Goal: Task Accomplishment & Management: Manage account settings

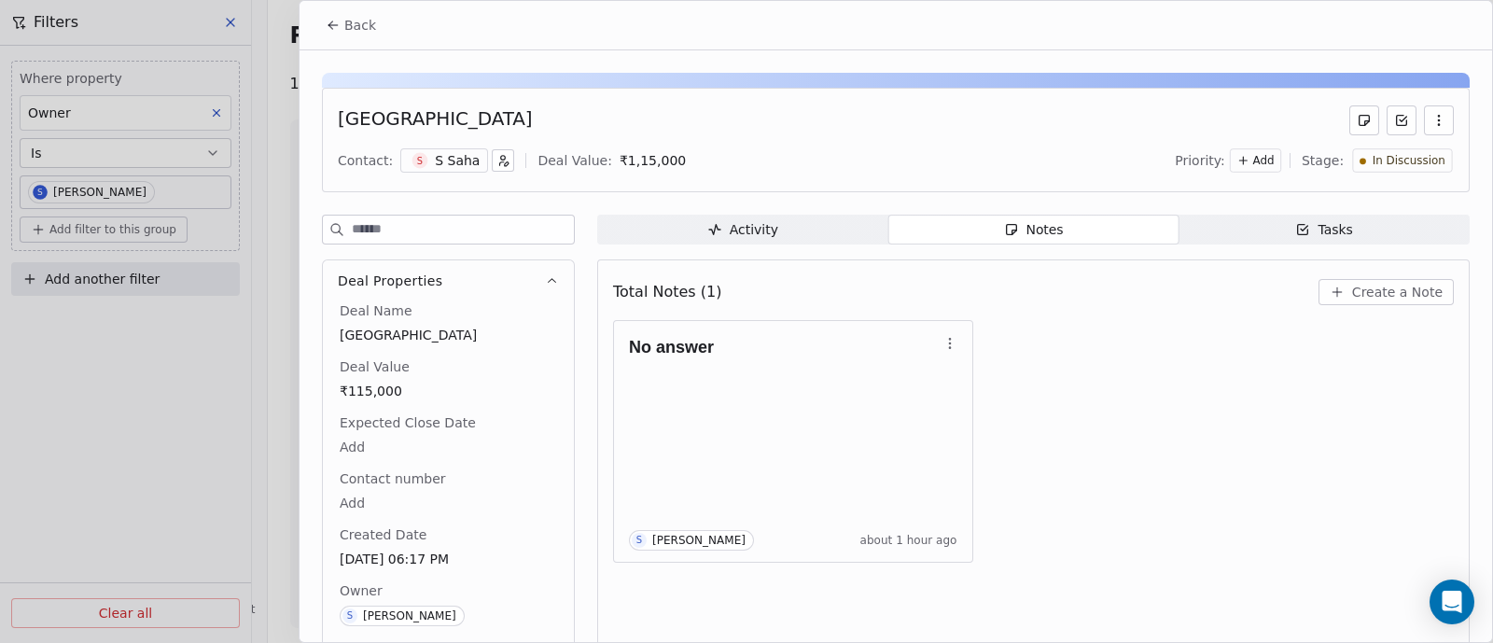
scroll to position [1896, 0]
click at [1367, 296] on span "Create a Note" at bounding box center [1397, 292] width 91 height 19
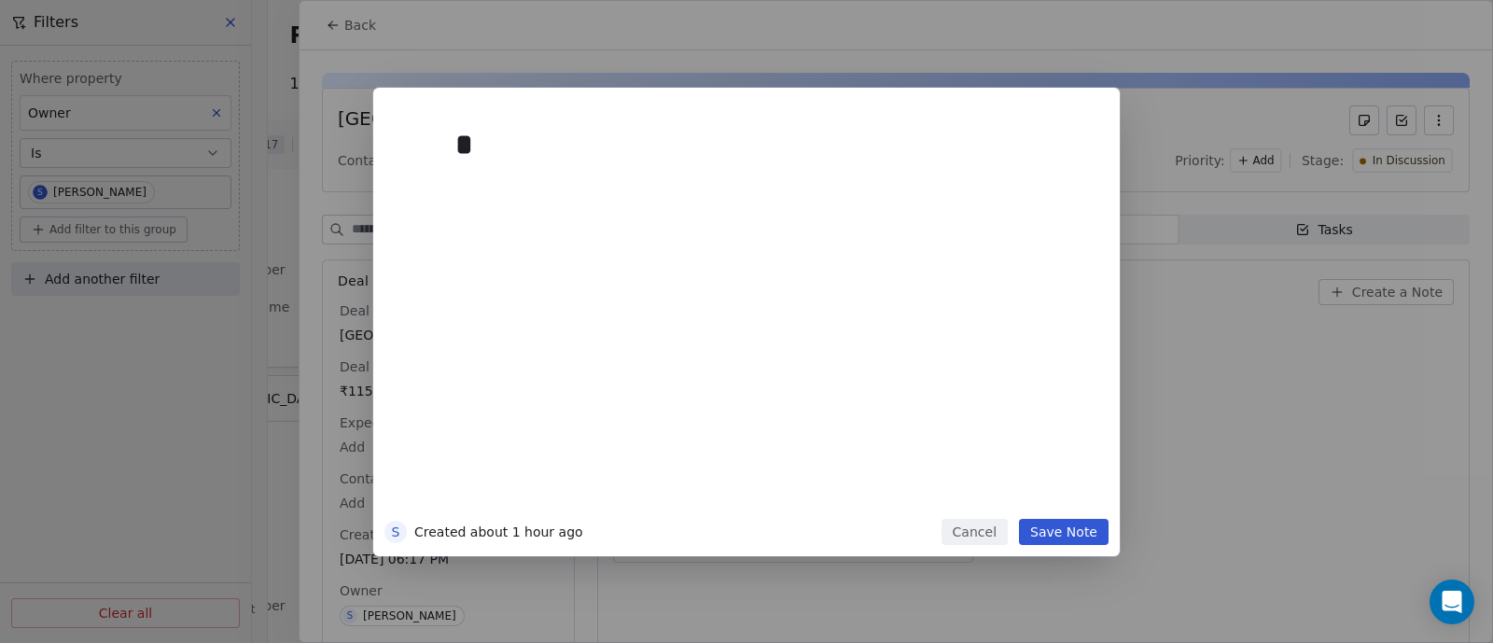
click at [973, 535] on button "Cancel" at bounding box center [975, 532] width 66 height 26
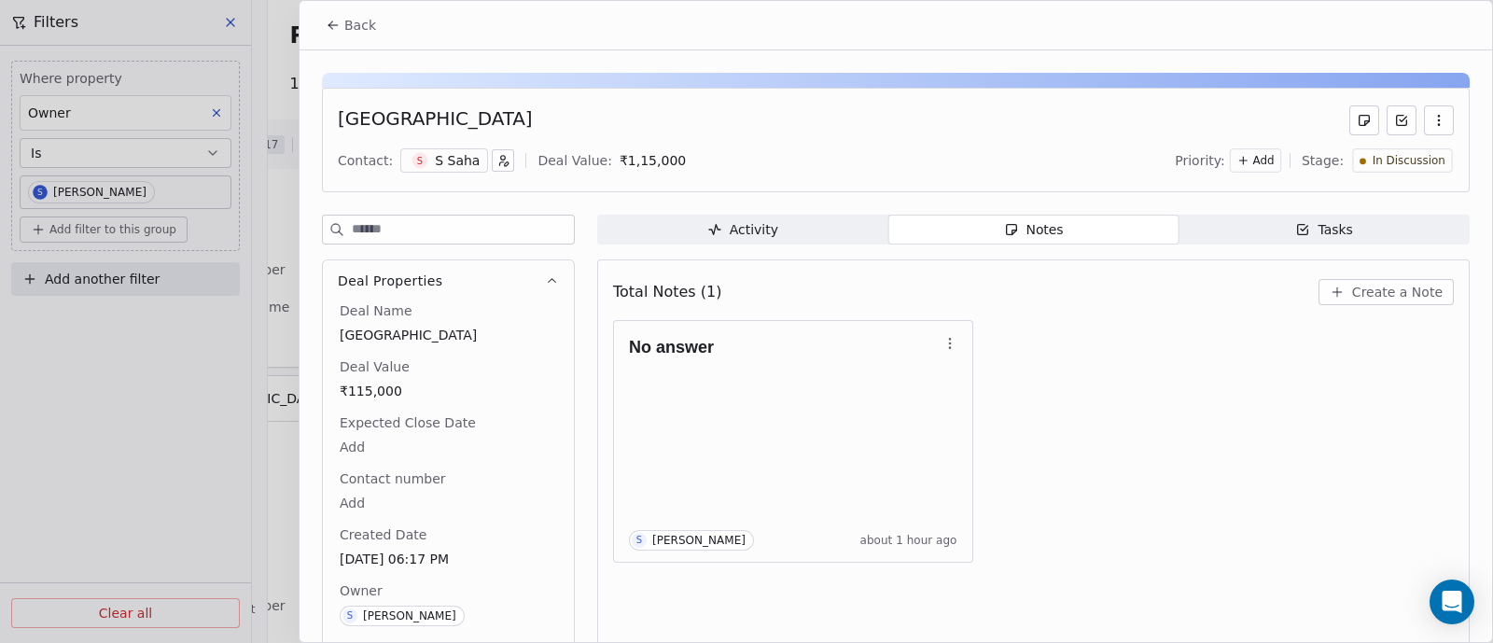
click at [357, 31] on span "Back" at bounding box center [360, 25] width 32 height 19
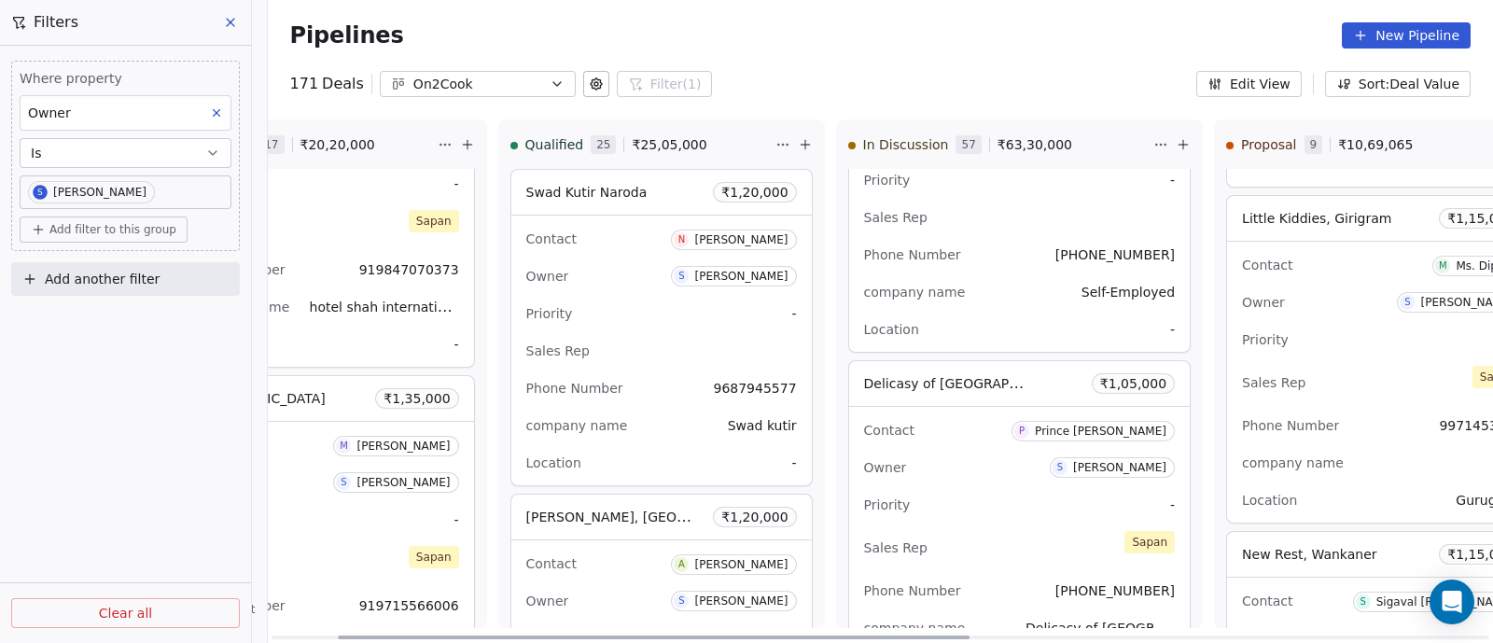
scroll to position [9590, 0]
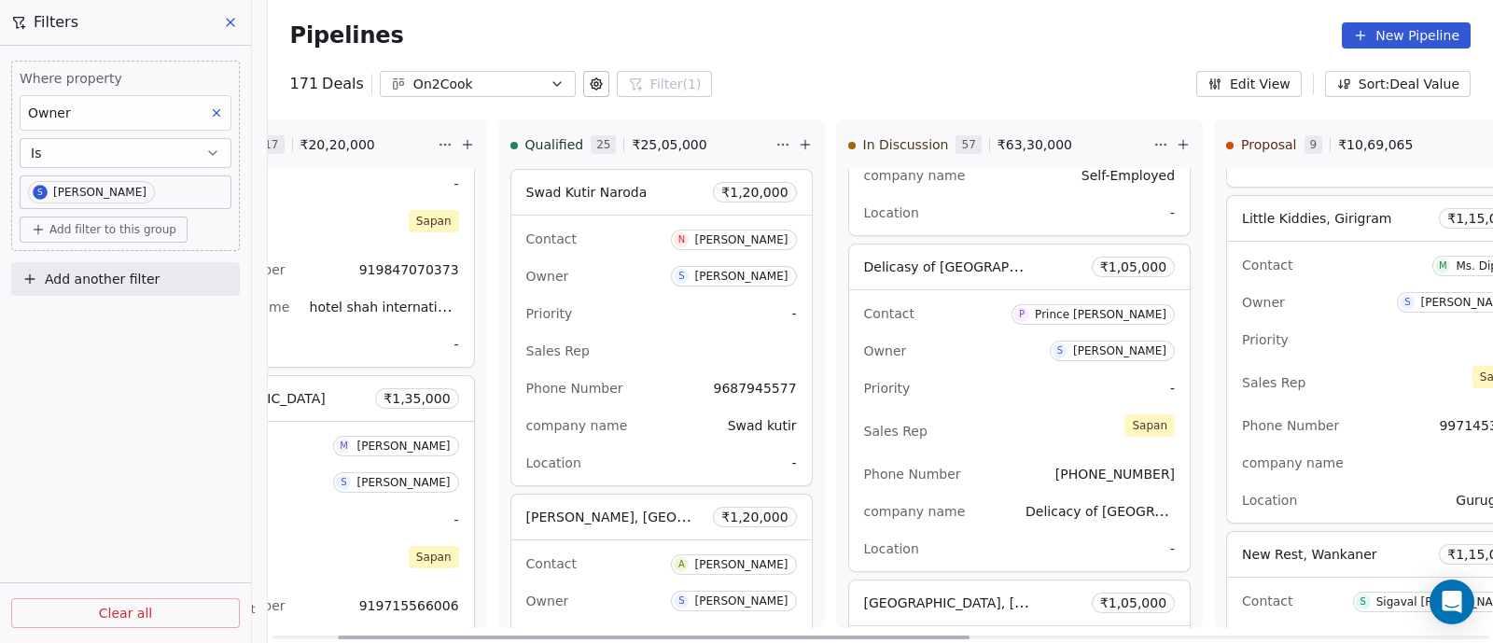
click at [956, 303] on div "Contact P Prince [PERSON_NAME]" at bounding box center [1020, 313] width 312 height 31
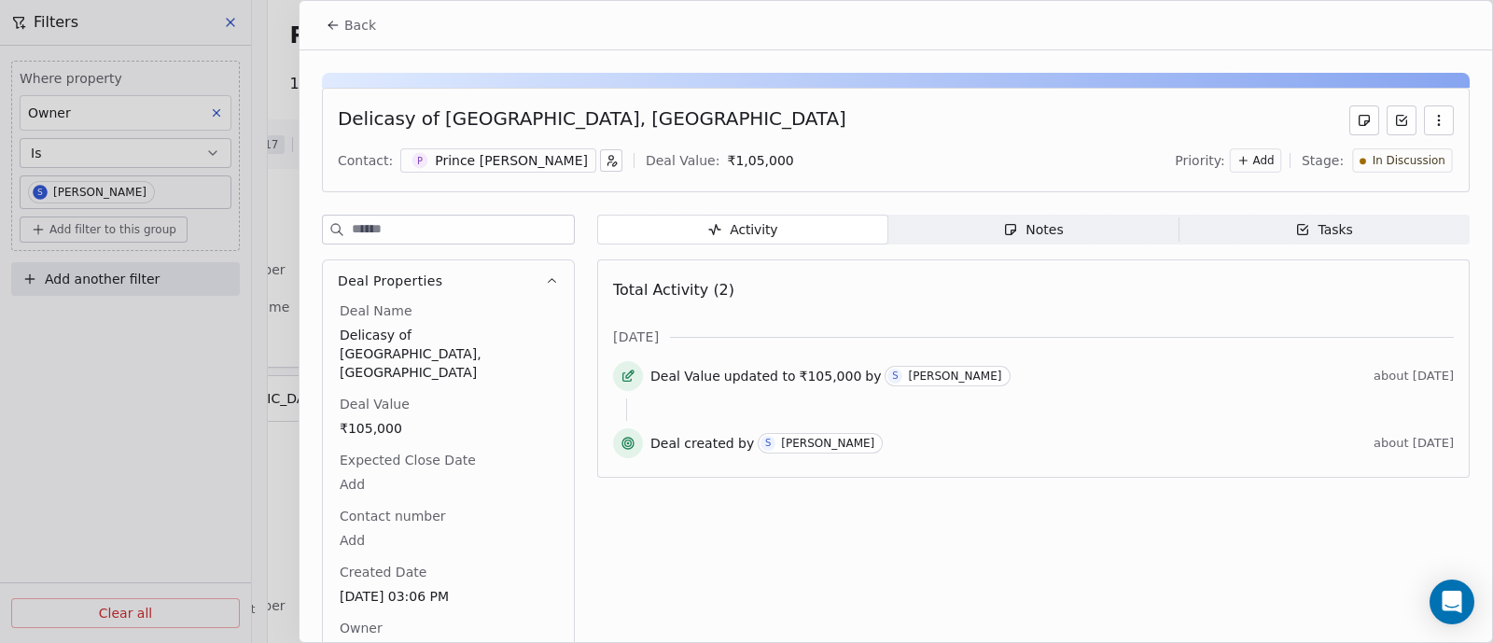
click at [1037, 231] on div "Notes" at bounding box center [1033, 230] width 60 height 20
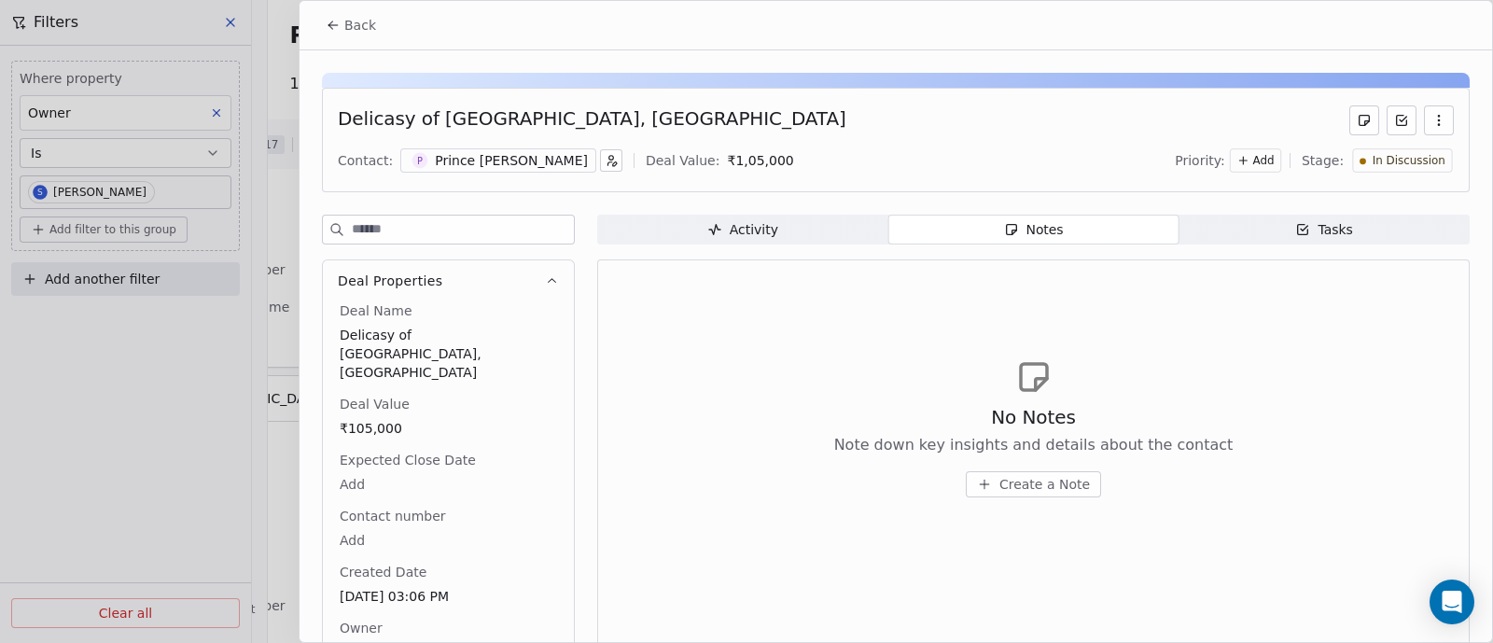
click at [1036, 483] on span "Create a Note" at bounding box center [1044, 484] width 91 height 19
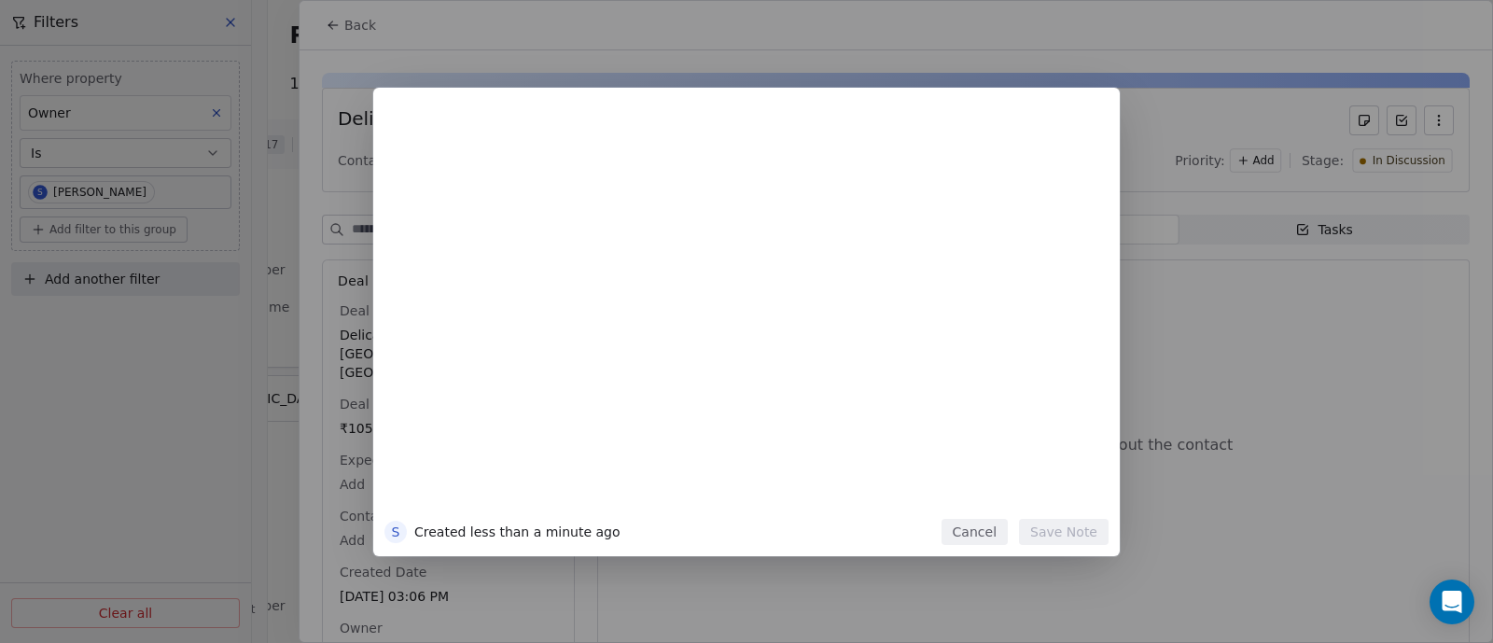
click at [408, 116] on button at bounding box center [418, 126] width 20 height 20
click at [767, 231] on div at bounding box center [774, 314] width 638 height 398
click at [503, 156] on div at bounding box center [774, 144] width 638 height 45
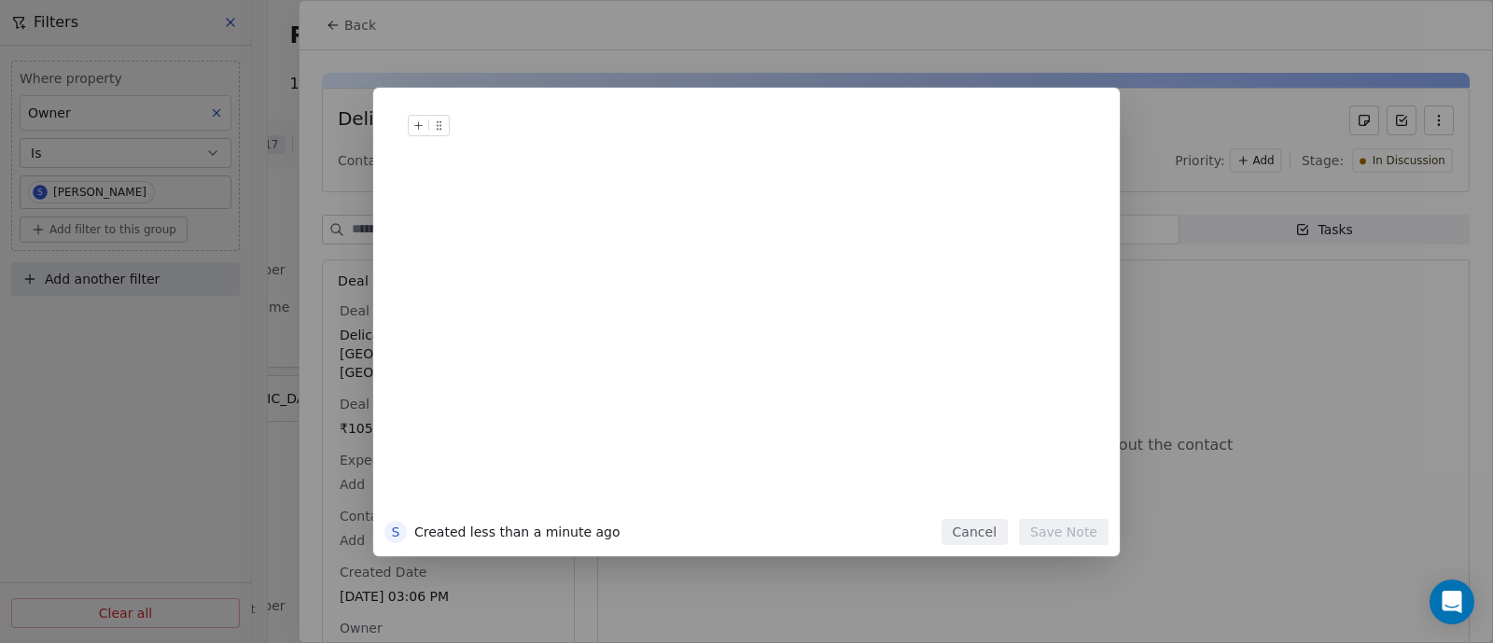
click at [501, 154] on div at bounding box center [774, 144] width 638 height 45
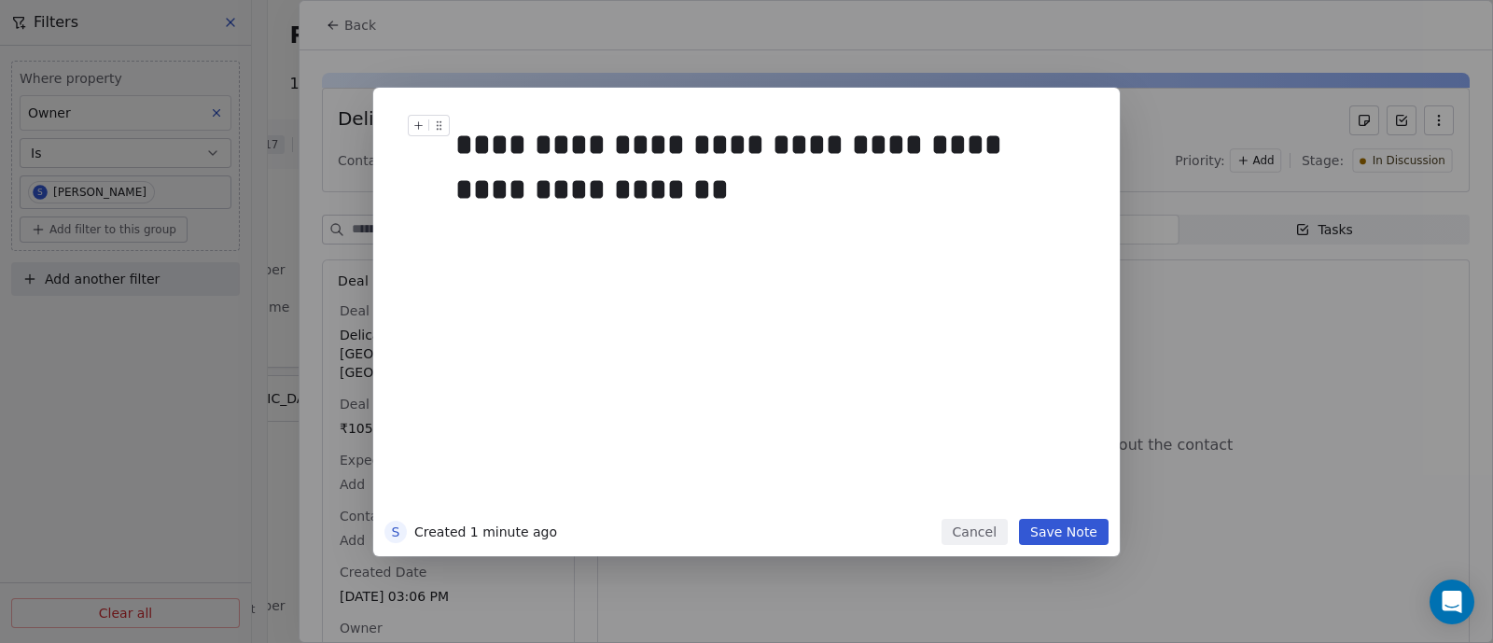
click at [784, 137] on div "**********" at bounding box center [765, 167] width 621 height 90
click at [1069, 524] on button "Save Note" at bounding box center [1064, 532] width 90 height 26
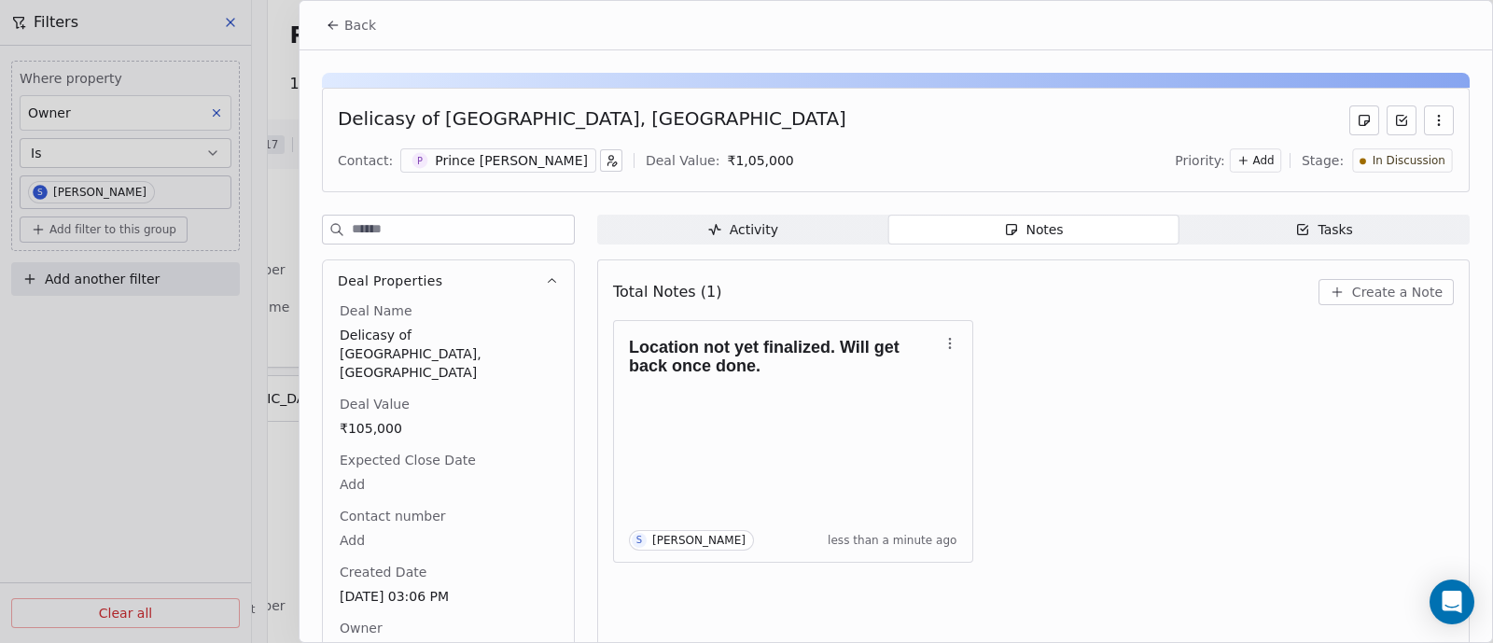
click at [356, 26] on span "Back" at bounding box center [360, 25] width 32 height 19
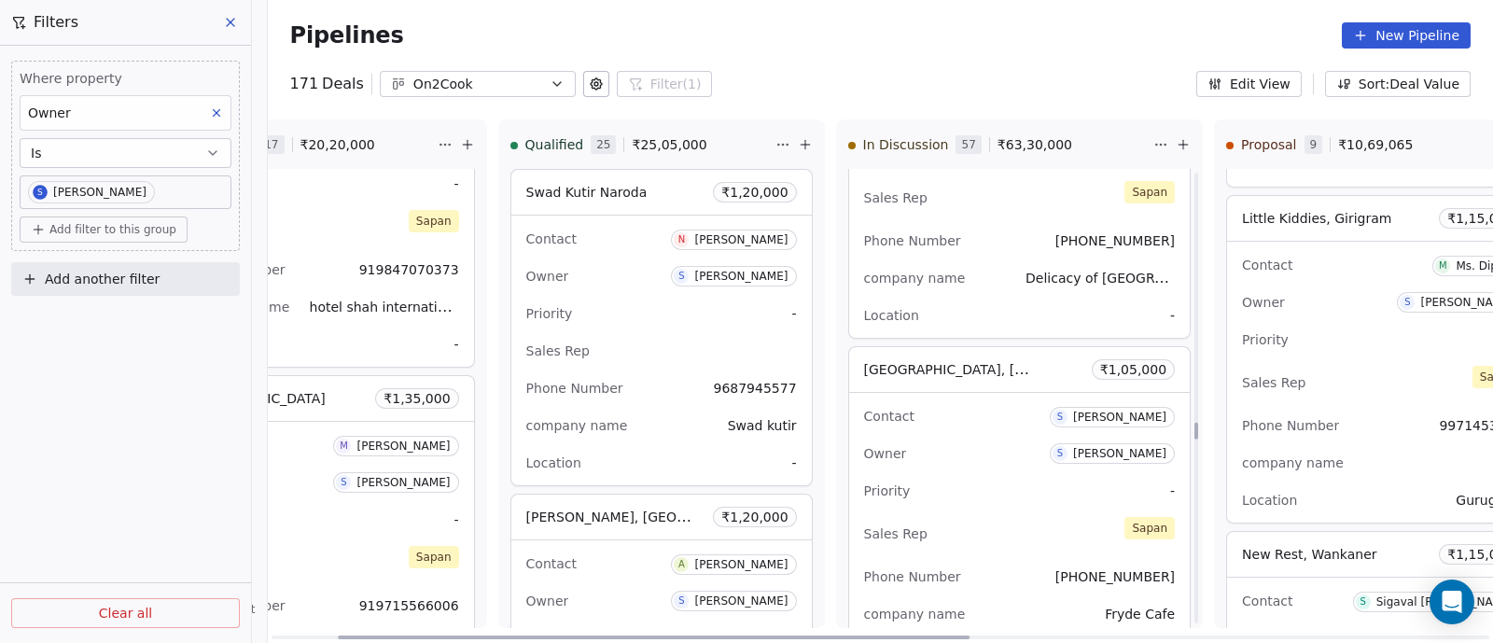
scroll to position [9940, 0]
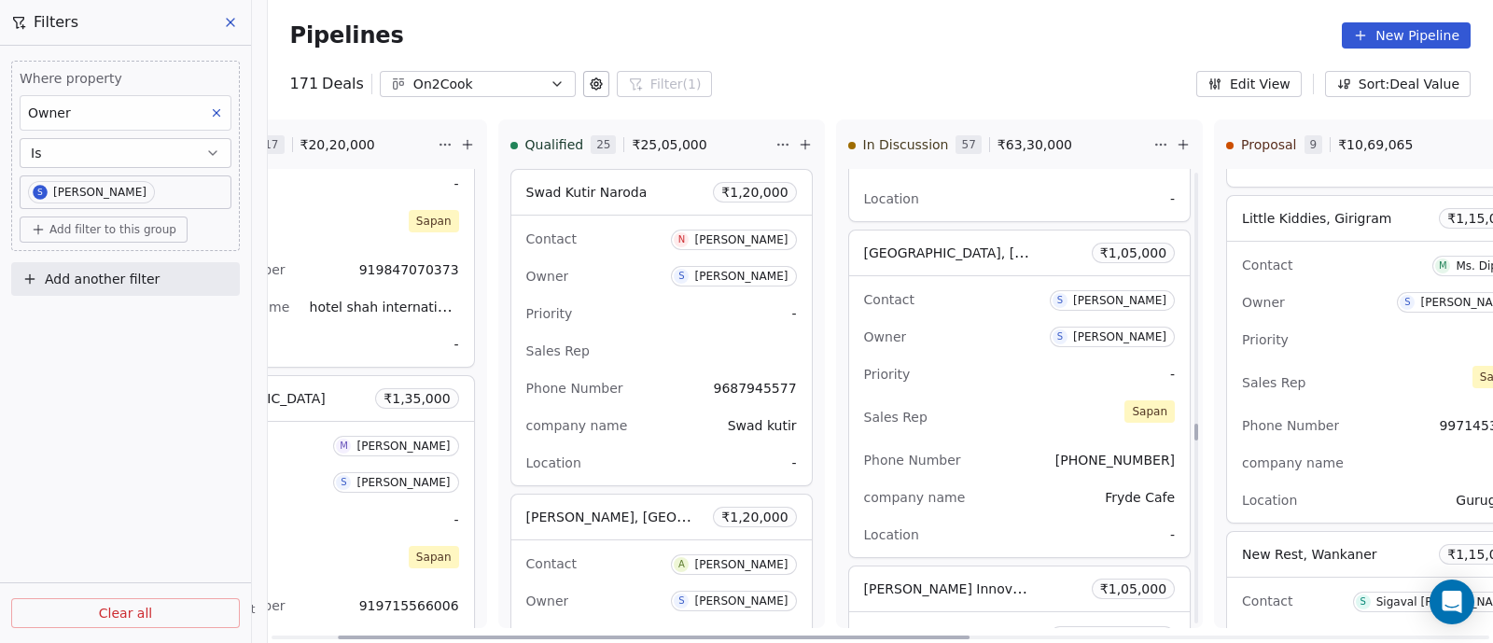
click at [993, 339] on div "Contact S [PERSON_NAME] Owner S [PERSON_NAME] Priority - Sales Rep [PERSON_NAME…" at bounding box center [1020, 416] width 342 height 281
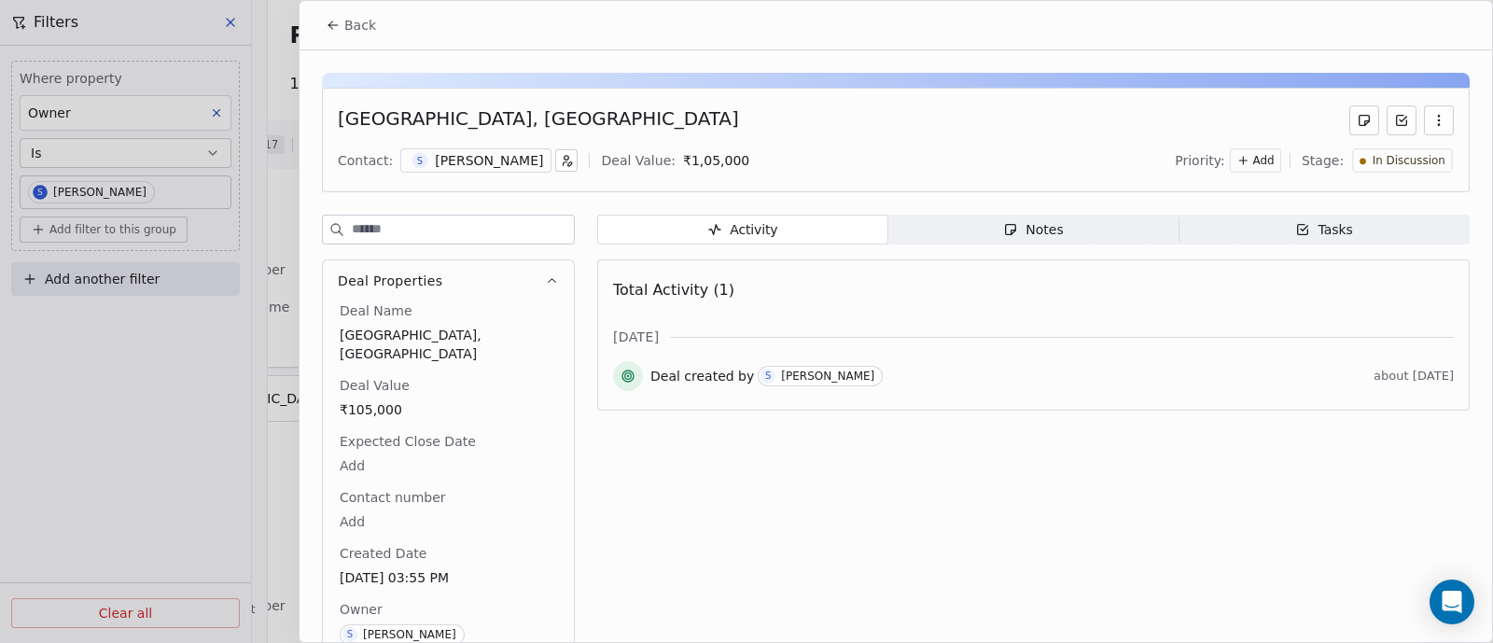
click at [1024, 220] on div "Notes" at bounding box center [1033, 230] width 60 height 20
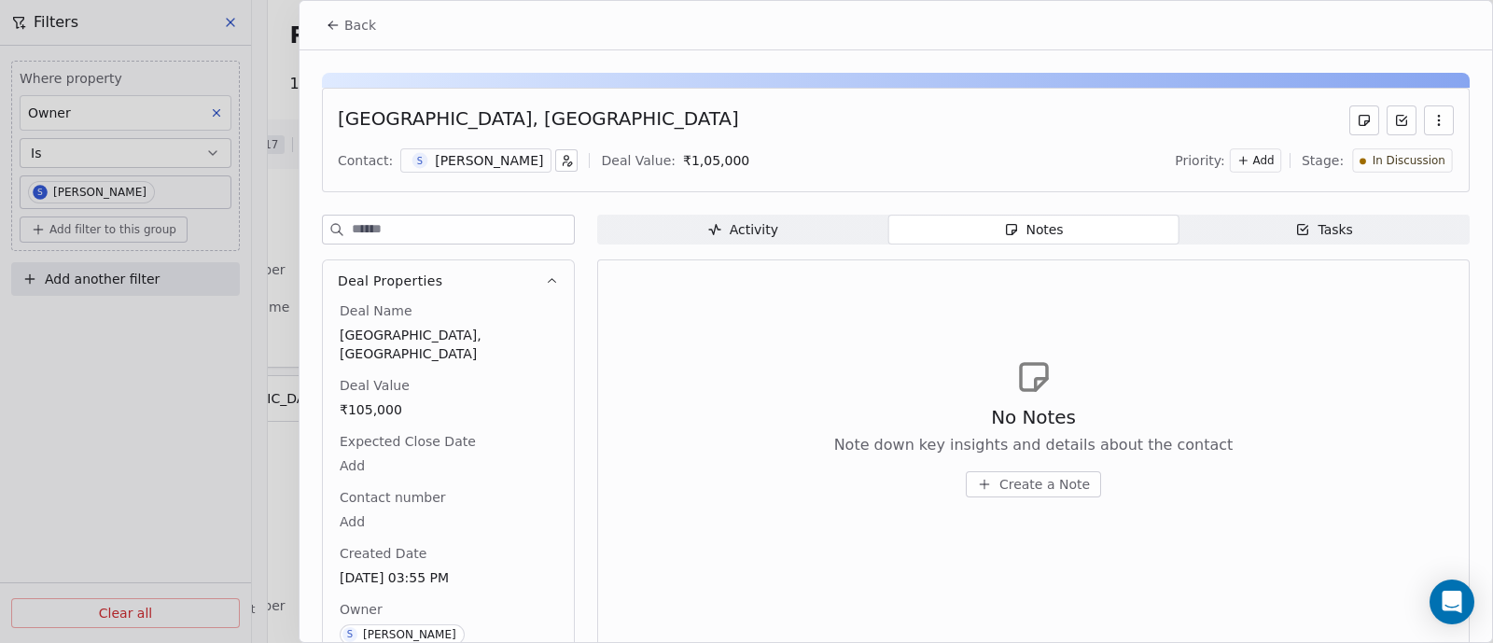
click at [1022, 490] on span "Create a Note" at bounding box center [1044, 484] width 91 height 19
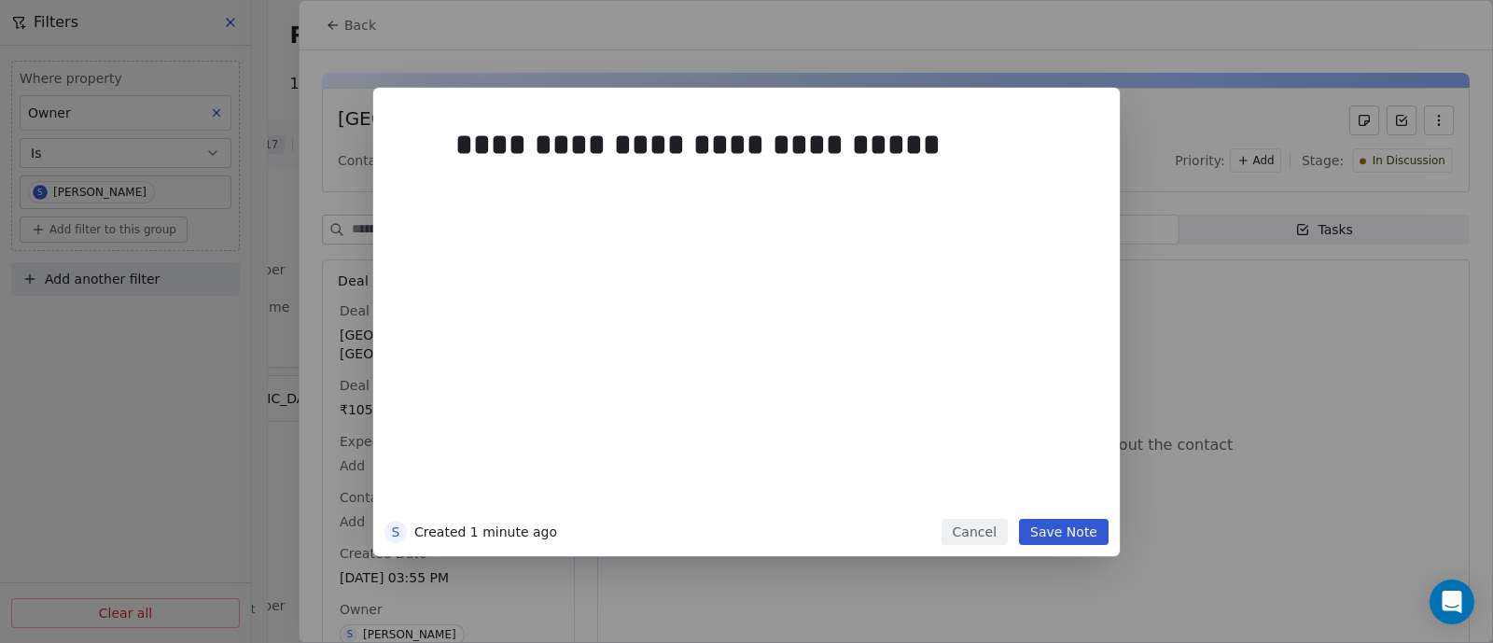
click at [1056, 534] on button "Save Note" at bounding box center [1064, 532] width 90 height 26
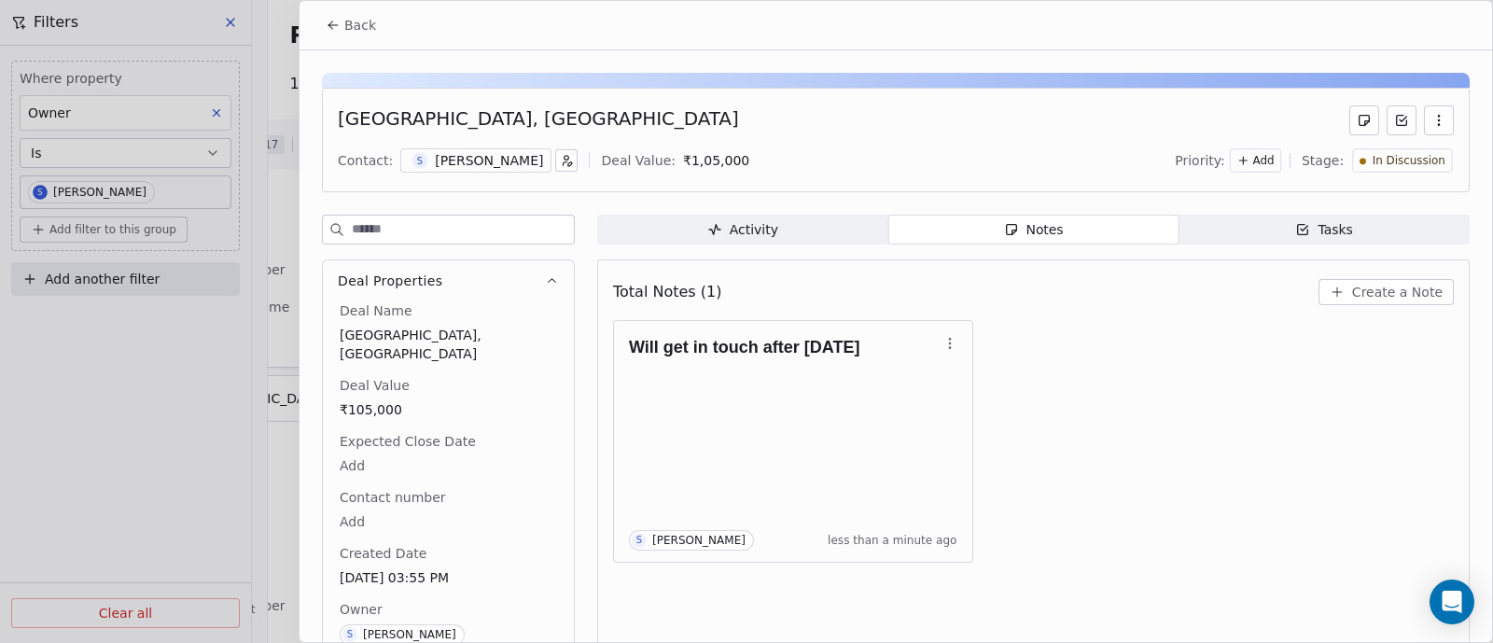
click at [342, 18] on button "Back" at bounding box center [351, 25] width 73 height 34
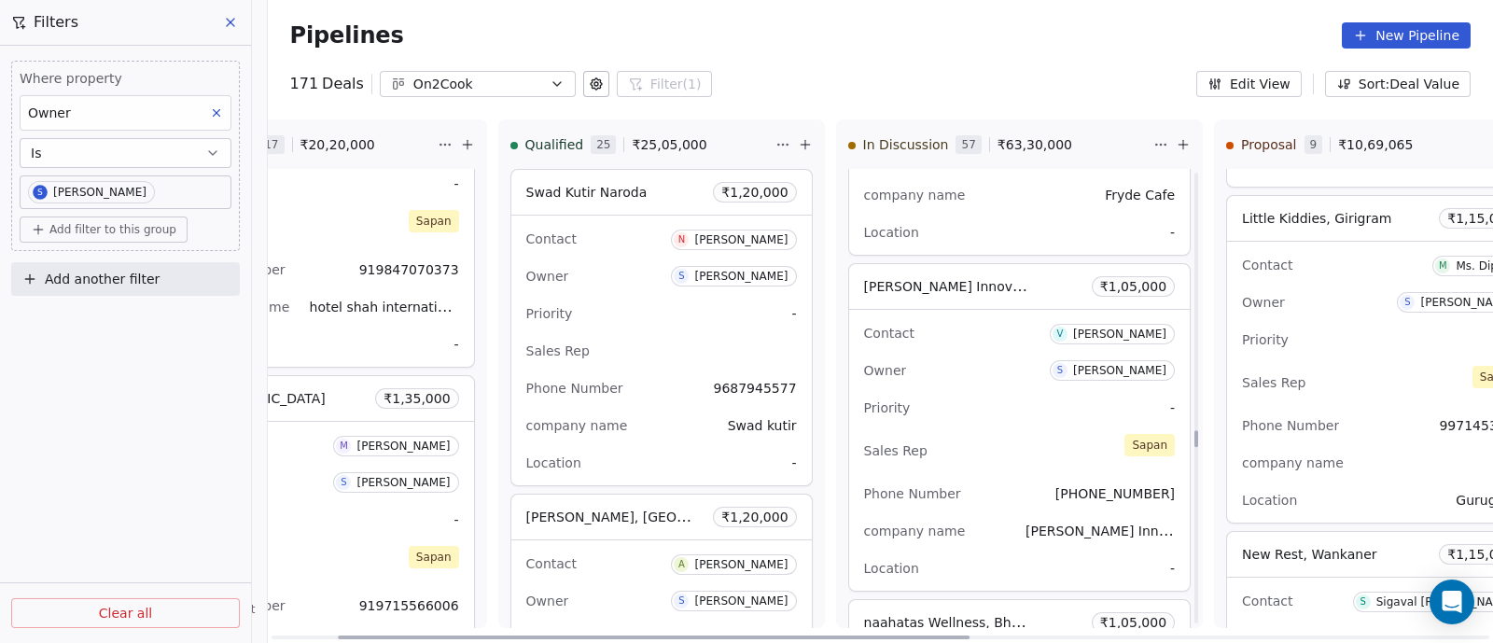
scroll to position [10290, 0]
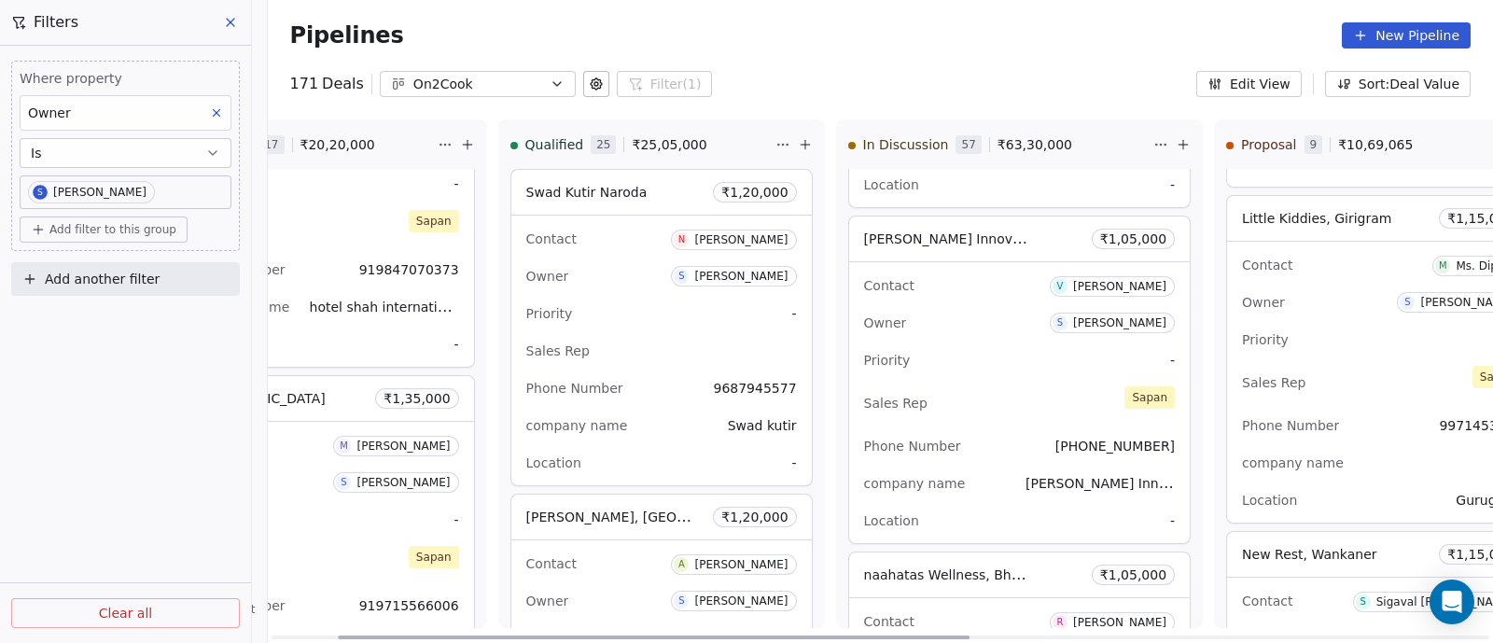
click at [961, 308] on div "Owner S [PERSON_NAME]" at bounding box center [1020, 323] width 312 height 30
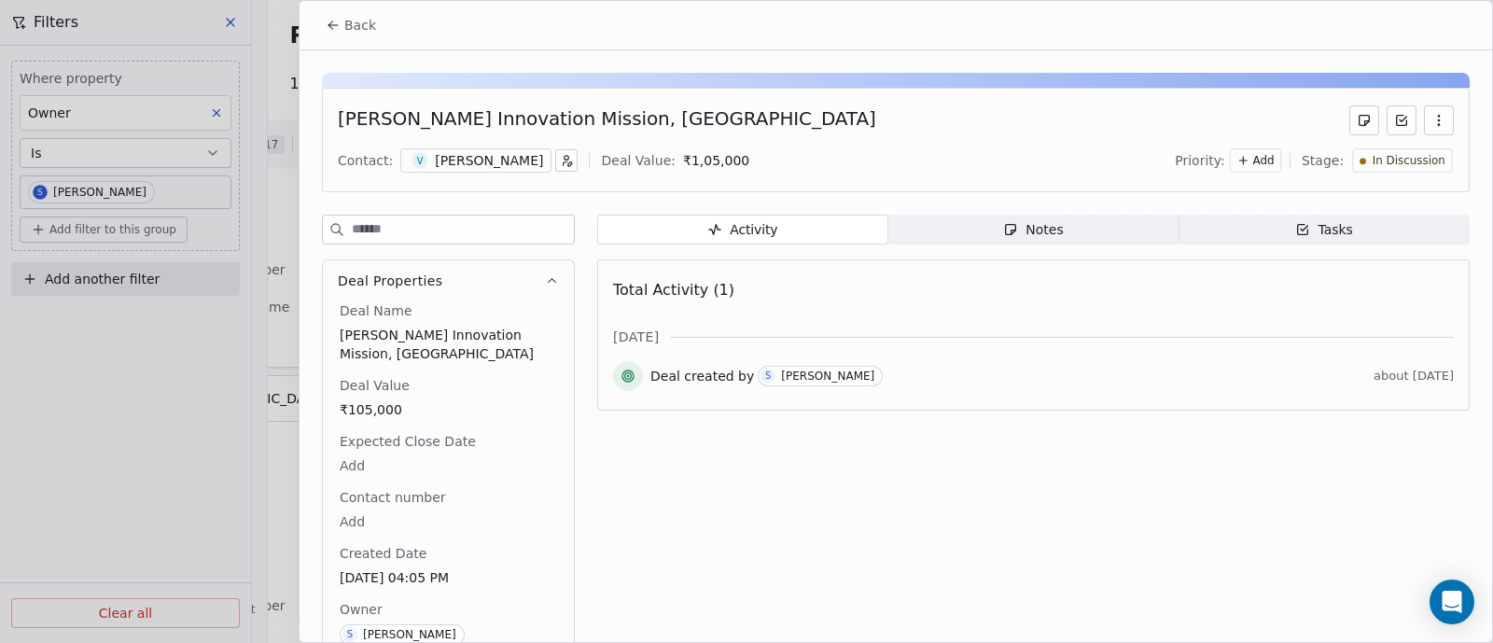
click at [1018, 236] on div "Notes" at bounding box center [1033, 230] width 60 height 20
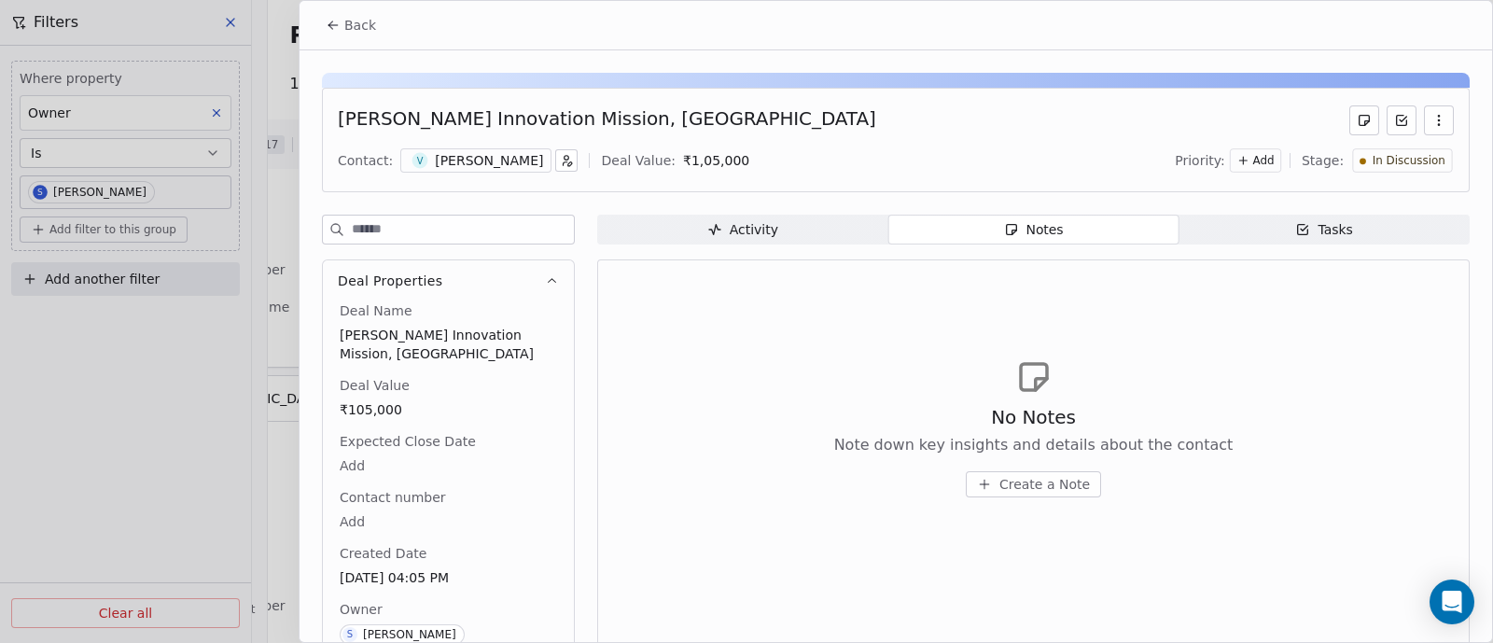
click at [1037, 484] on span "Create a Note" at bounding box center [1044, 484] width 91 height 19
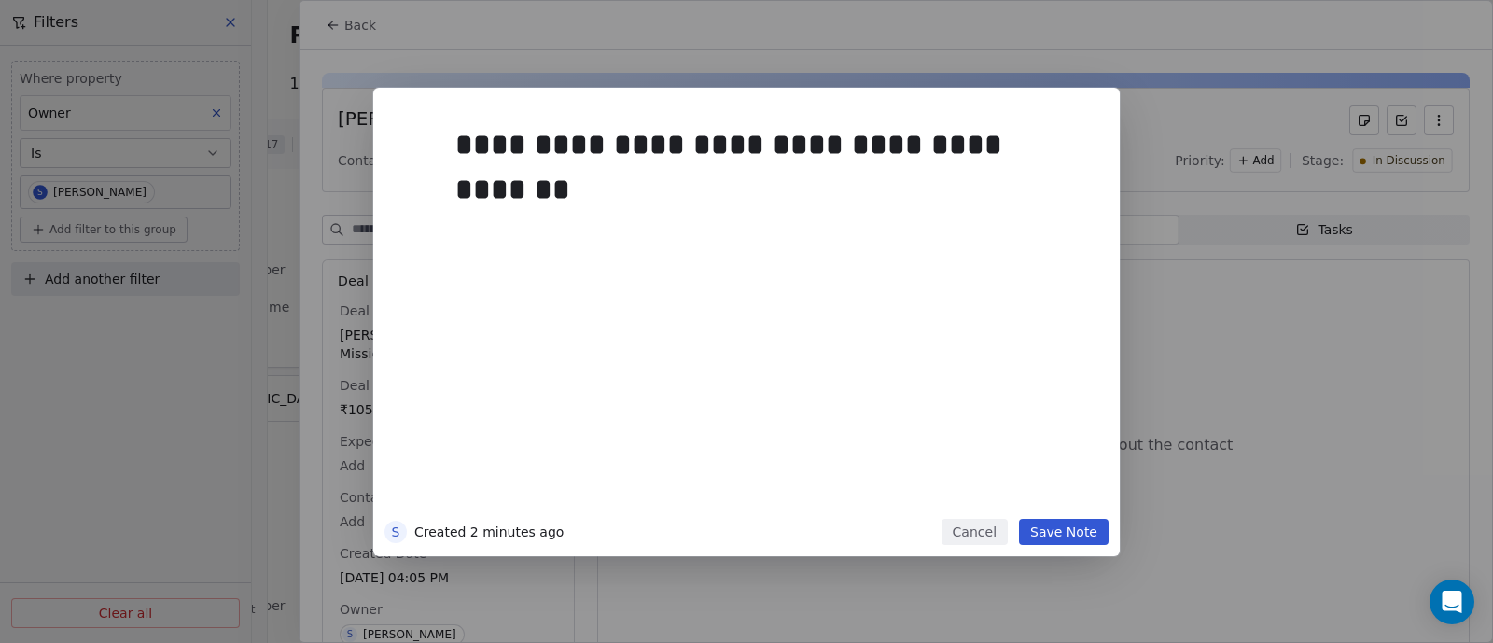
click at [1063, 531] on button "Save Note" at bounding box center [1064, 532] width 90 height 26
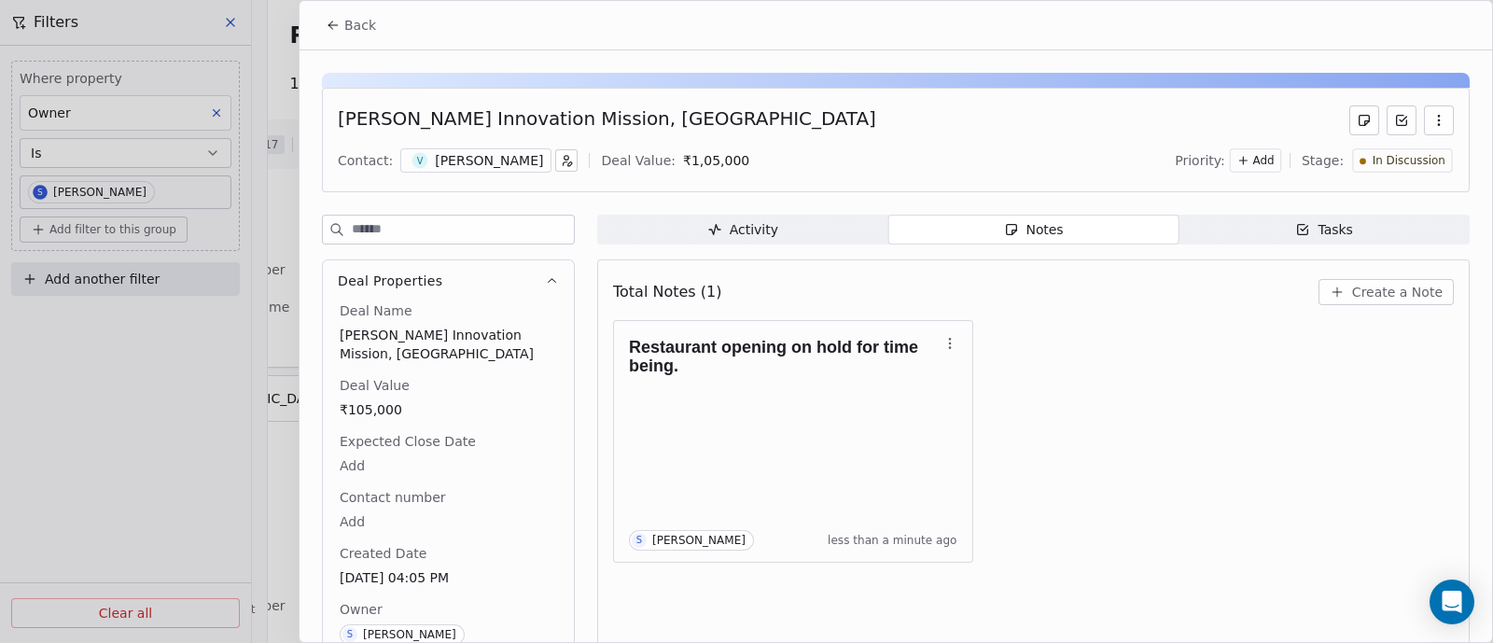
click at [369, 23] on span "Back" at bounding box center [360, 25] width 32 height 19
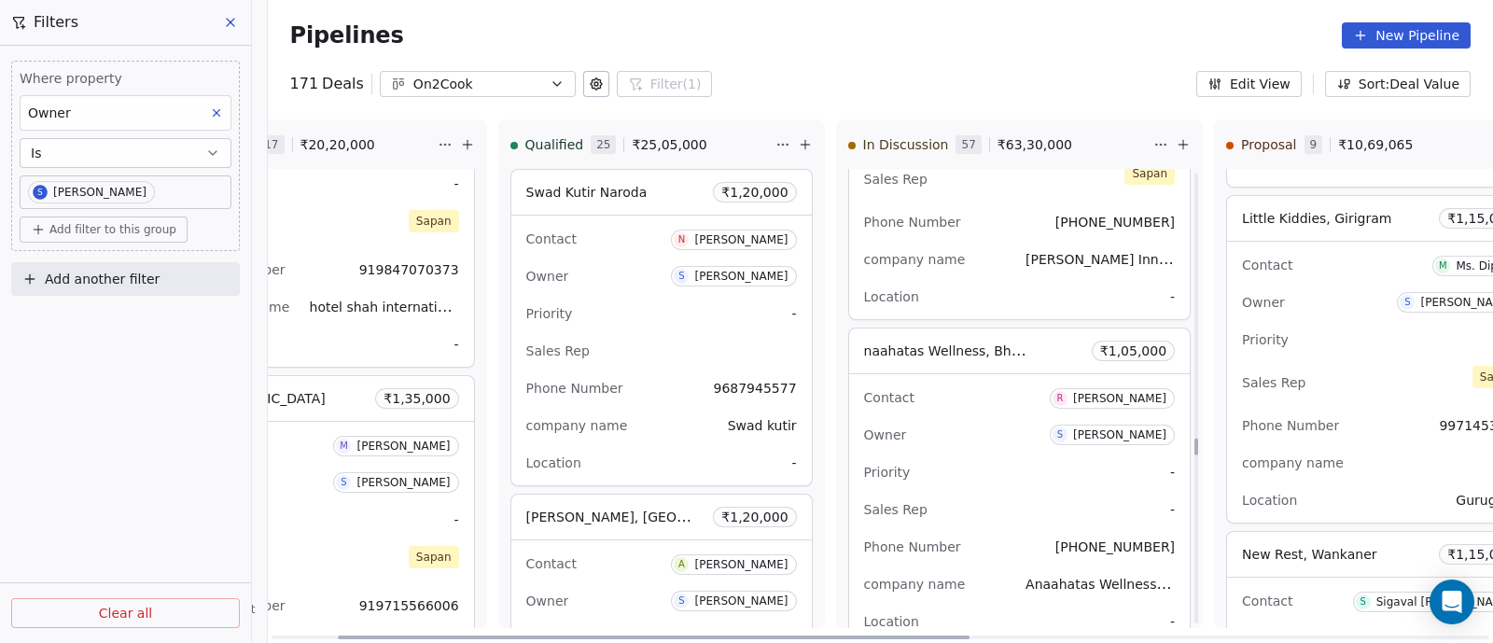
scroll to position [10523, 0]
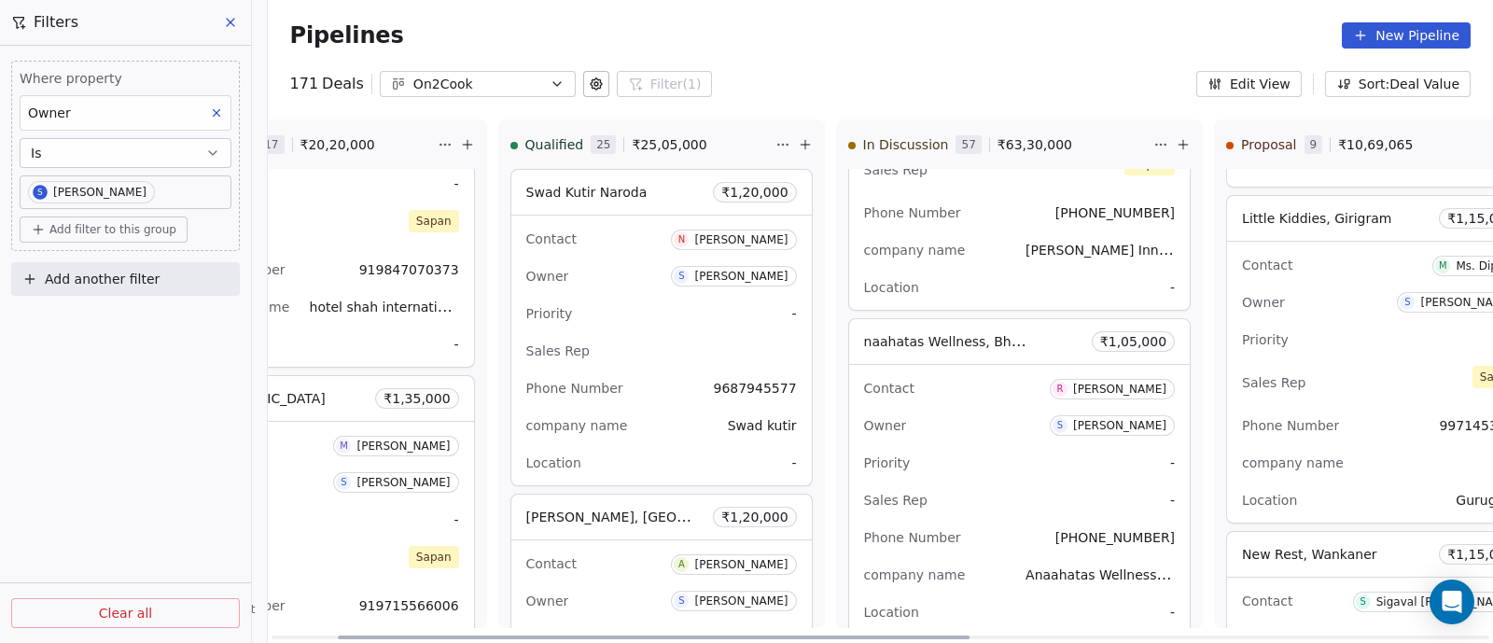
click at [961, 426] on div "Contact R [PERSON_NAME] Owner S [PERSON_NAME] Priority - Sales Rep - Phone Numb…" at bounding box center [1020, 500] width 342 height 270
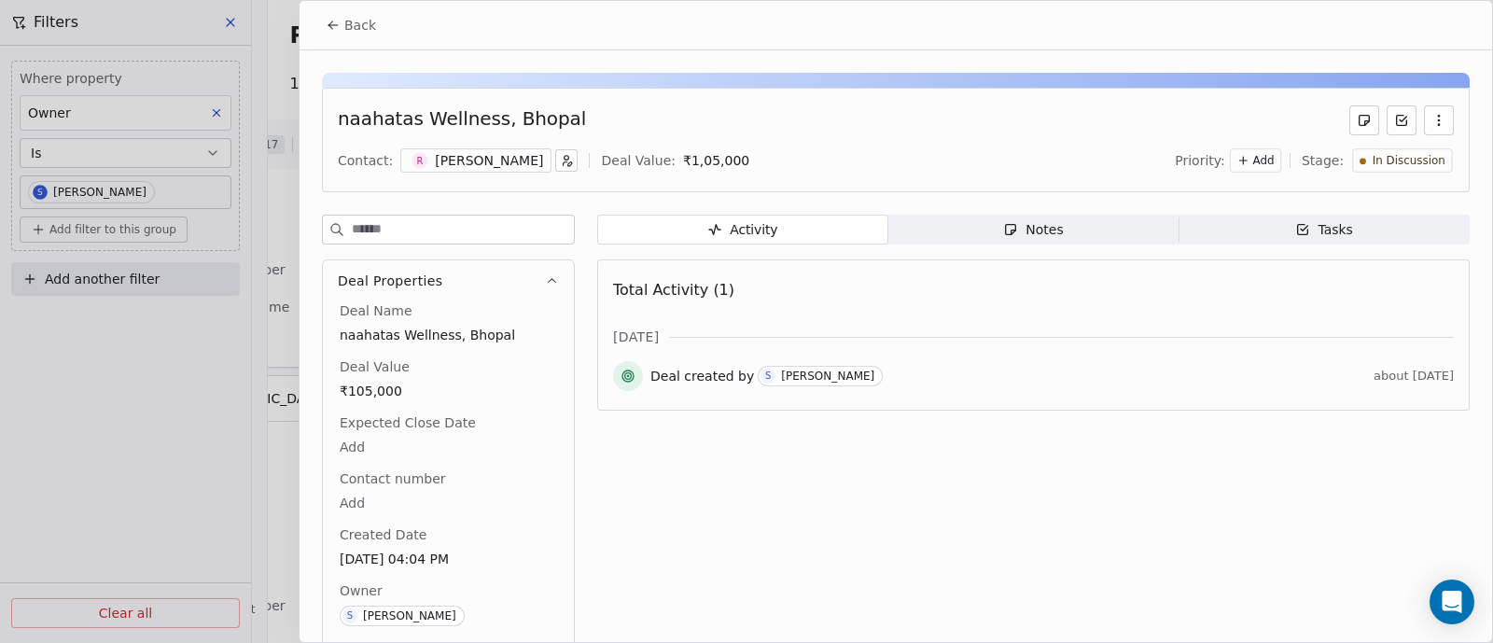
click at [1035, 230] on div "Notes" at bounding box center [1033, 230] width 60 height 20
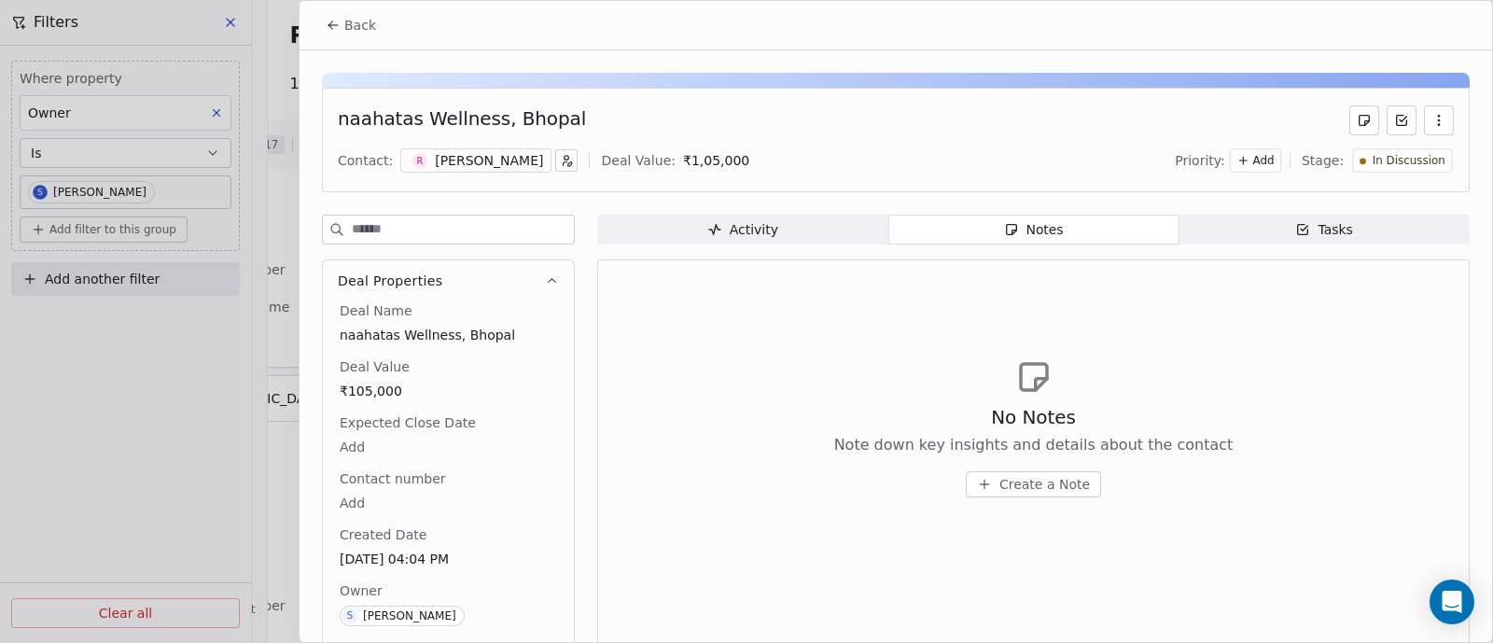
click at [1026, 480] on span "Create a Note" at bounding box center [1044, 484] width 91 height 19
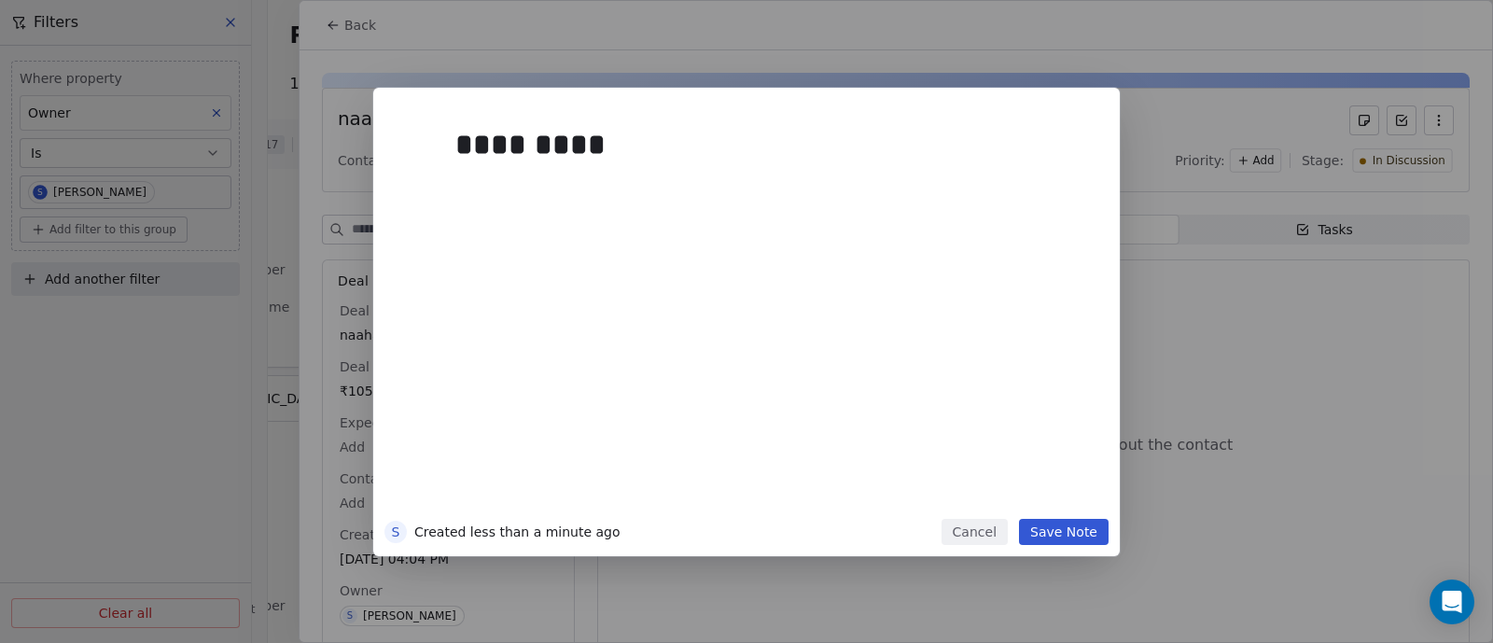
click at [1039, 529] on button "Save Note" at bounding box center [1064, 532] width 90 height 26
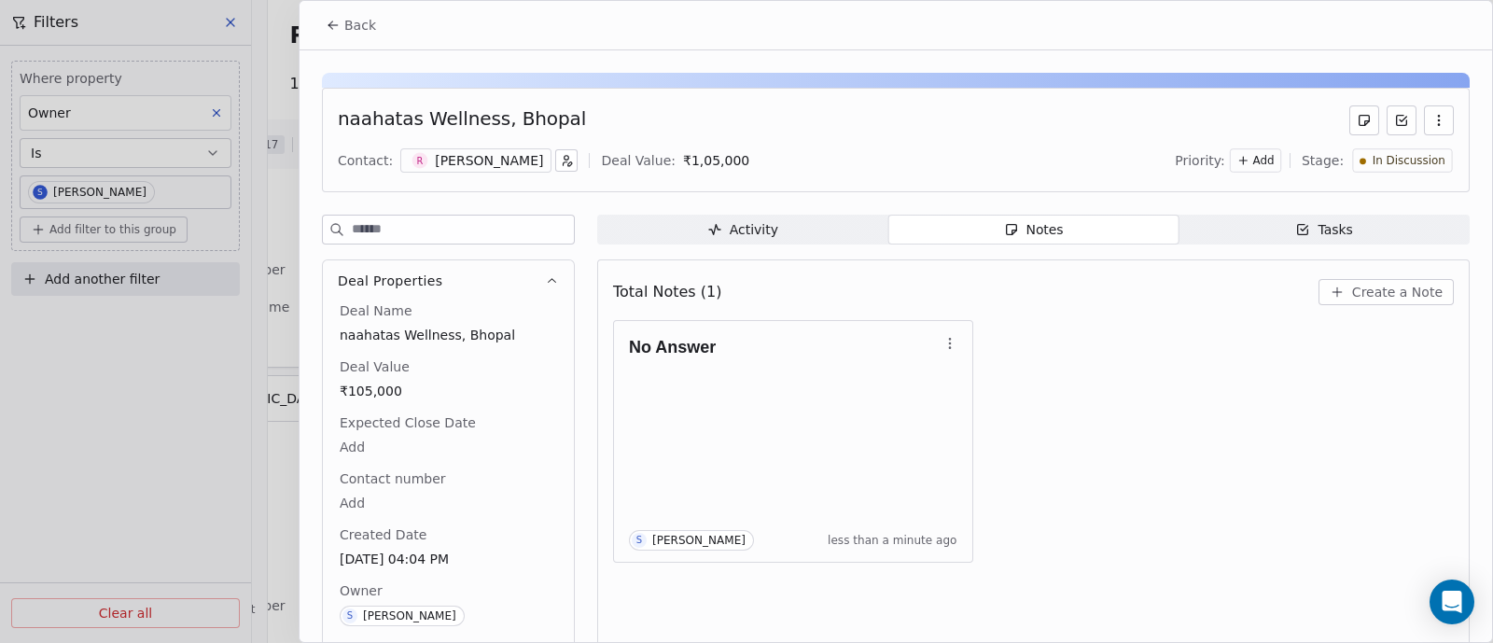
click at [369, 16] on span "Back" at bounding box center [360, 25] width 32 height 19
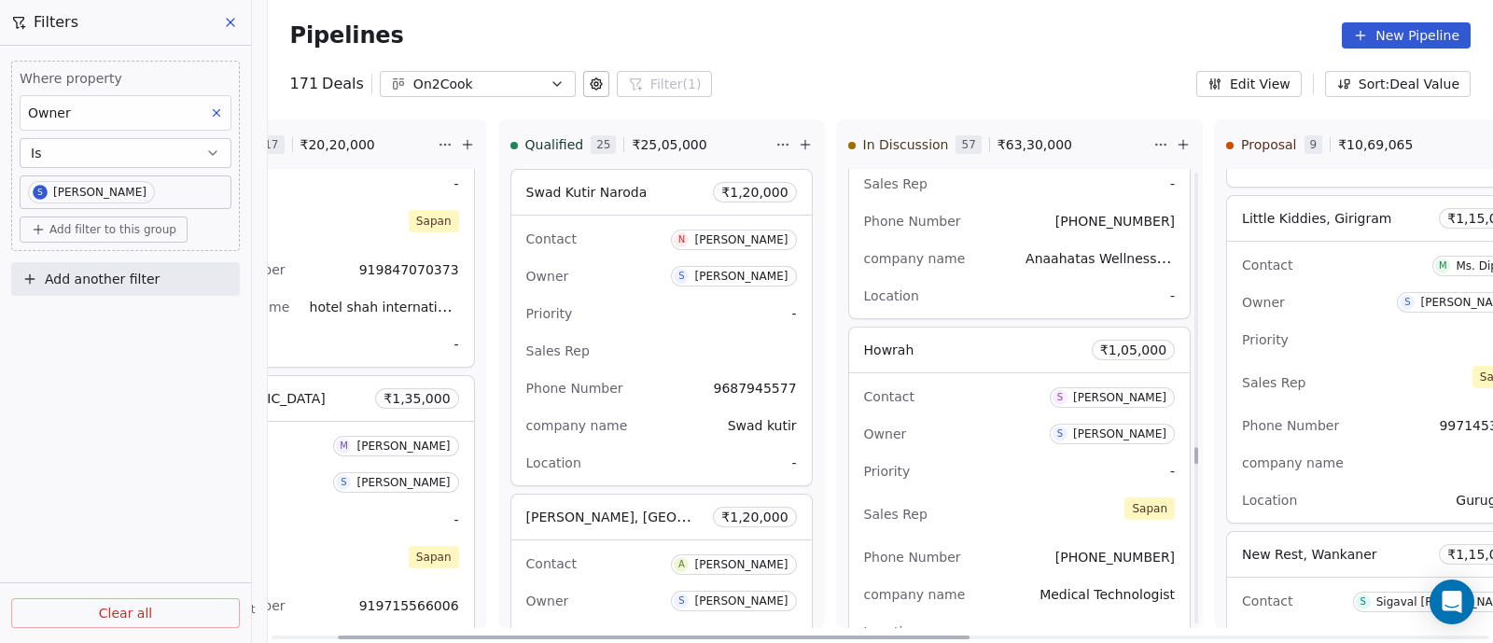
scroll to position [10873, 0]
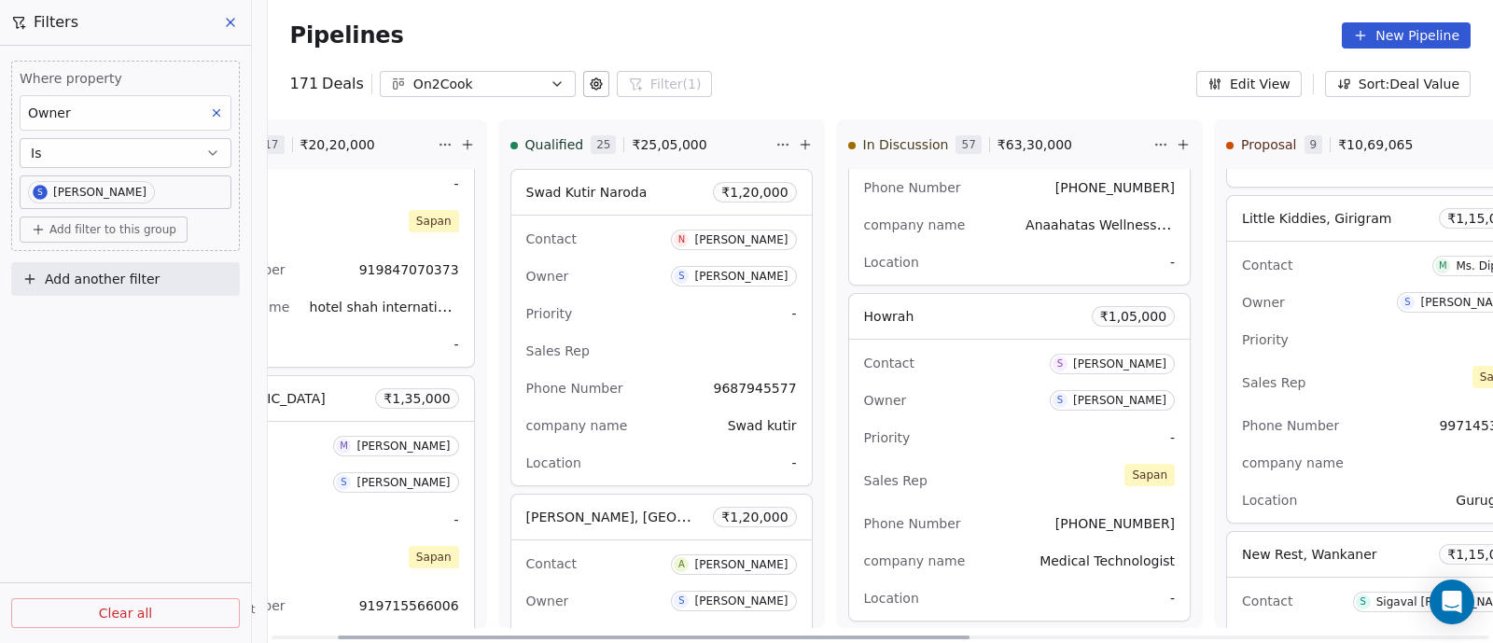
click at [953, 423] on div "Priority -" at bounding box center [1020, 438] width 312 height 30
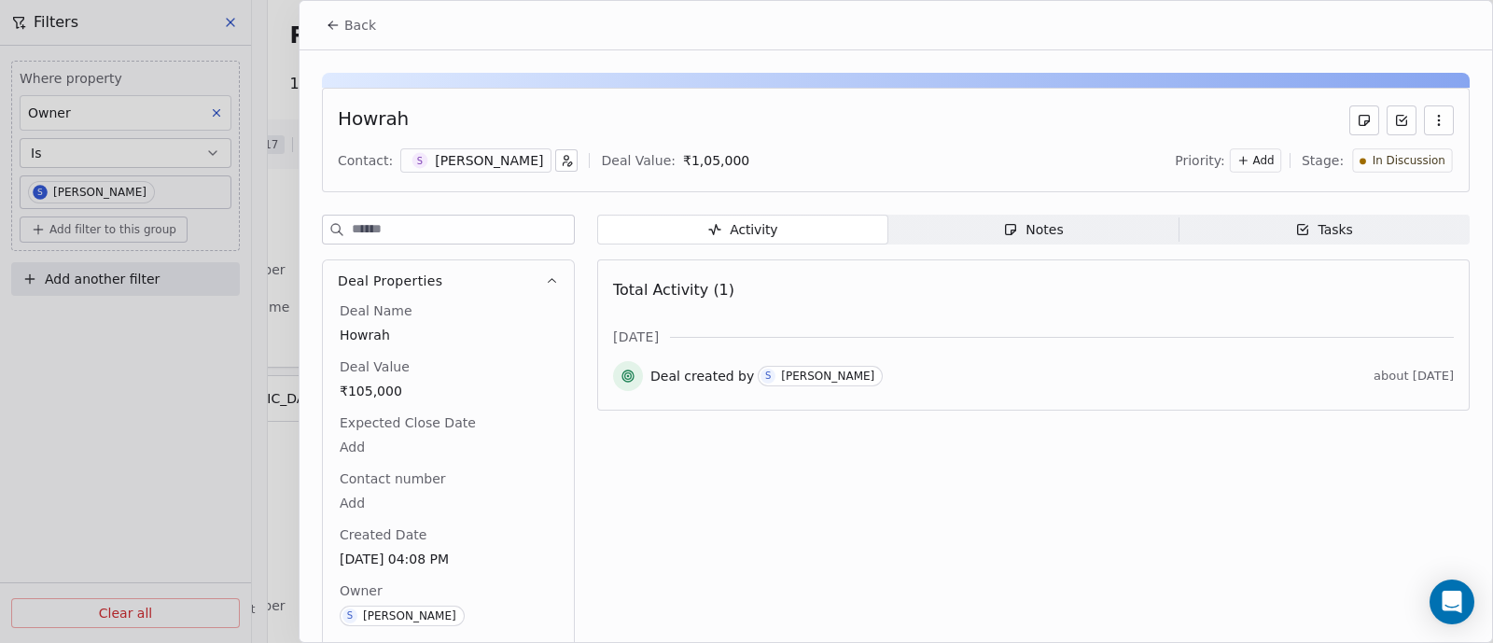
click at [1033, 229] on div "Notes" at bounding box center [1033, 230] width 60 height 20
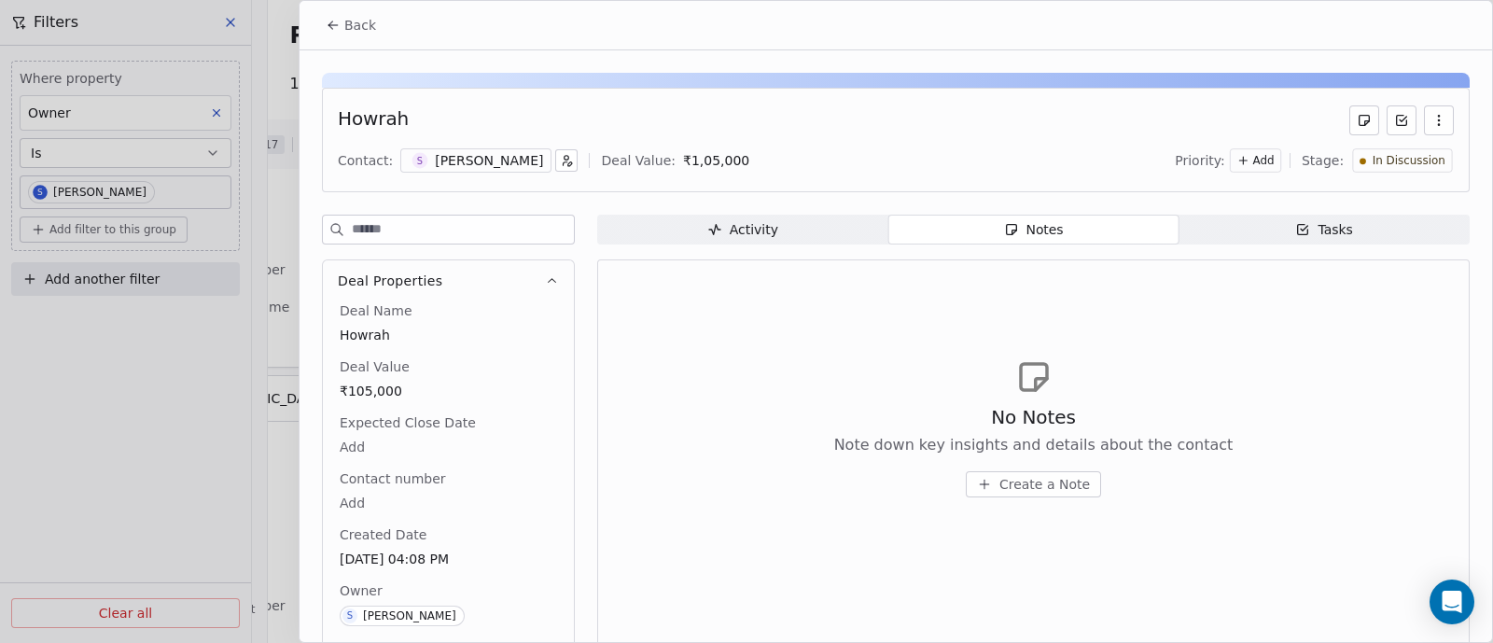
click at [1009, 484] on span "Create a Note" at bounding box center [1044, 484] width 91 height 19
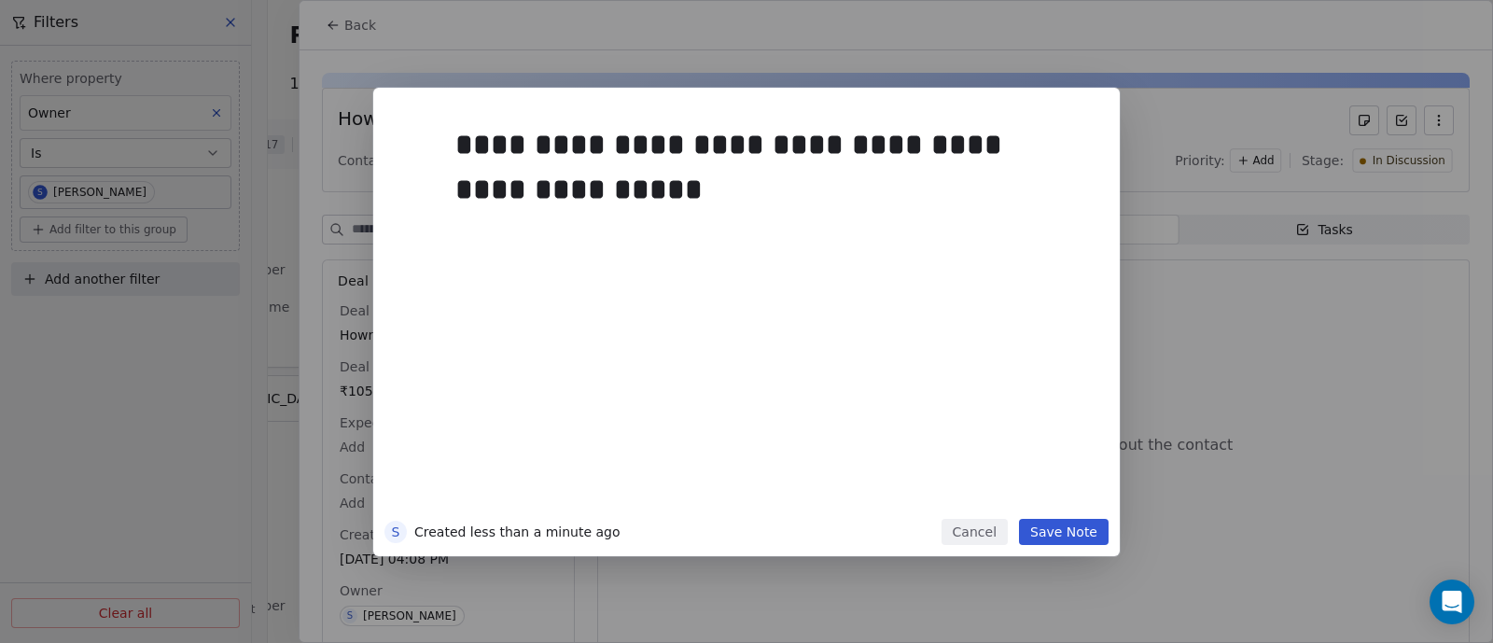
click at [1051, 530] on button "Save Note" at bounding box center [1064, 532] width 90 height 26
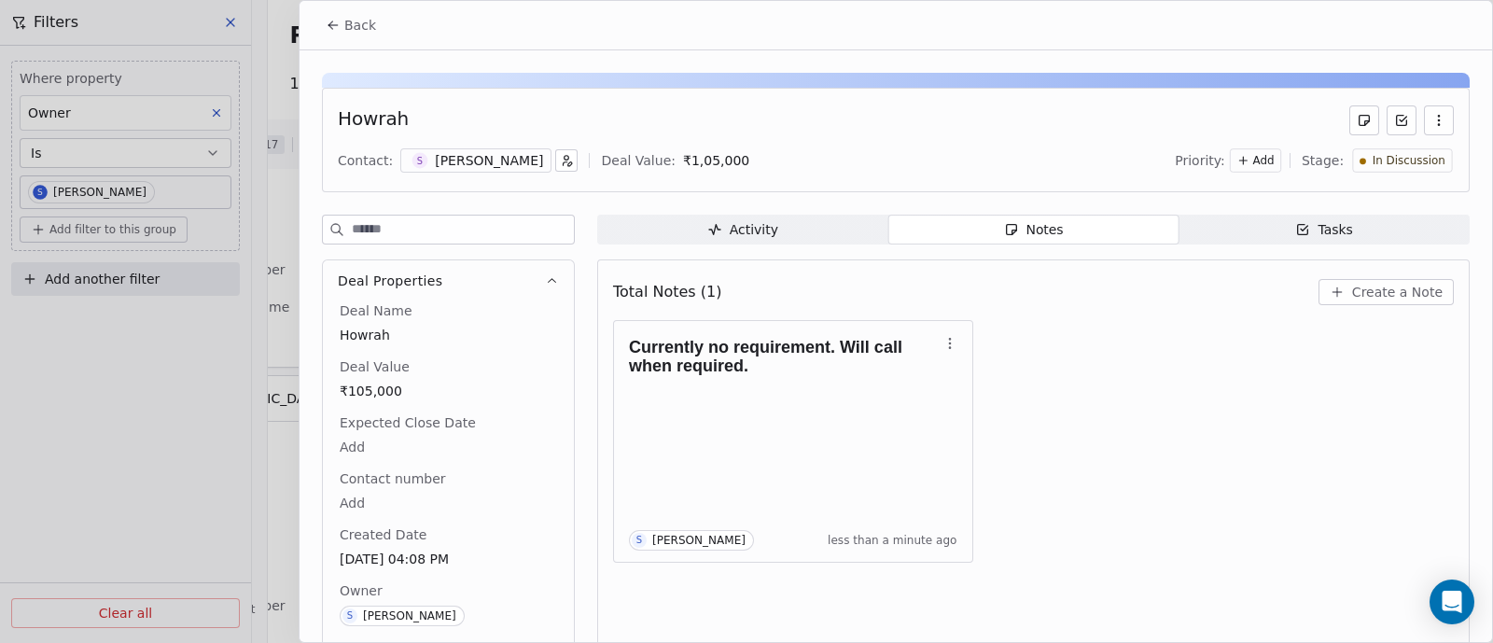
click at [1427, 163] on span "In Discussion" at bounding box center [1409, 161] width 73 height 16
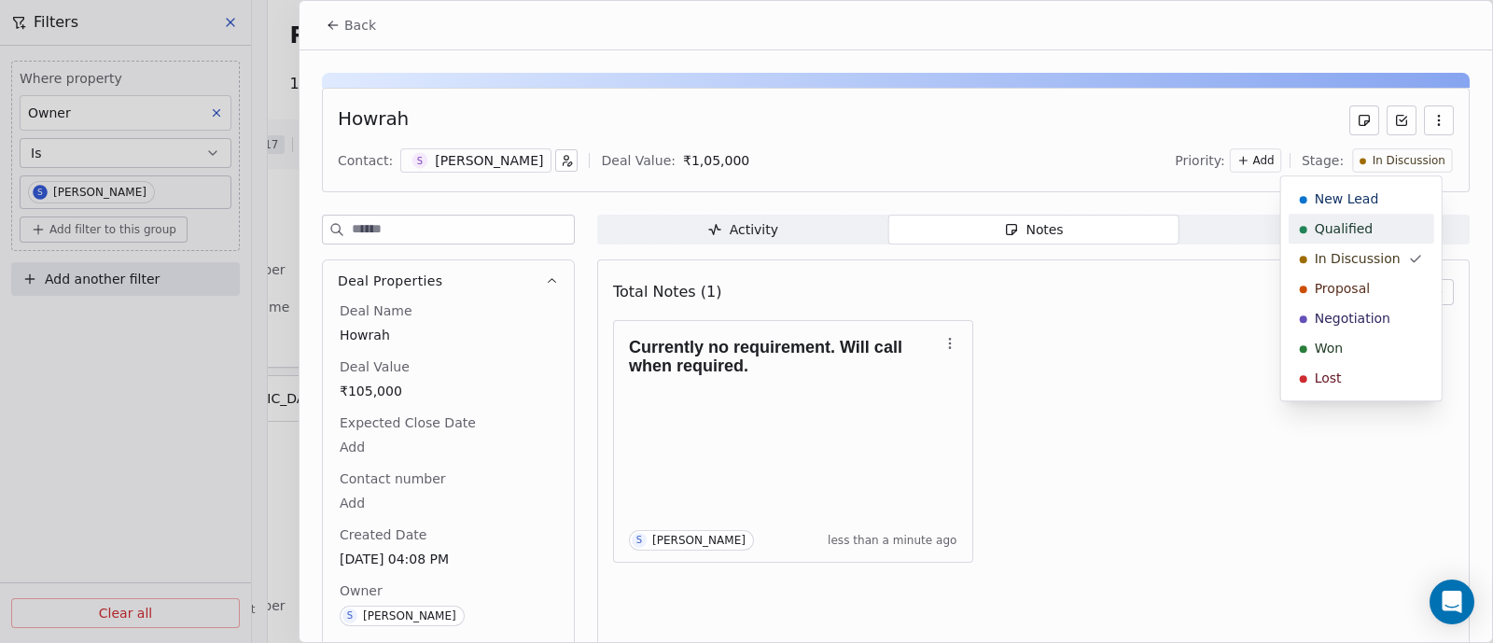
click at [1368, 221] on span "Qualified" at bounding box center [1344, 228] width 59 height 19
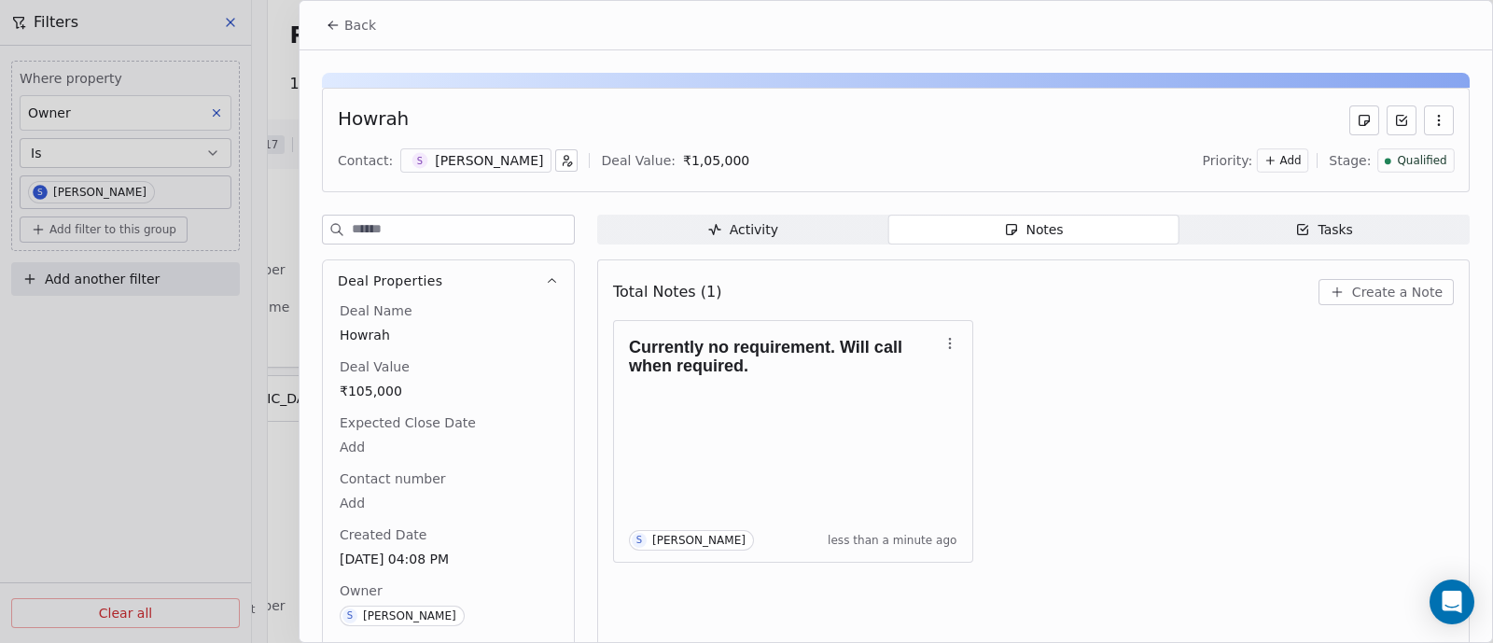
click at [364, 24] on span "Back" at bounding box center [360, 25] width 32 height 19
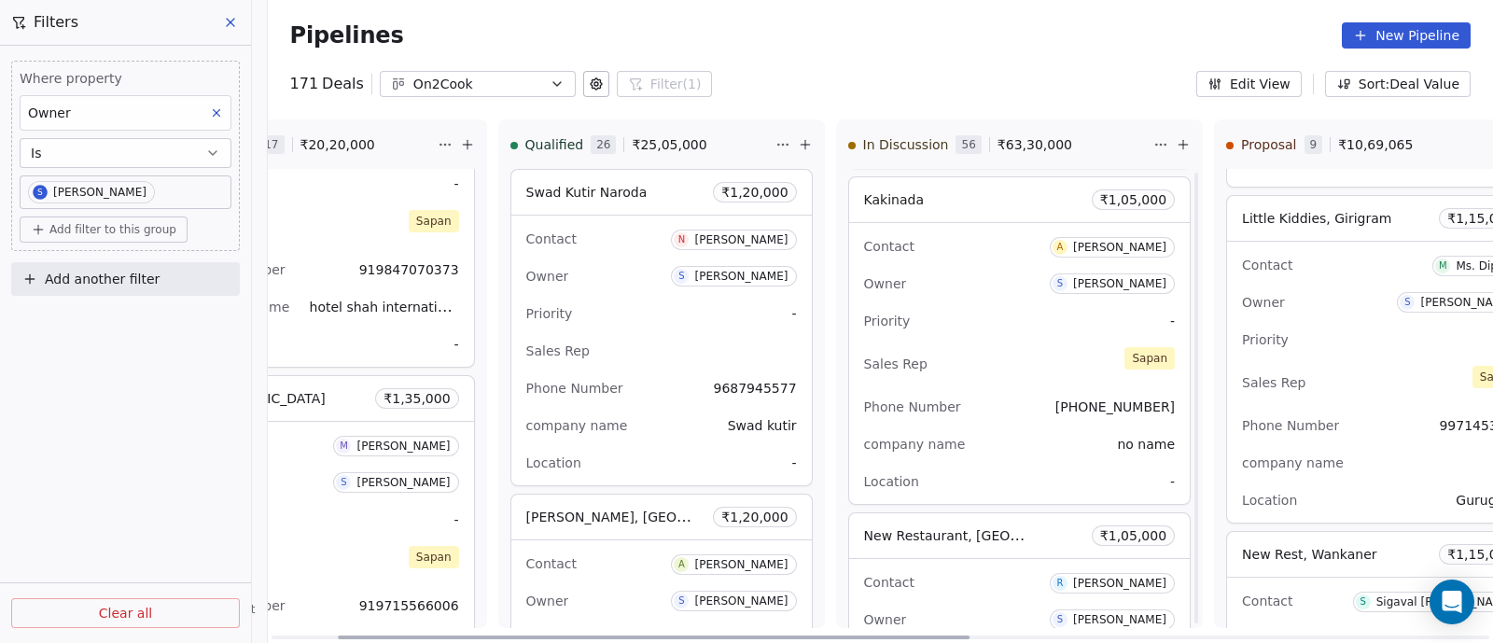
scroll to position [10888, 0]
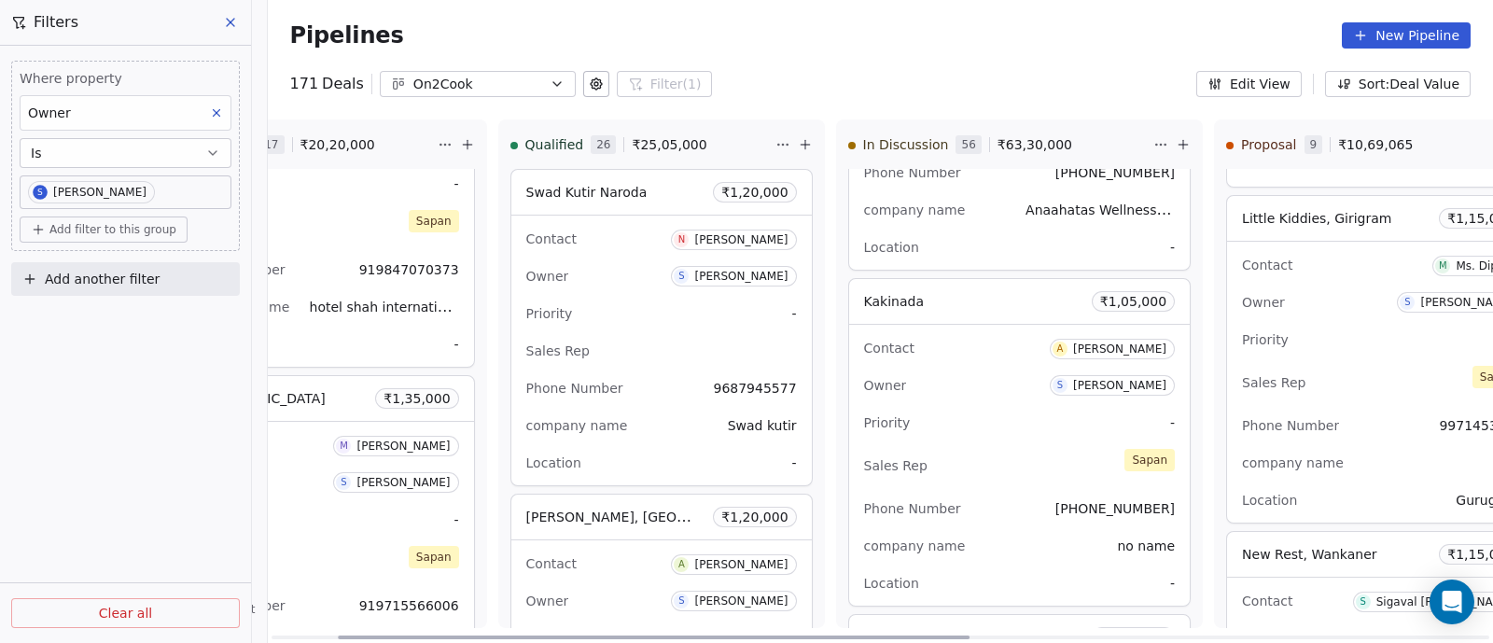
click at [987, 376] on div "Owner S [PERSON_NAME]" at bounding box center [1020, 385] width 312 height 30
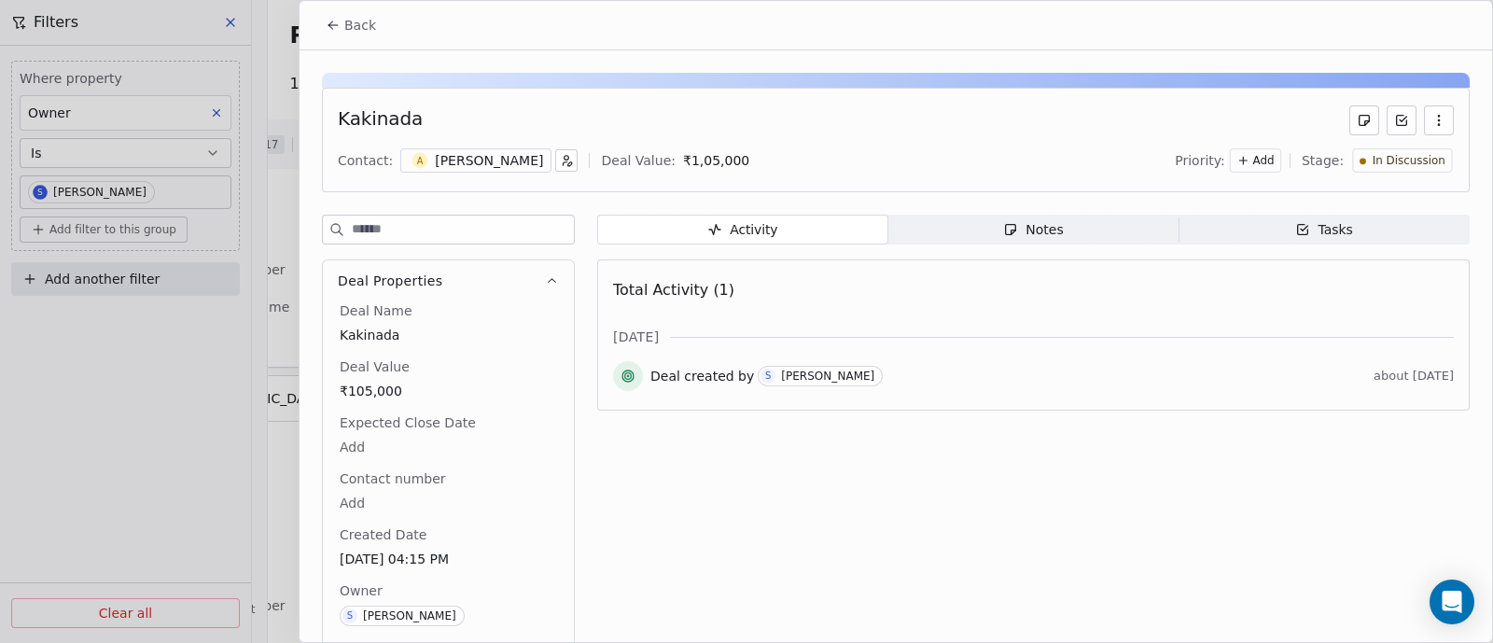
click at [1046, 234] on div "Notes" at bounding box center [1033, 230] width 60 height 20
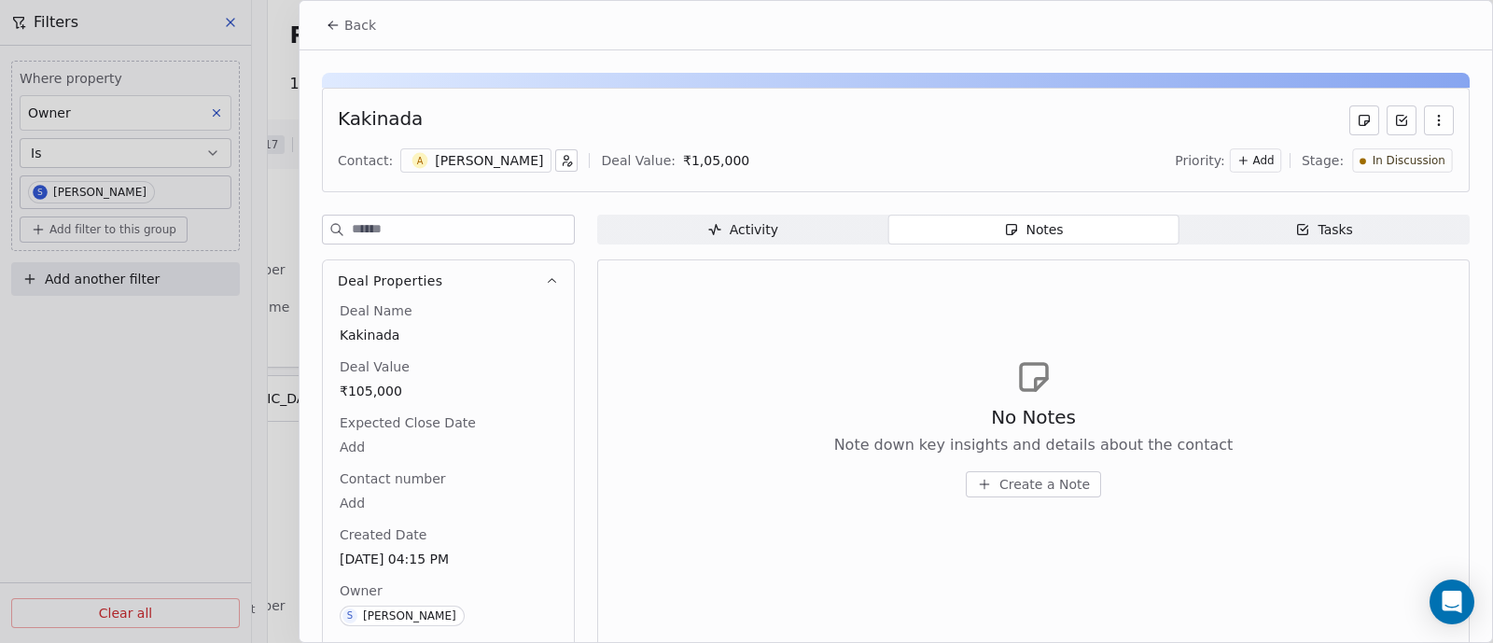
click at [1040, 478] on span "Create a Note" at bounding box center [1044, 484] width 91 height 19
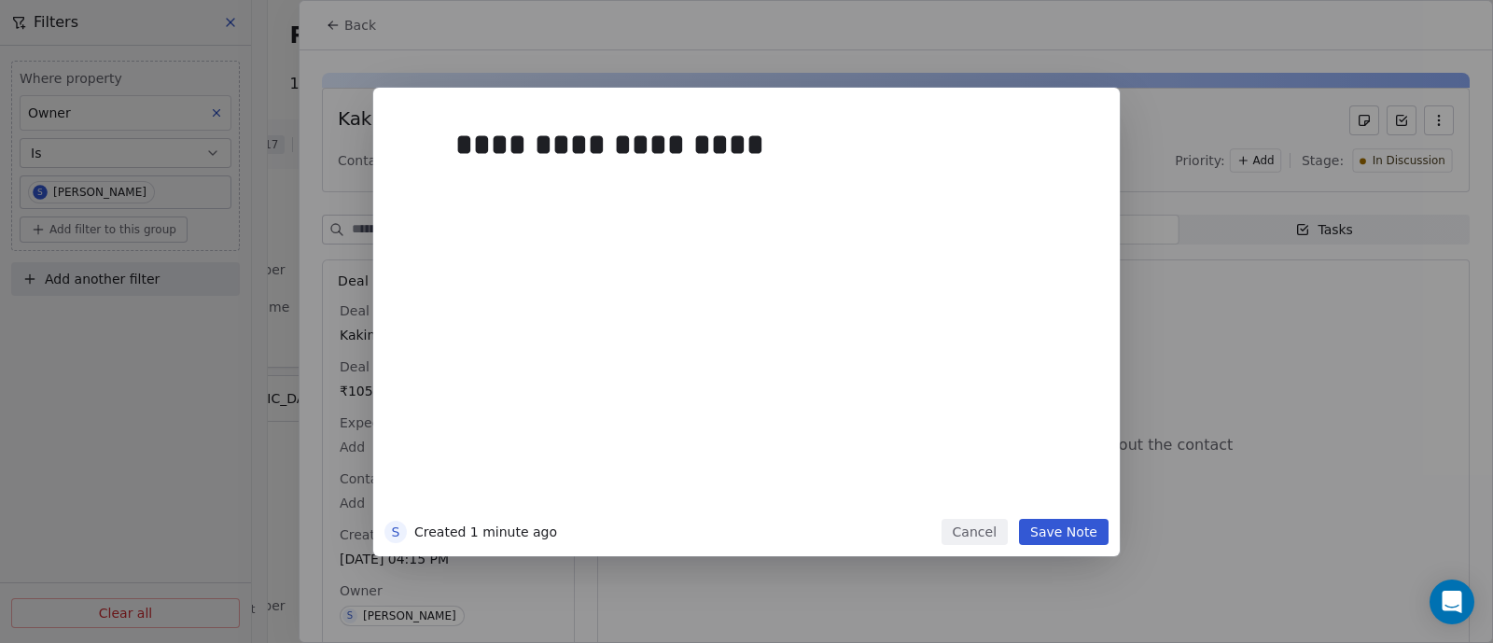
click at [1073, 548] on div "**********" at bounding box center [746, 322] width 747 height 468
click at [1072, 537] on button "Save Note" at bounding box center [1064, 532] width 90 height 26
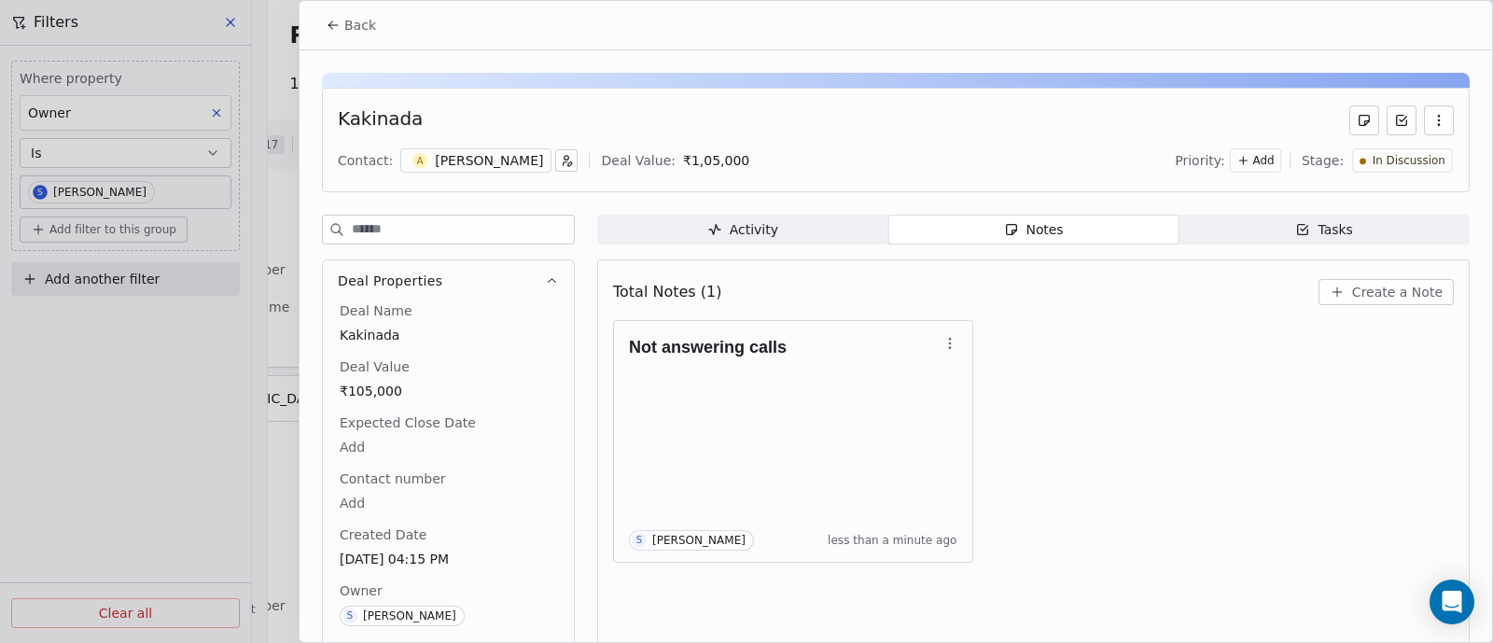
click at [350, 30] on span "Back" at bounding box center [360, 25] width 32 height 19
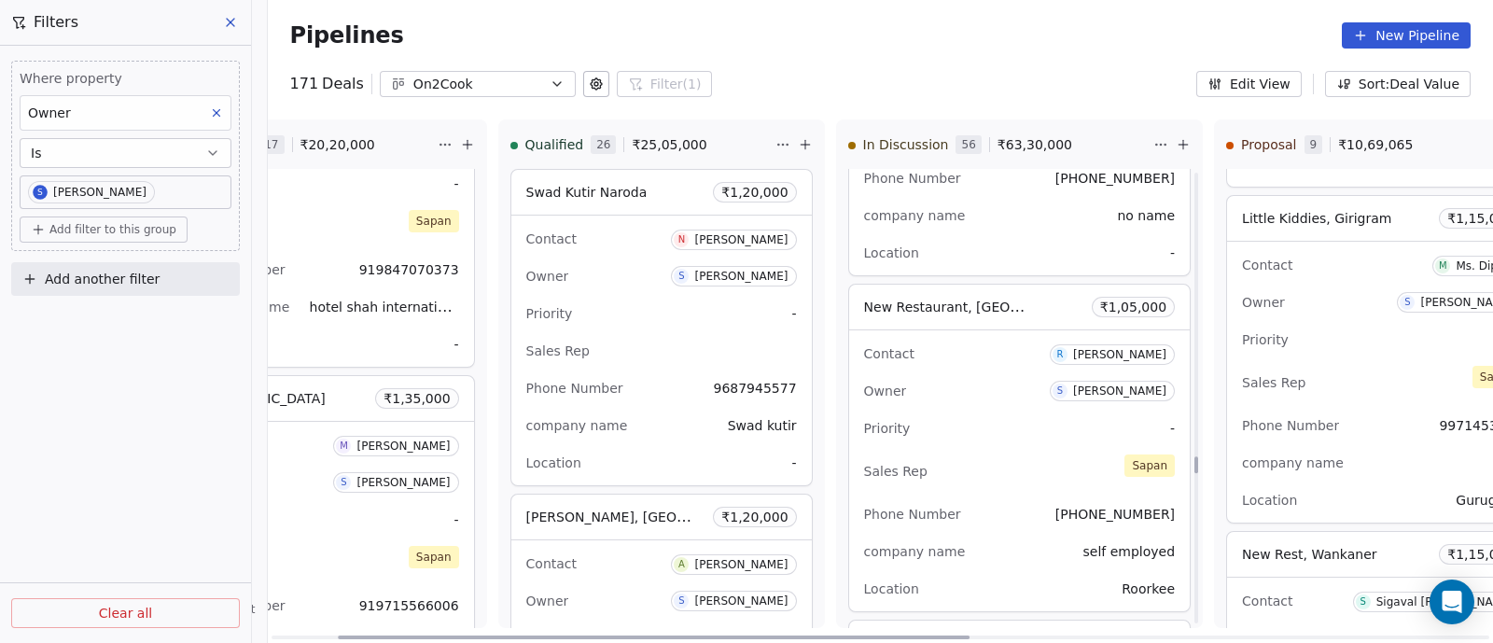
scroll to position [11238, 0]
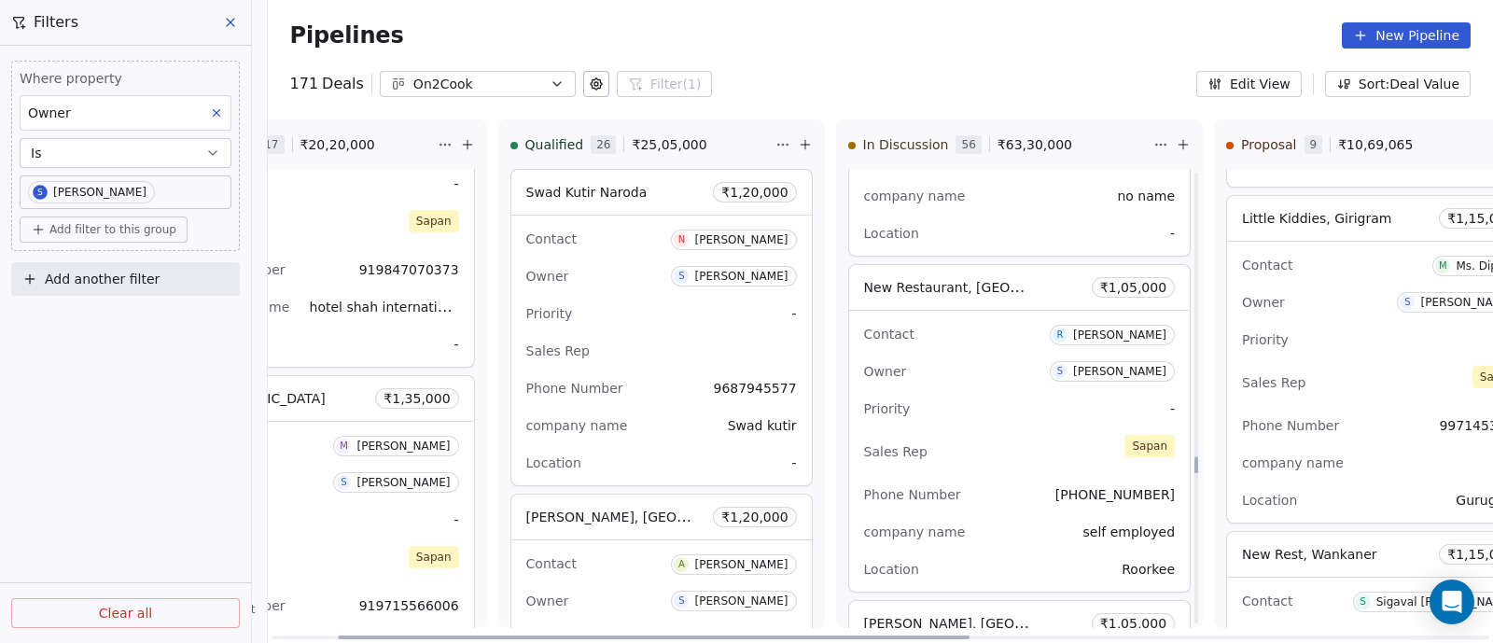
click at [983, 394] on div "Priority -" at bounding box center [1020, 409] width 312 height 30
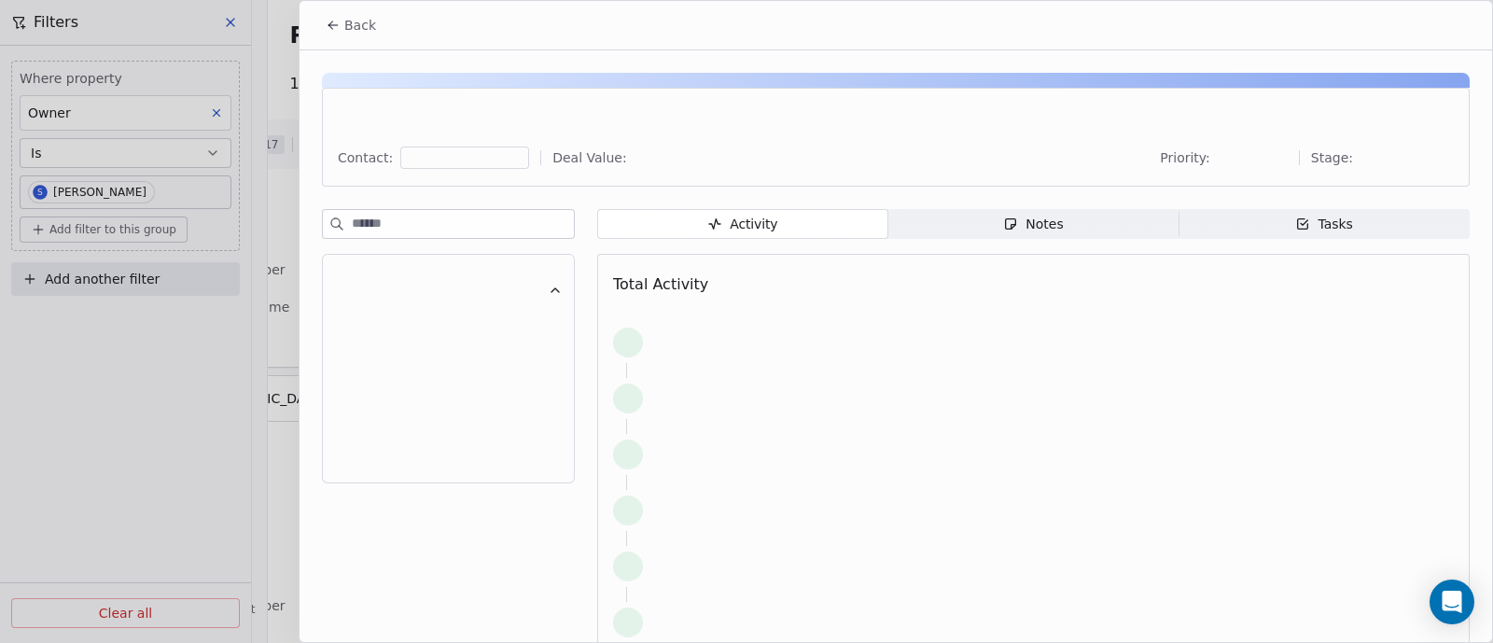
click at [1040, 226] on div "Notes" at bounding box center [1033, 225] width 60 height 20
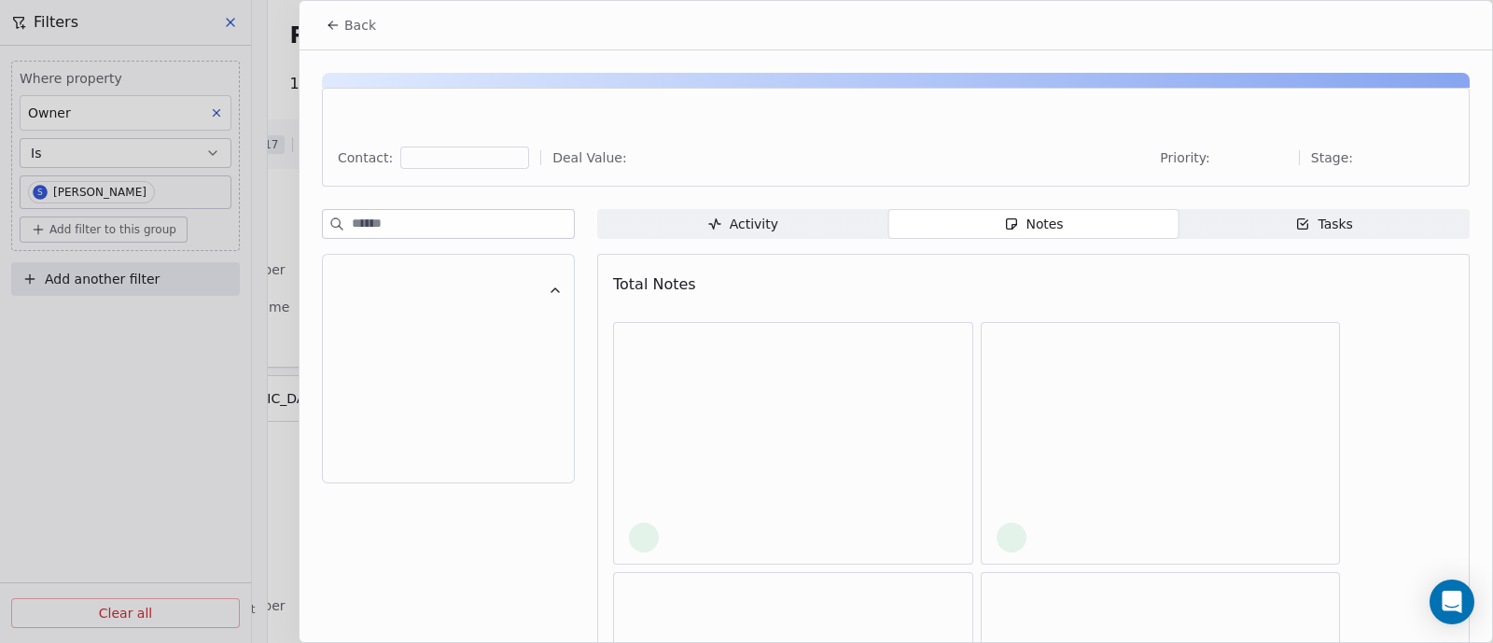
click at [352, 19] on span "Back" at bounding box center [360, 25] width 32 height 19
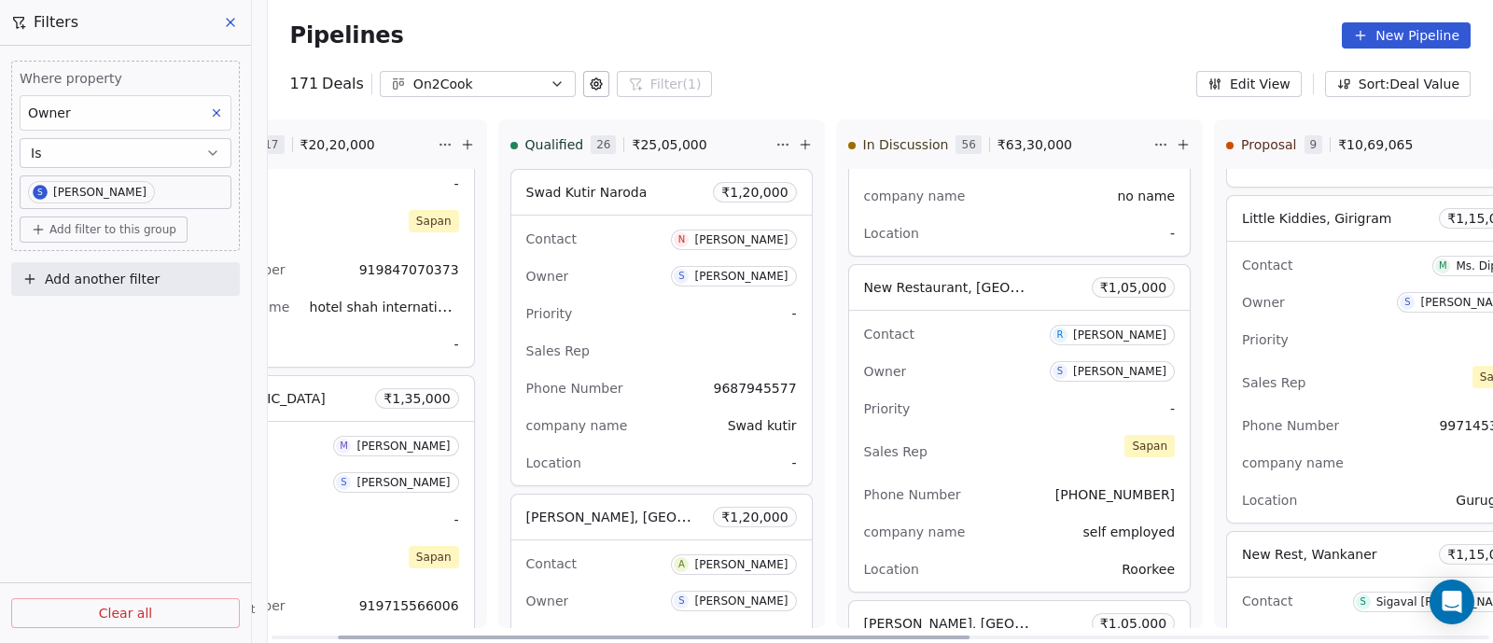
click at [979, 431] on div "Sales Rep [PERSON_NAME]" at bounding box center [1020, 451] width 312 height 41
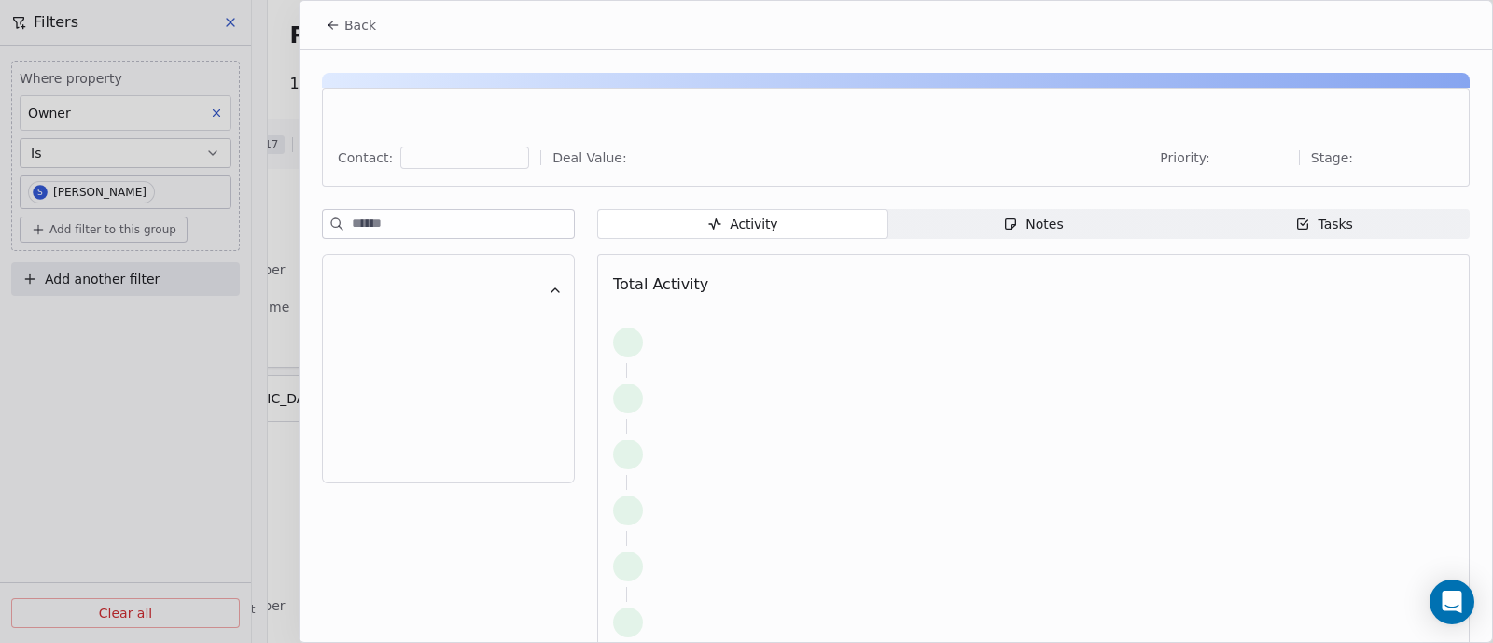
click at [352, 20] on span "Back" at bounding box center [360, 25] width 32 height 19
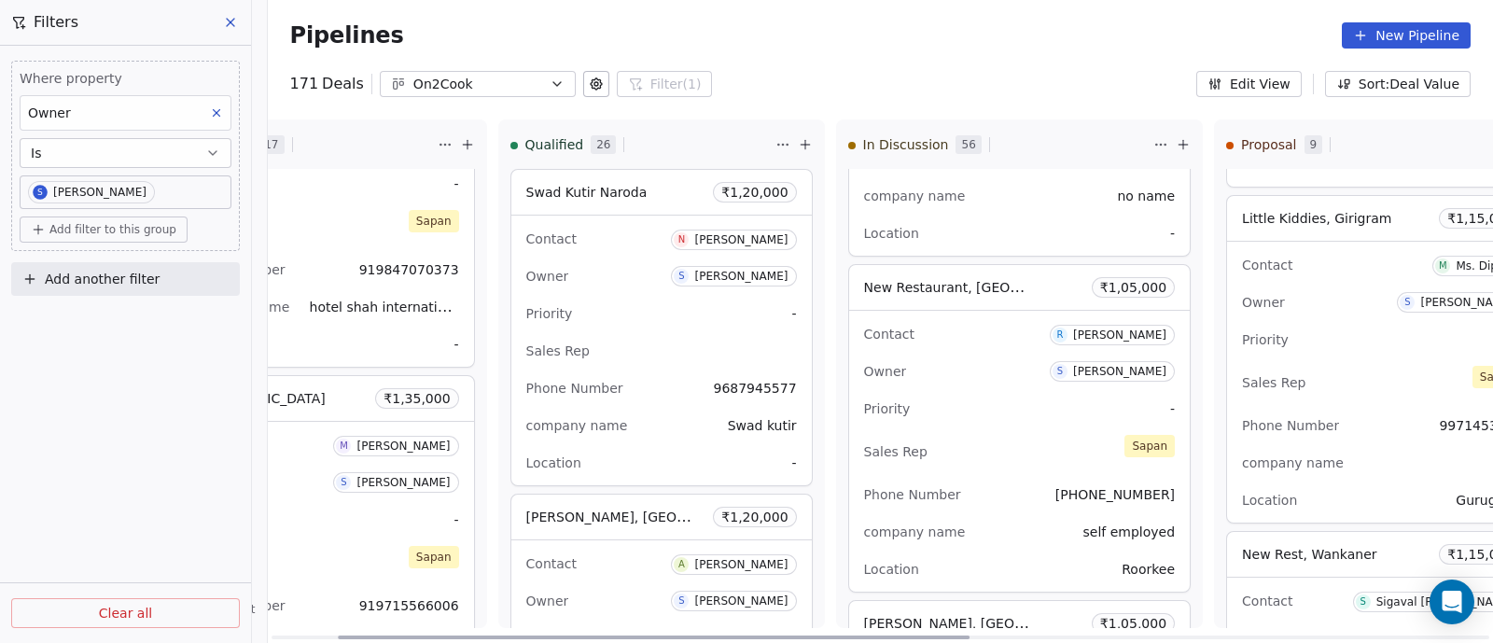
click at [959, 400] on div "Priority -" at bounding box center [1020, 409] width 312 height 30
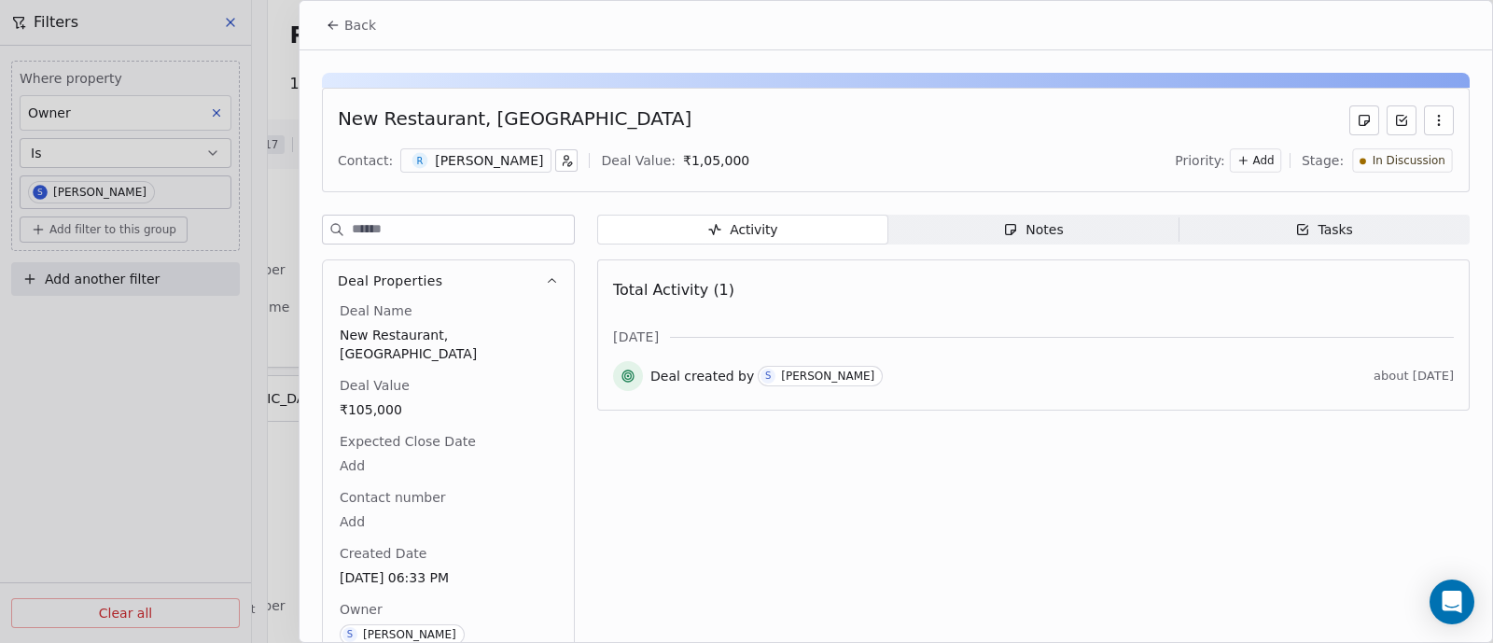
click at [1041, 235] on div "Notes" at bounding box center [1033, 230] width 60 height 20
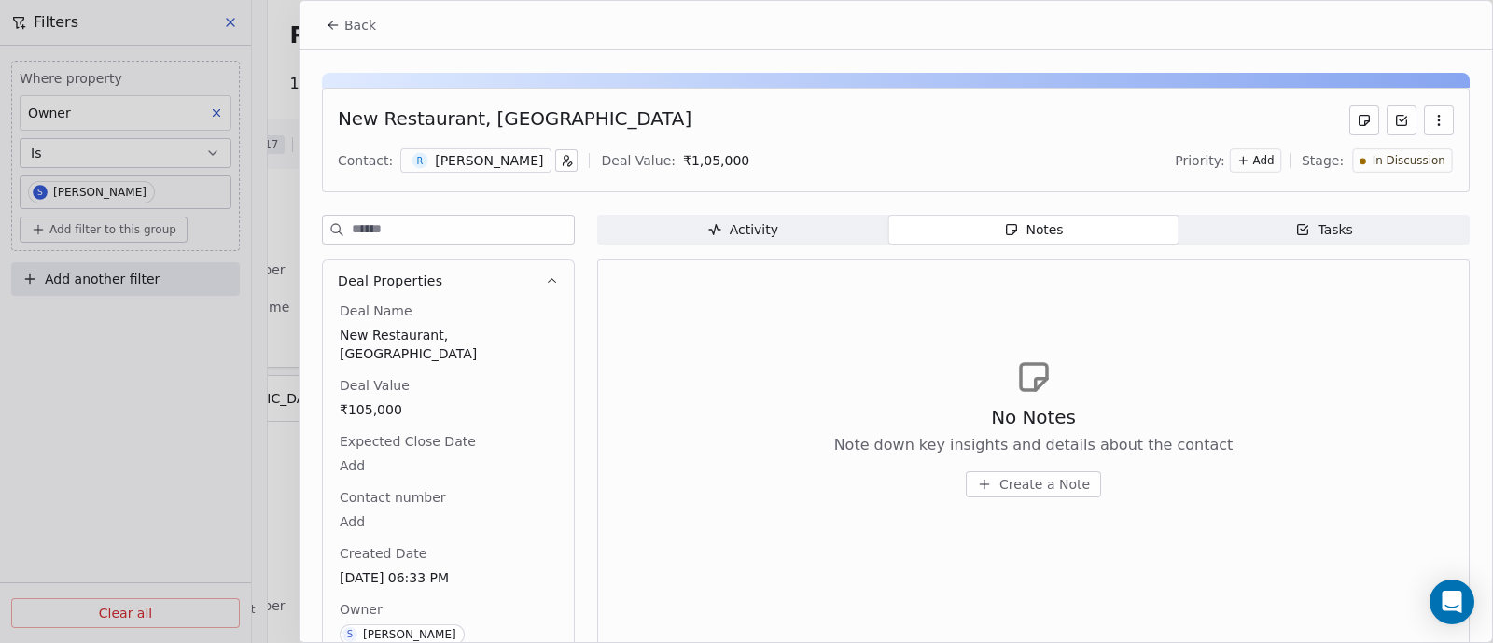
click at [1022, 483] on span "Create a Note" at bounding box center [1044, 484] width 91 height 19
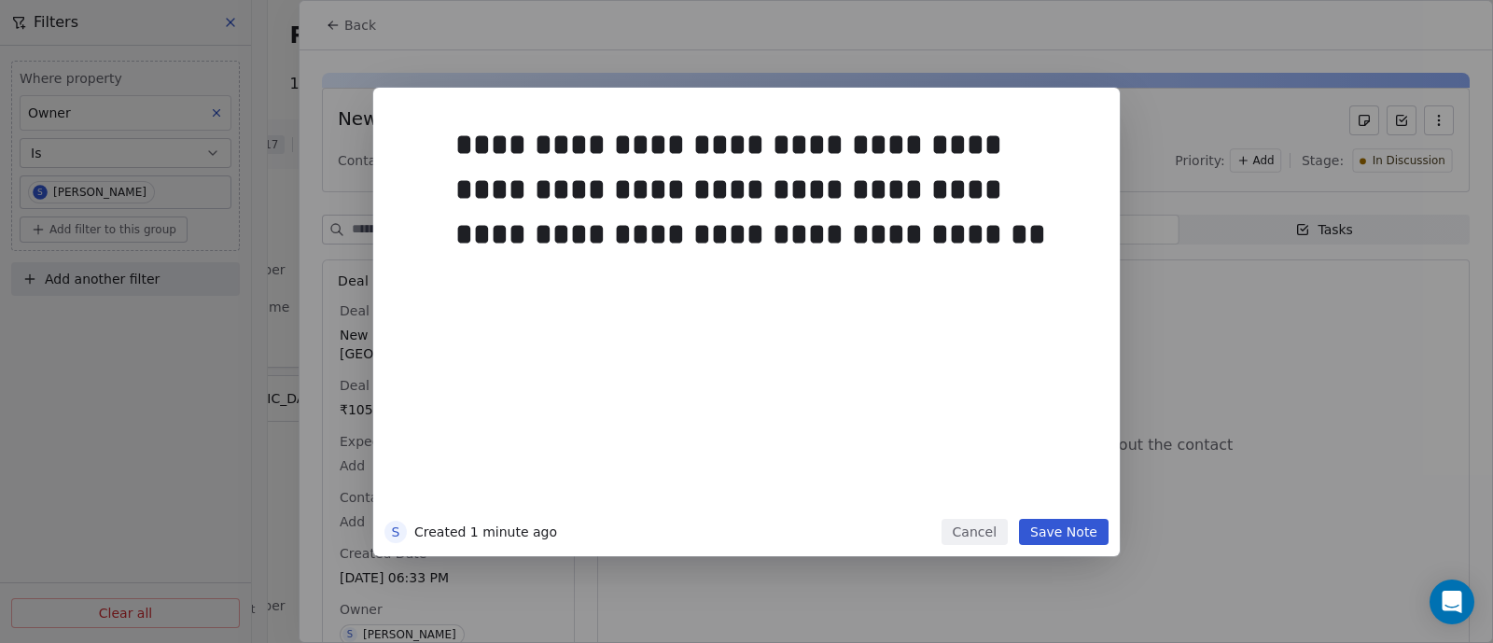
click at [1073, 524] on button "Save Note" at bounding box center [1064, 532] width 90 height 26
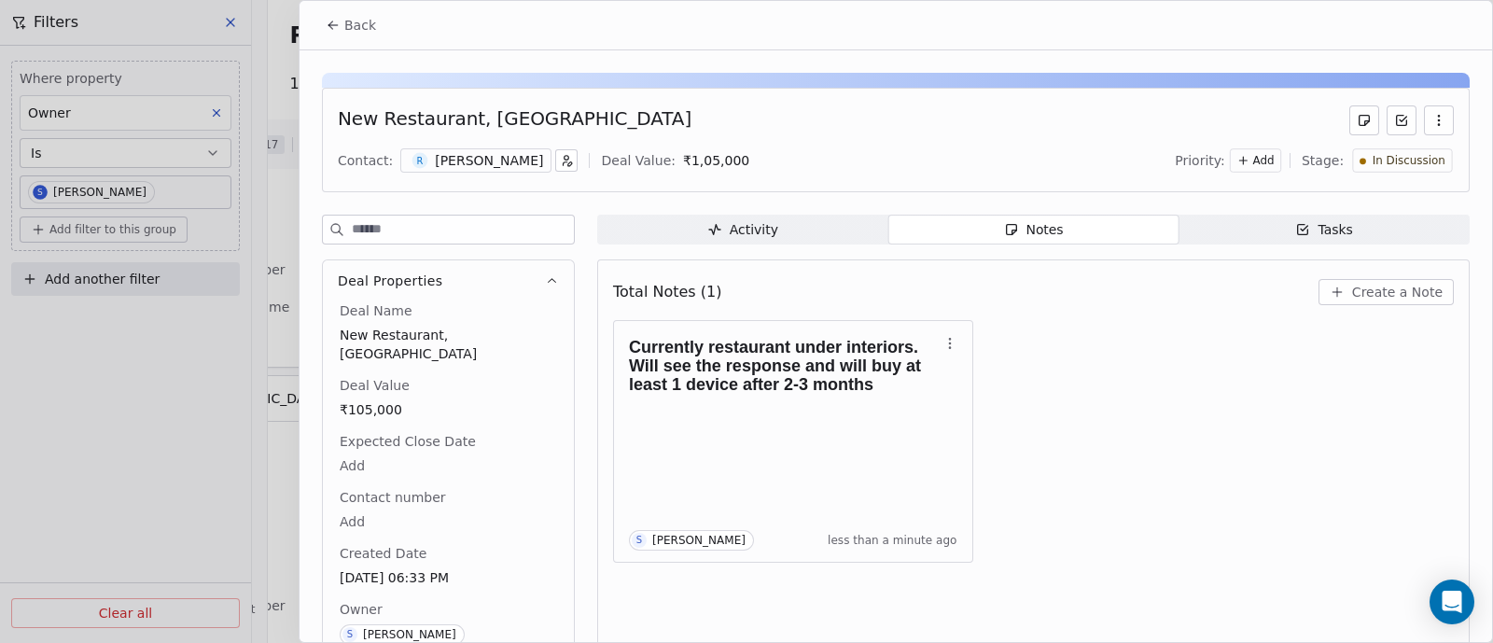
click at [364, 23] on span "Back" at bounding box center [360, 25] width 32 height 19
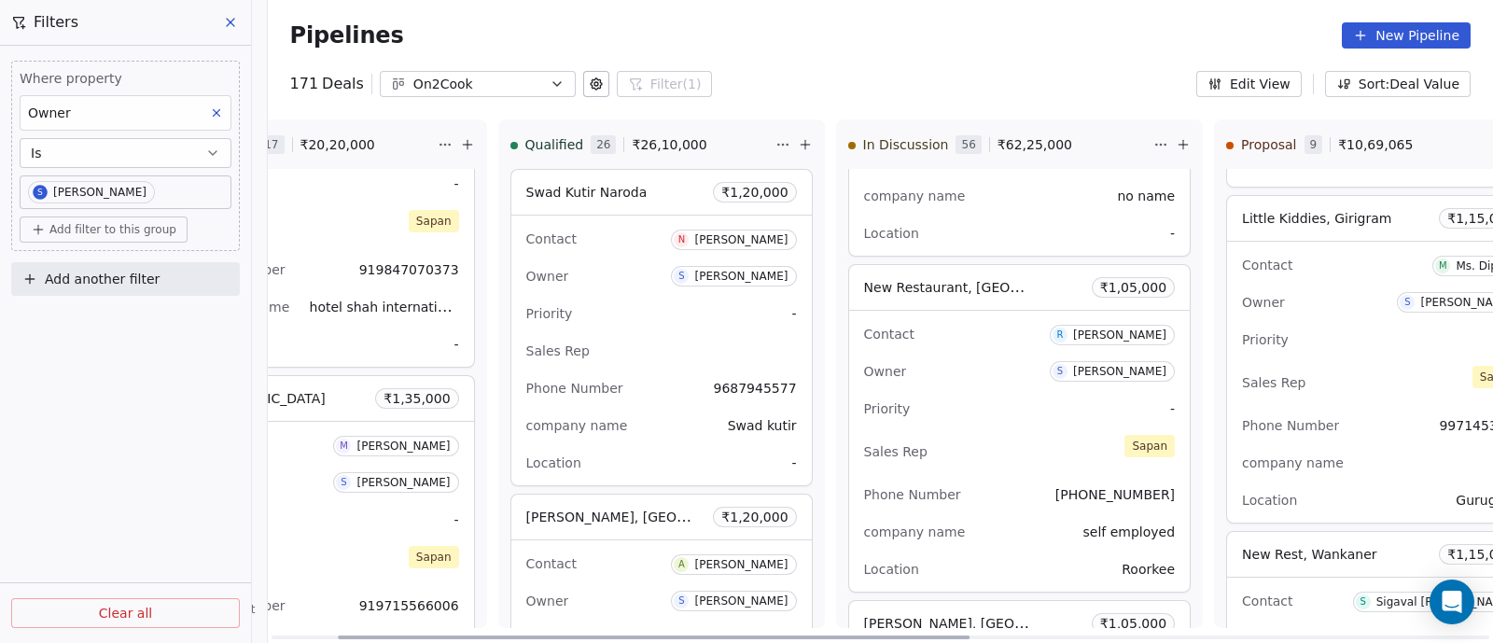
click at [975, 395] on div "Priority -" at bounding box center [1020, 409] width 312 height 30
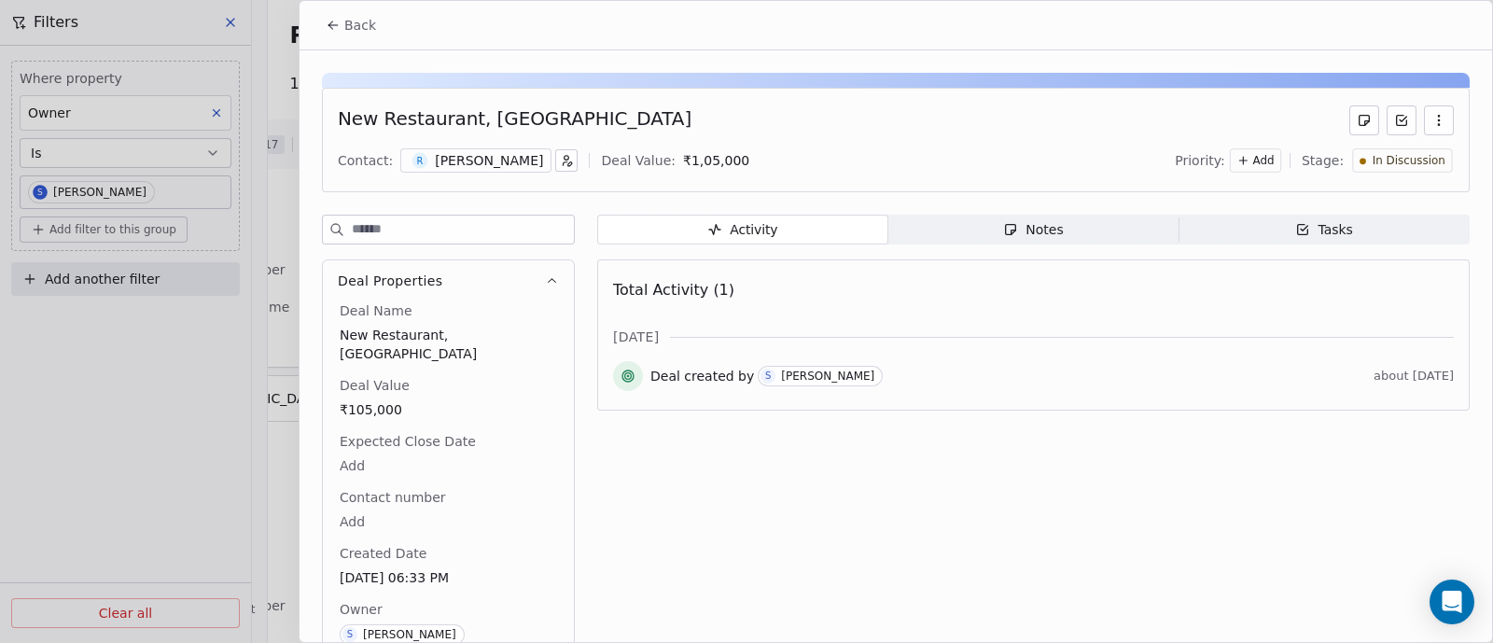
click at [1391, 162] on span "In Discussion" at bounding box center [1409, 161] width 73 height 16
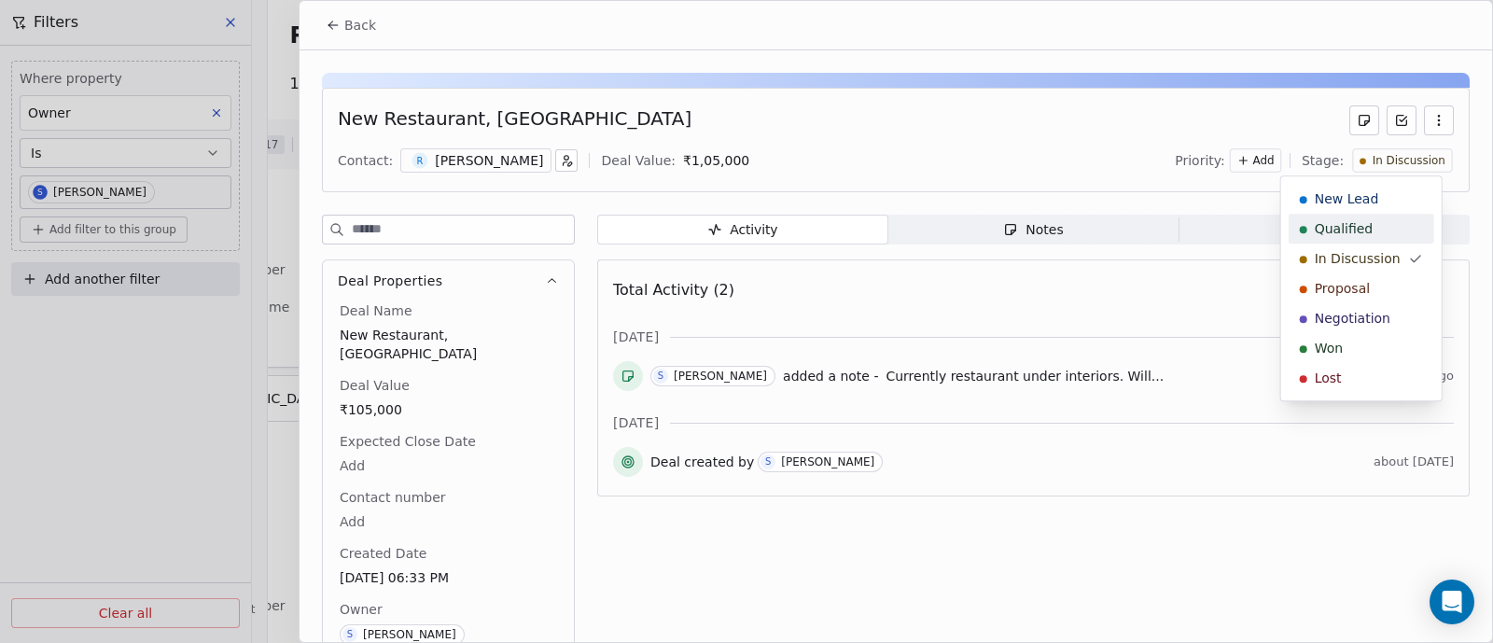
click at [1353, 224] on span "Qualified" at bounding box center [1344, 228] width 59 height 19
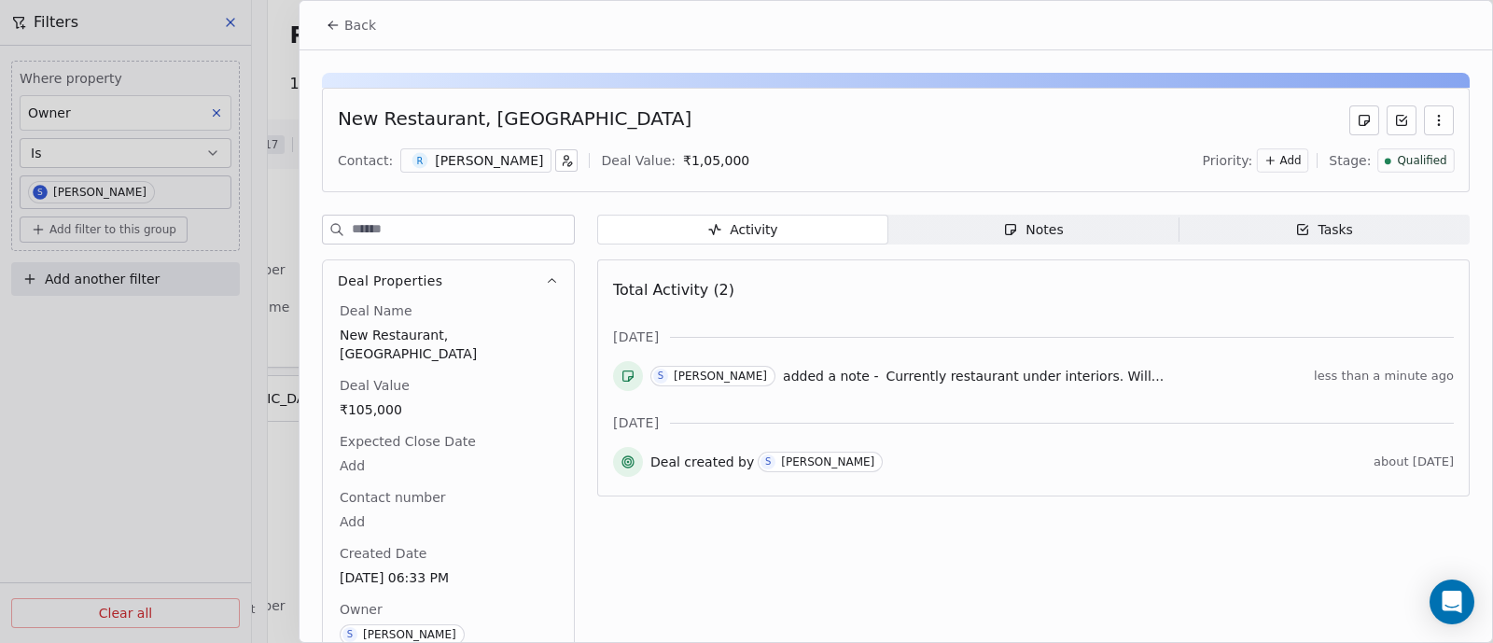
click at [356, 21] on span "Back" at bounding box center [360, 25] width 32 height 19
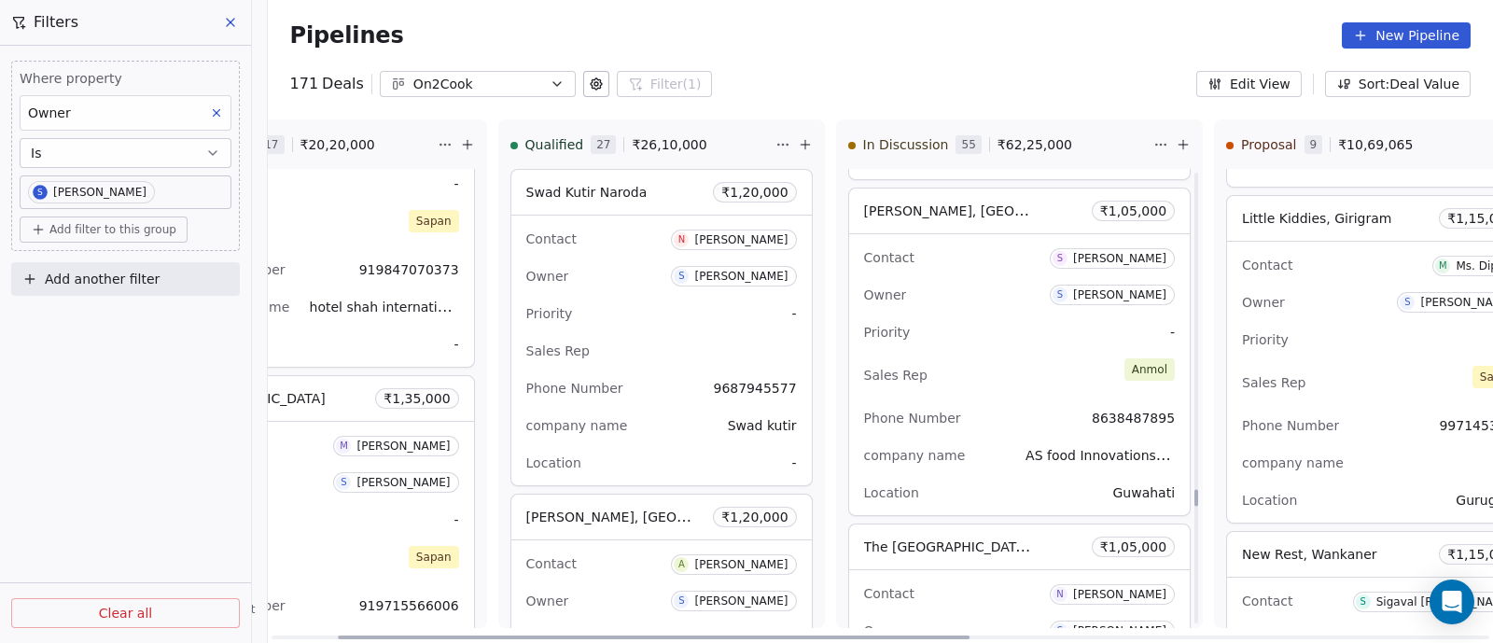
scroll to position [13023, 0]
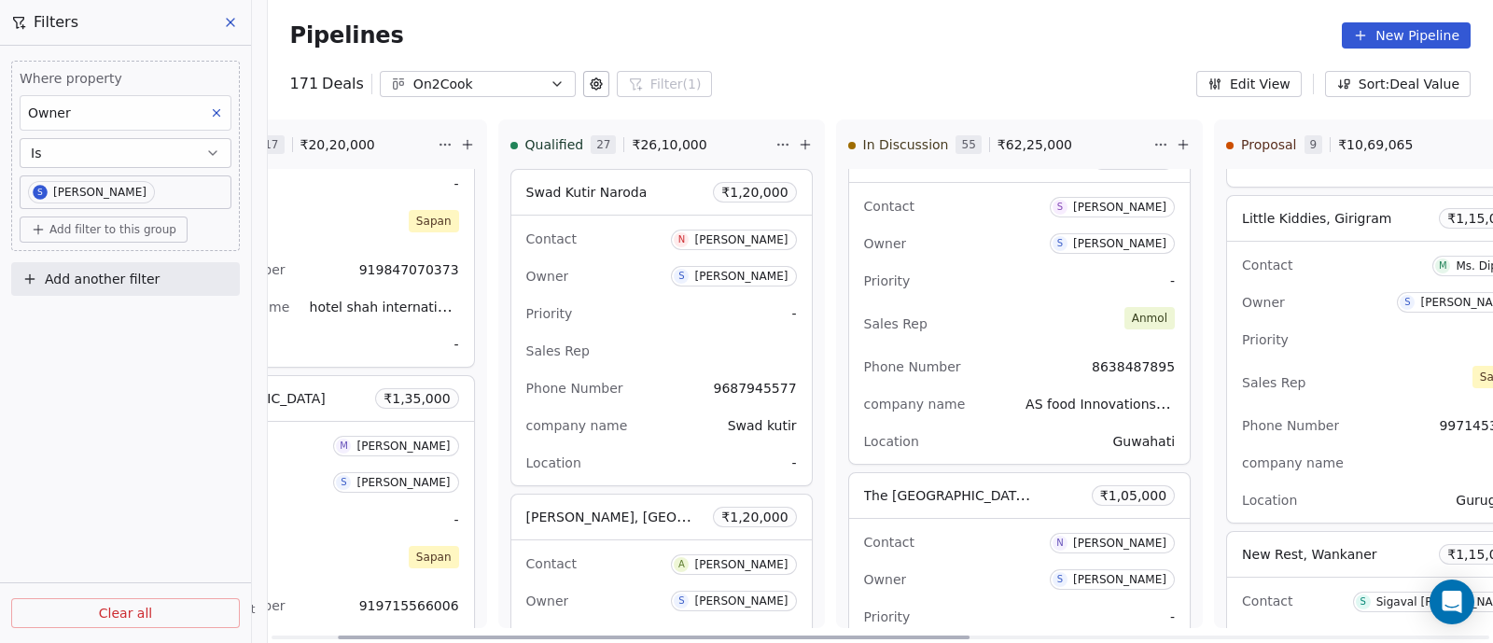
click at [980, 303] on div "Sales Rep [PERSON_NAME]" at bounding box center [1020, 323] width 312 height 41
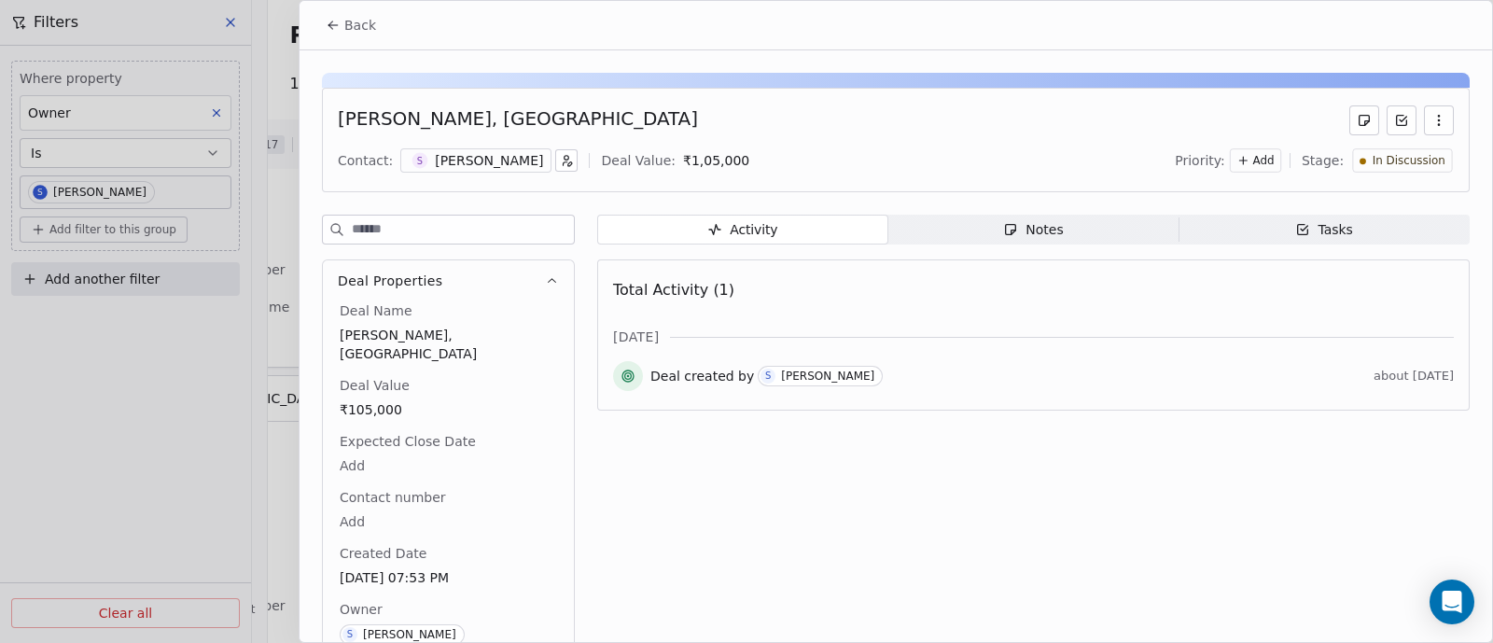
click at [1027, 231] on div "Notes" at bounding box center [1033, 230] width 60 height 20
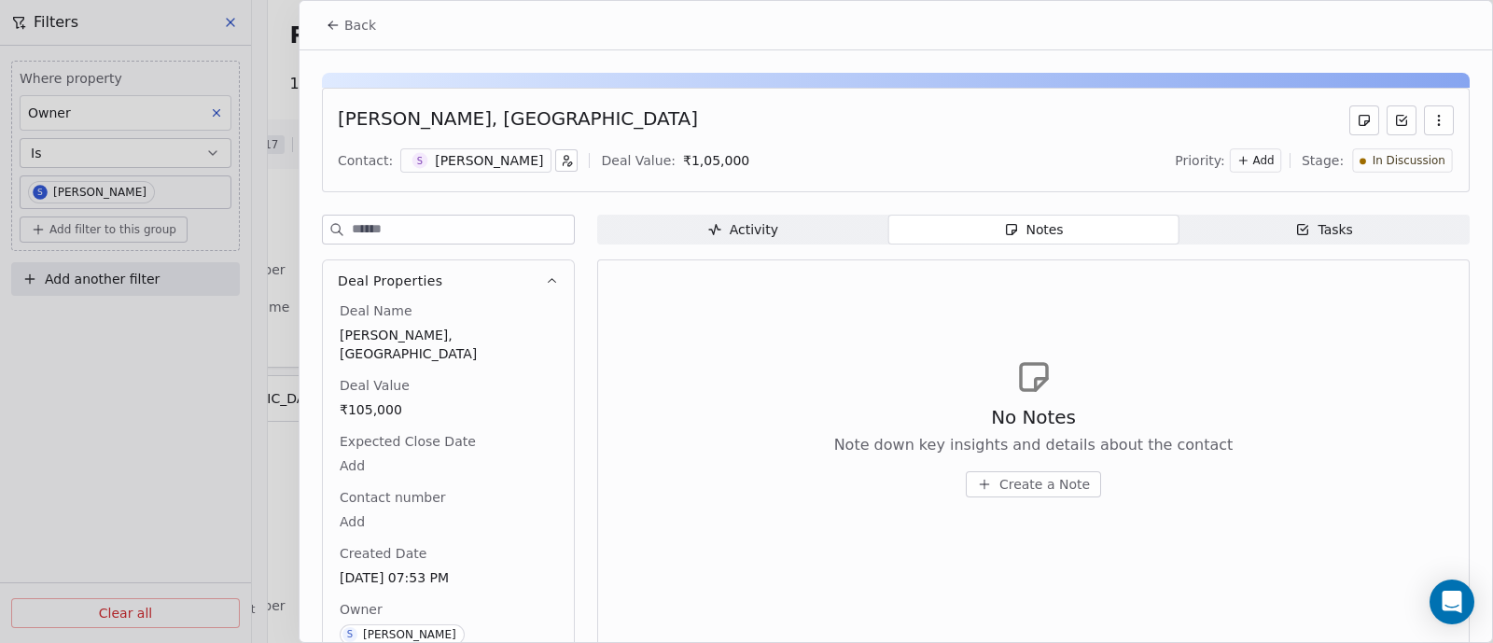
click at [1027, 482] on span "Create a Note" at bounding box center [1044, 484] width 91 height 19
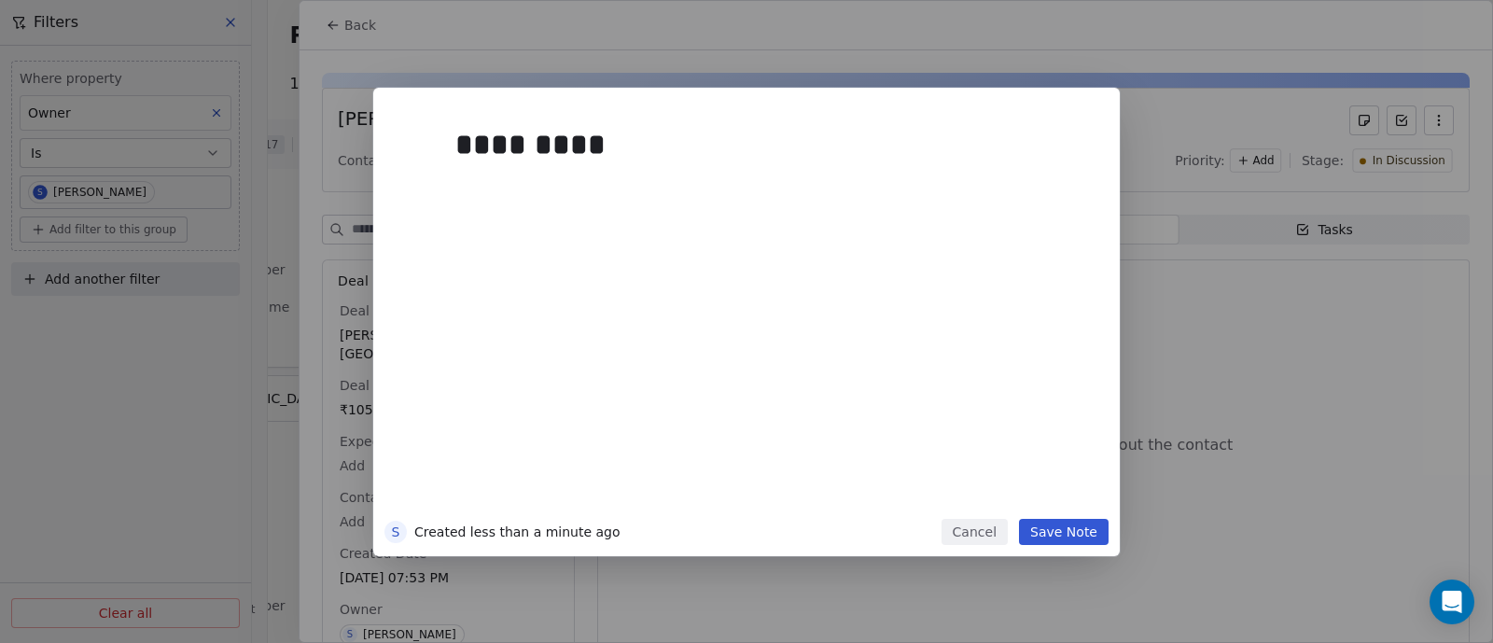
click at [1043, 524] on button "Save Note" at bounding box center [1064, 532] width 90 height 26
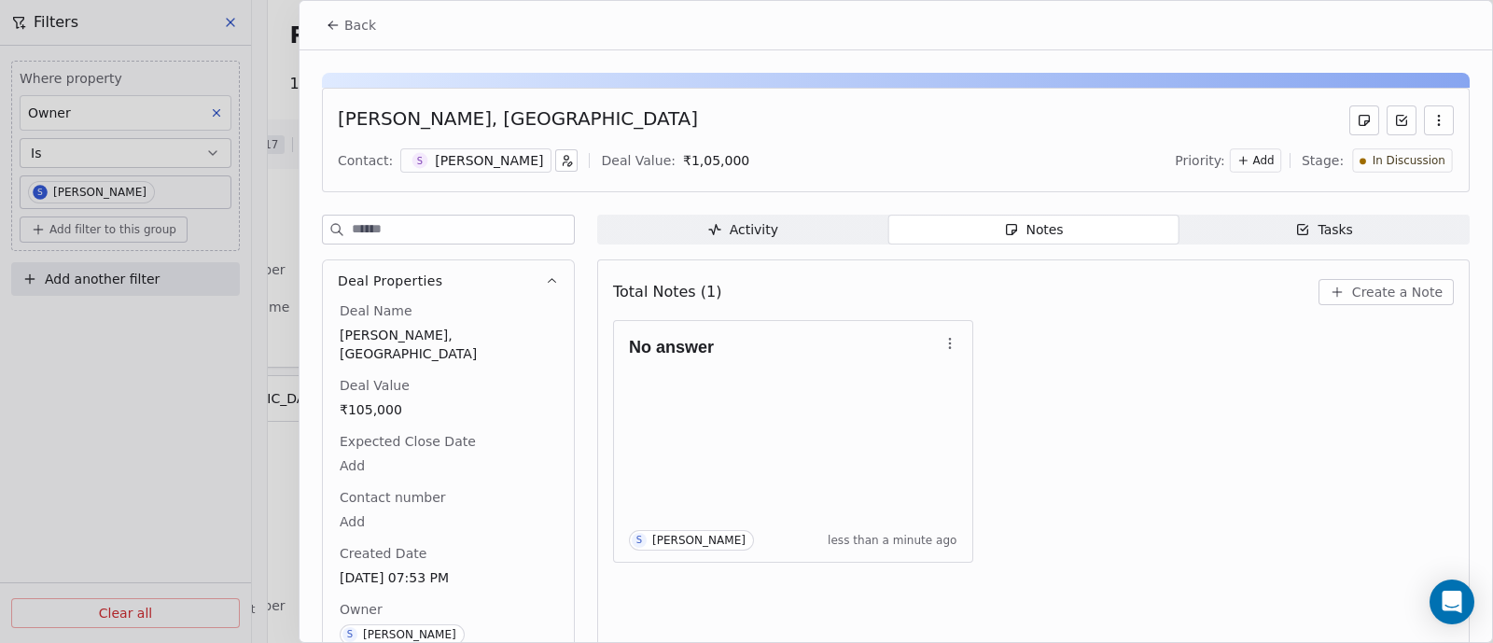
click at [1423, 165] on span "In Discussion" at bounding box center [1409, 161] width 73 height 16
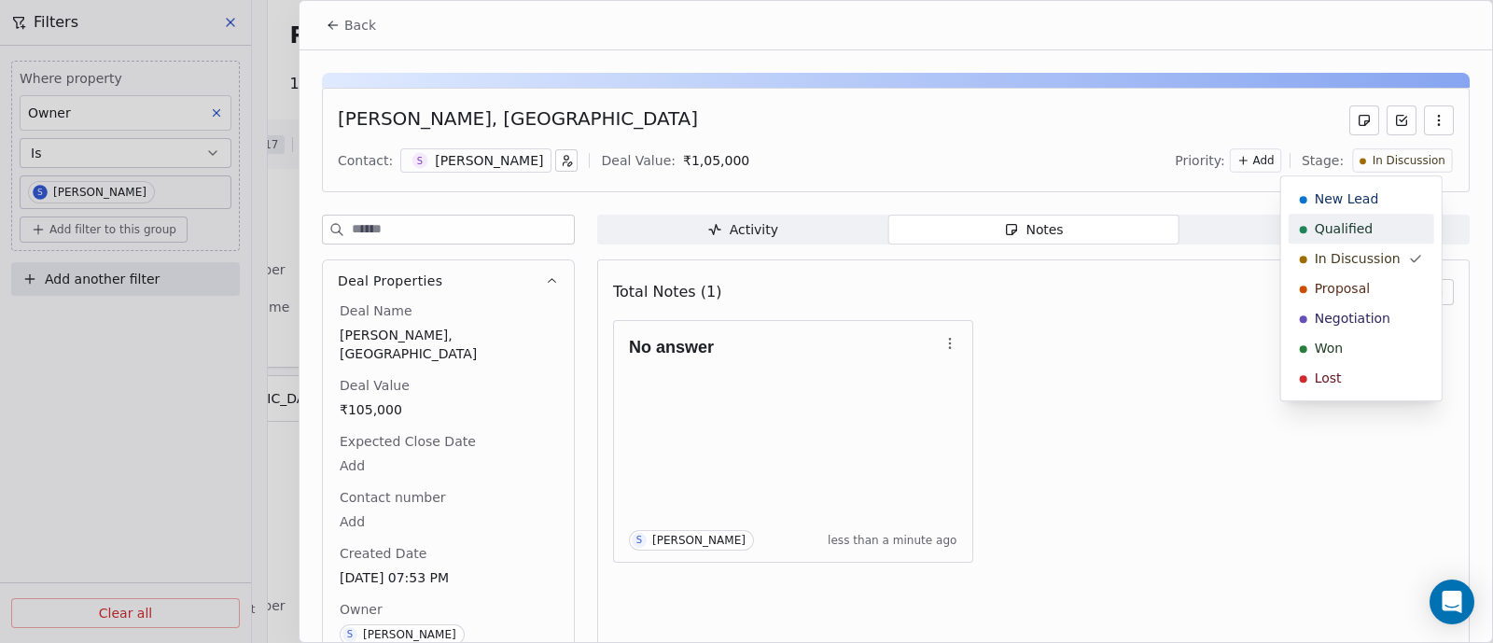
click at [1358, 230] on span "Qualified" at bounding box center [1344, 228] width 59 height 19
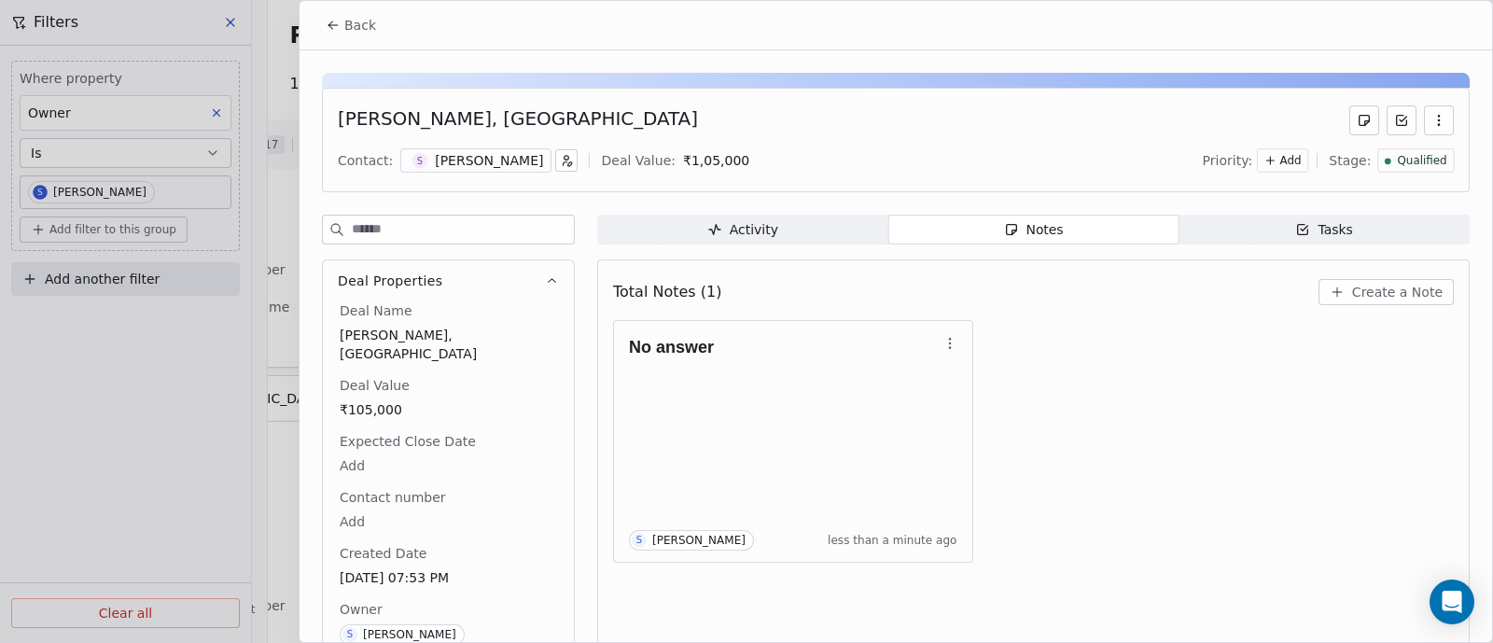
click at [353, 24] on span "Back" at bounding box center [360, 25] width 32 height 19
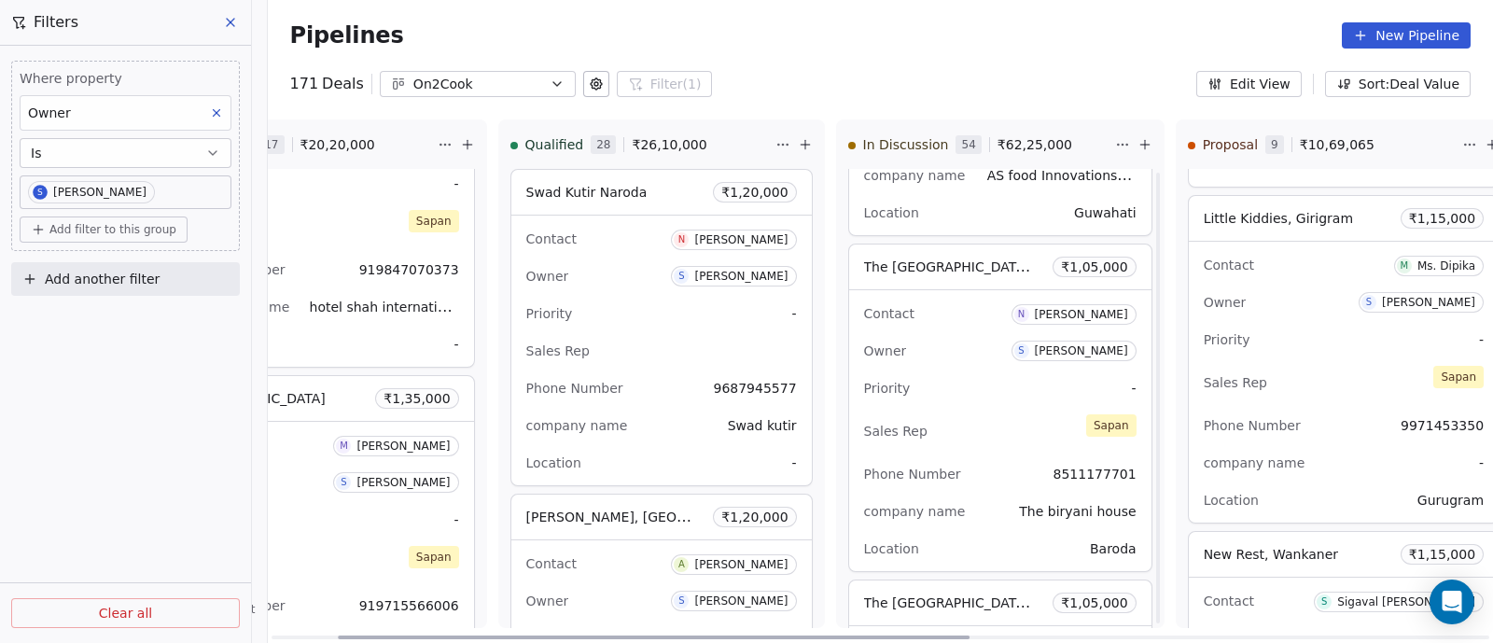
scroll to position [16359, 0]
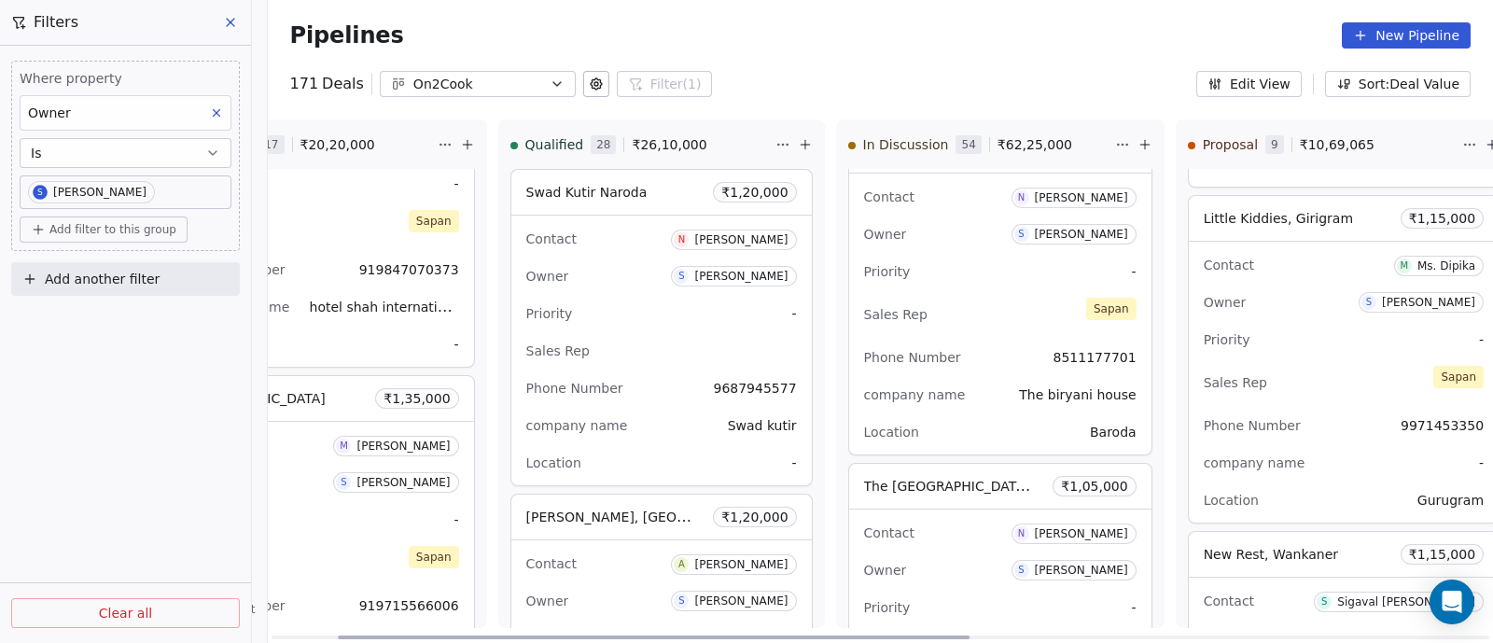
click at [1015, 305] on div "Contact N [PERSON_NAME] Owner S [PERSON_NAME] Priority - Sales Rep [PERSON_NAME…" at bounding box center [1000, 314] width 302 height 281
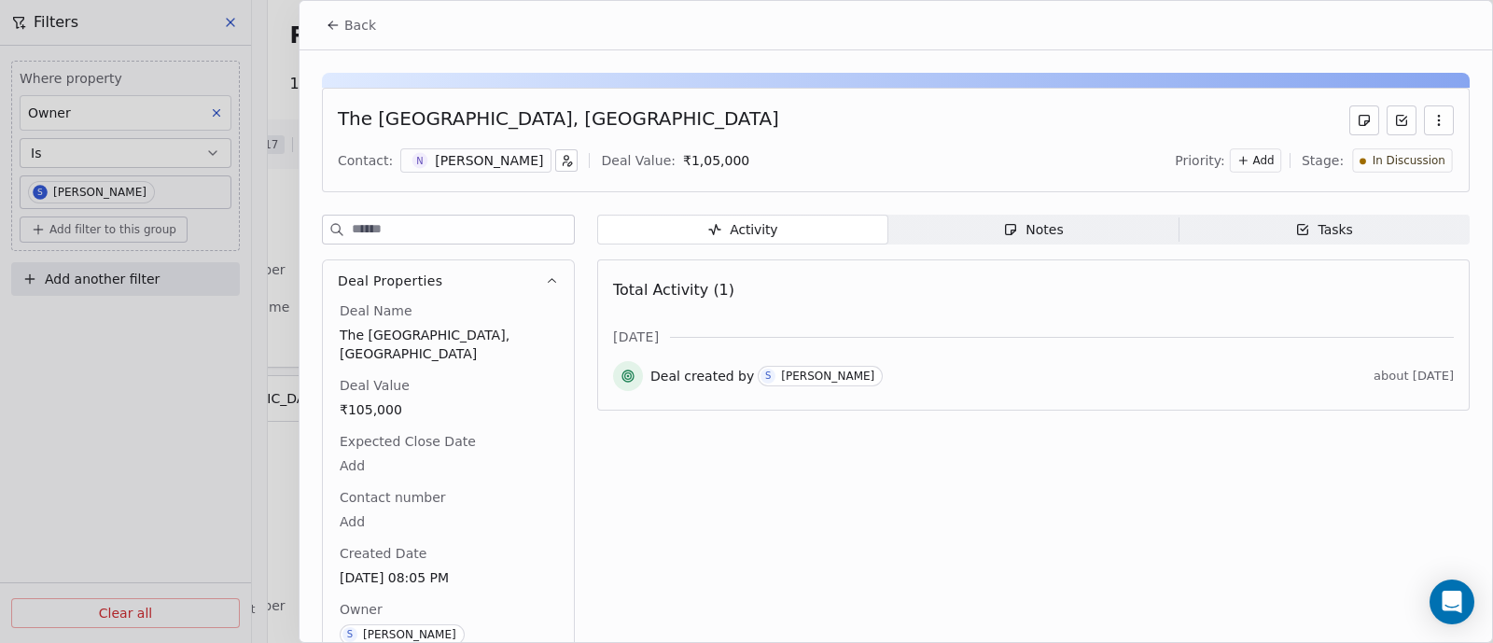
click at [1432, 121] on icon "button" at bounding box center [1439, 120] width 15 height 15
click at [1337, 166] on div "Delete" at bounding box center [1366, 161] width 125 height 30
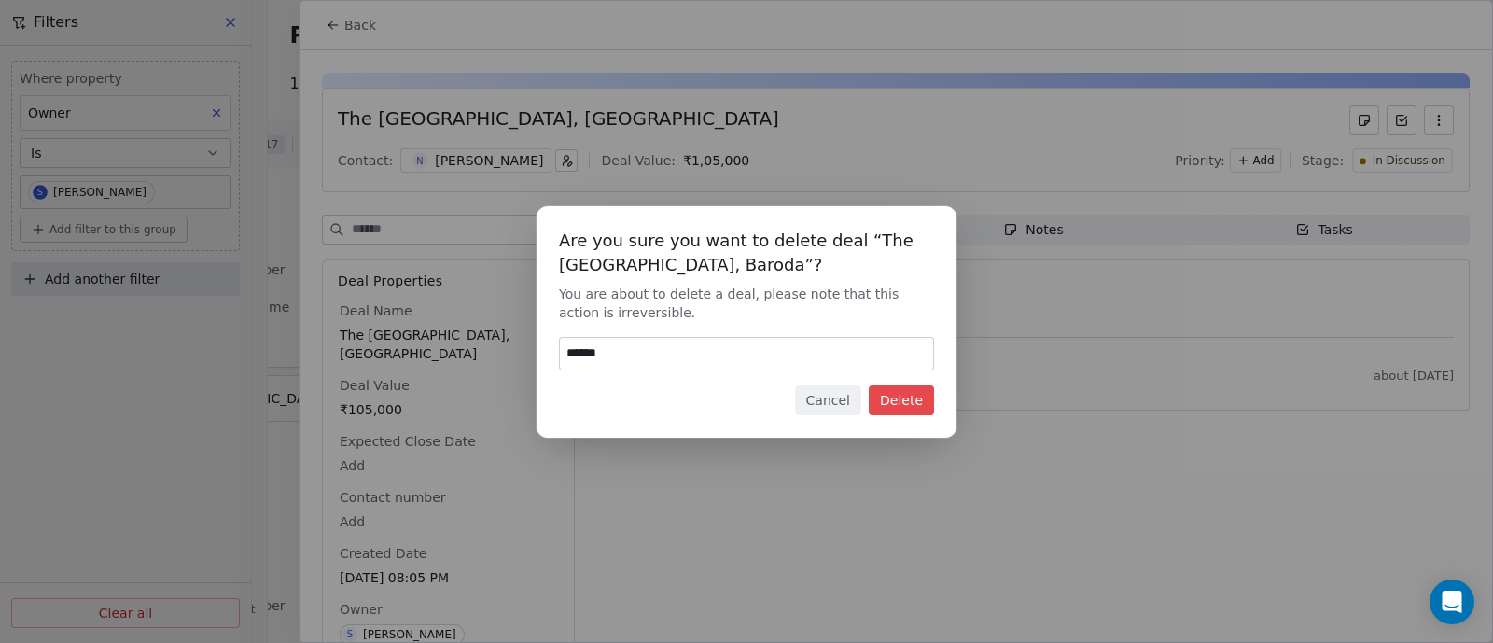
type input "******"
click at [900, 402] on button "Delete" at bounding box center [901, 400] width 65 height 30
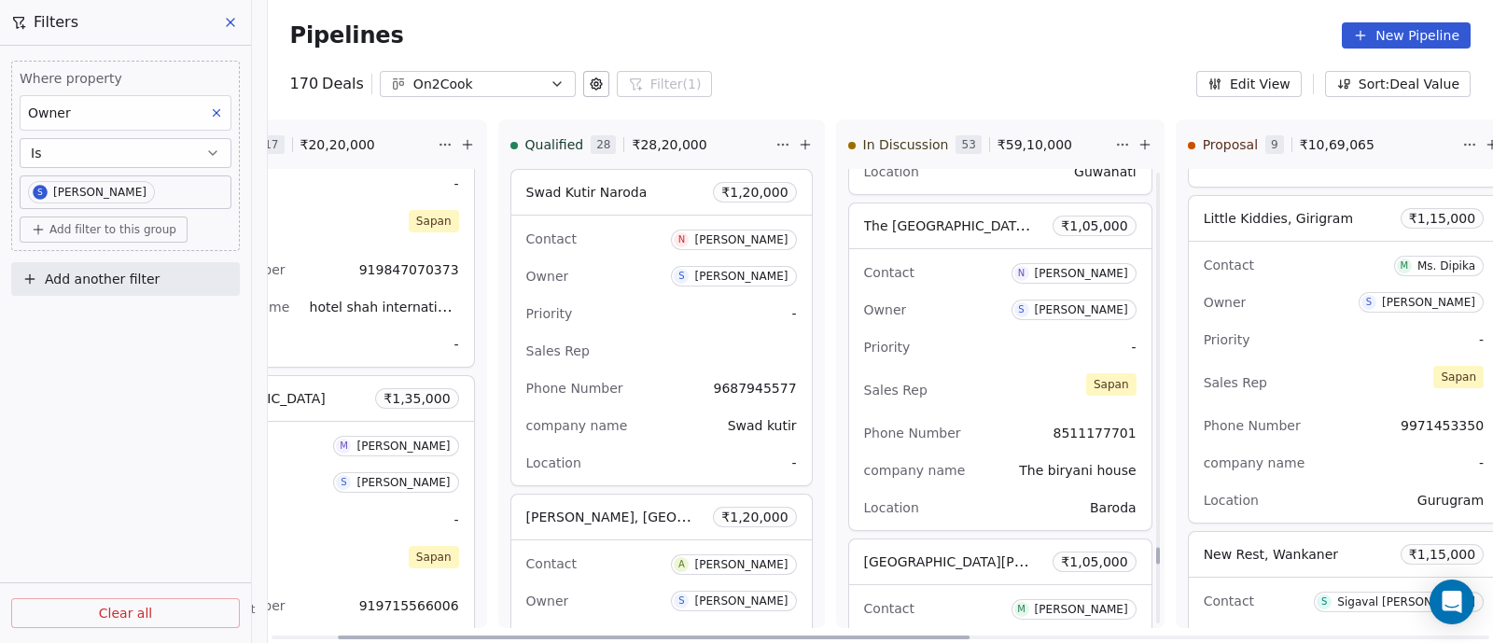
scroll to position [16242, 0]
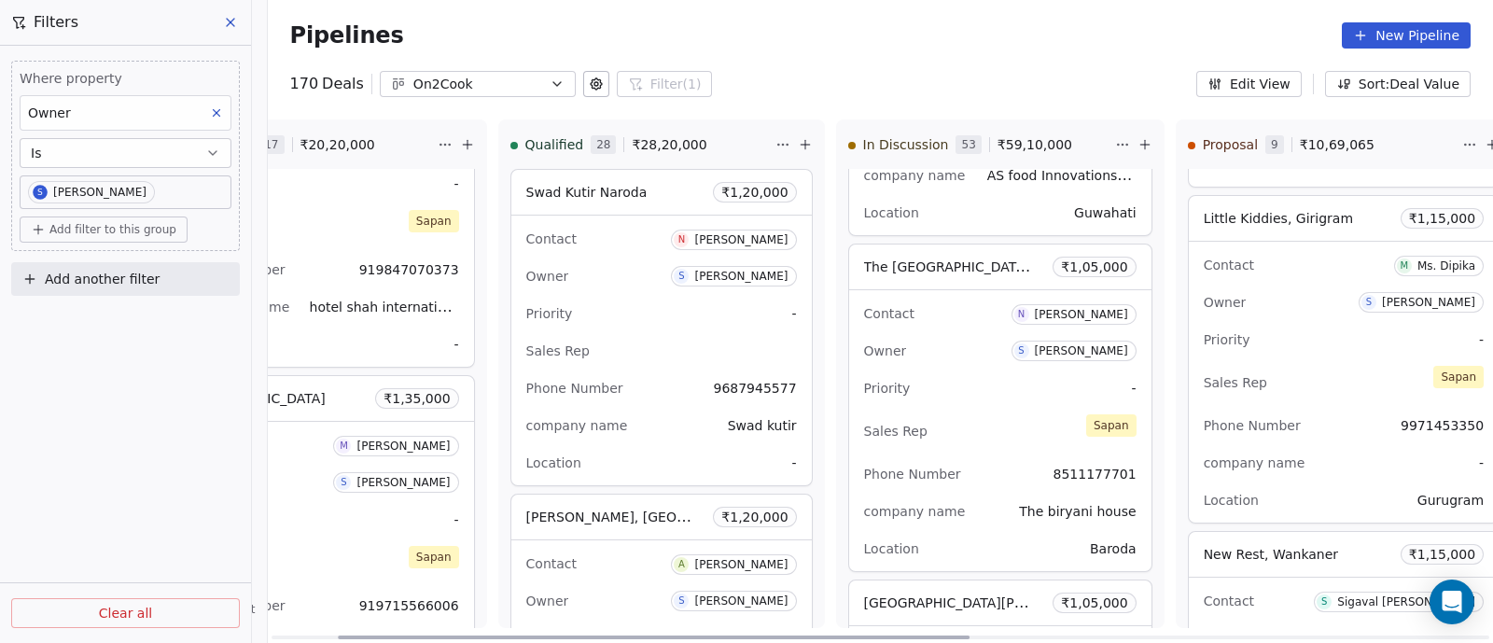
click at [976, 379] on div "Contact N [PERSON_NAME] Owner S [PERSON_NAME] Priority - Sales Rep [PERSON_NAME…" at bounding box center [1000, 430] width 302 height 281
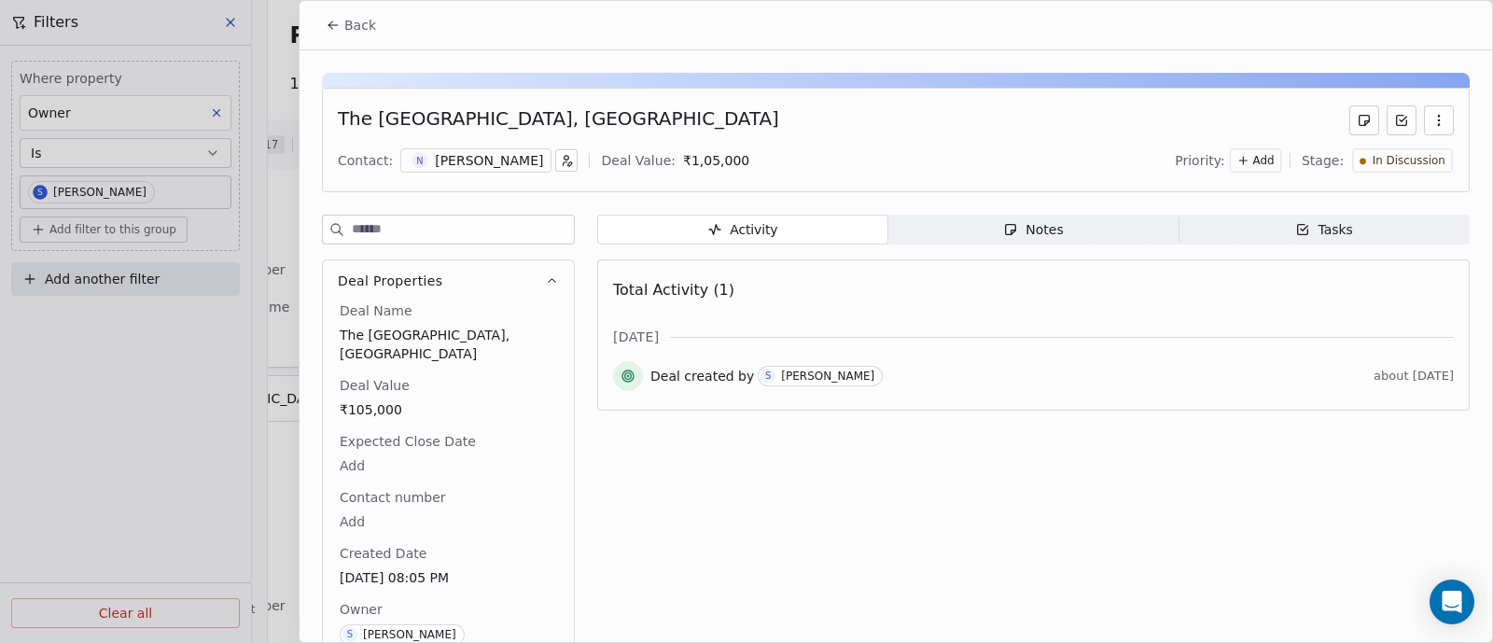
click at [1032, 228] on div "Notes" at bounding box center [1033, 230] width 60 height 20
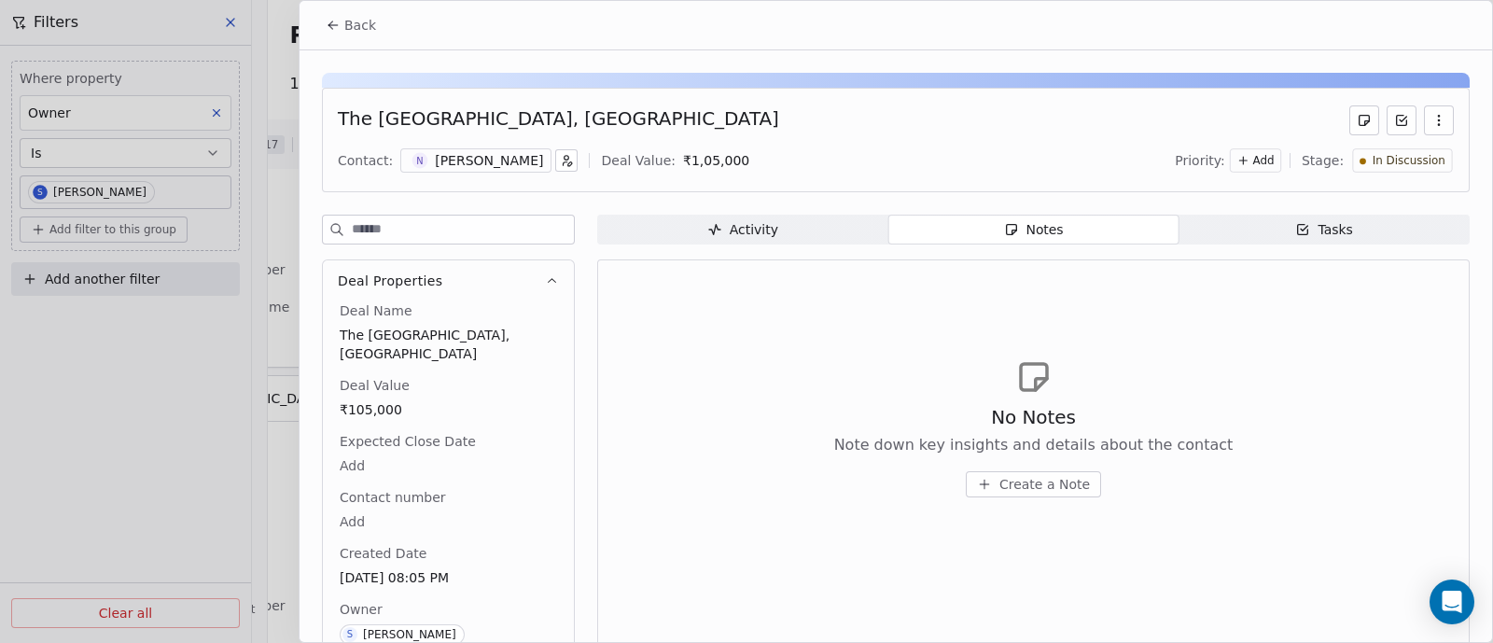
click at [1044, 482] on span "Create a Note" at bounding box center [1044, 484] width 91 height 19
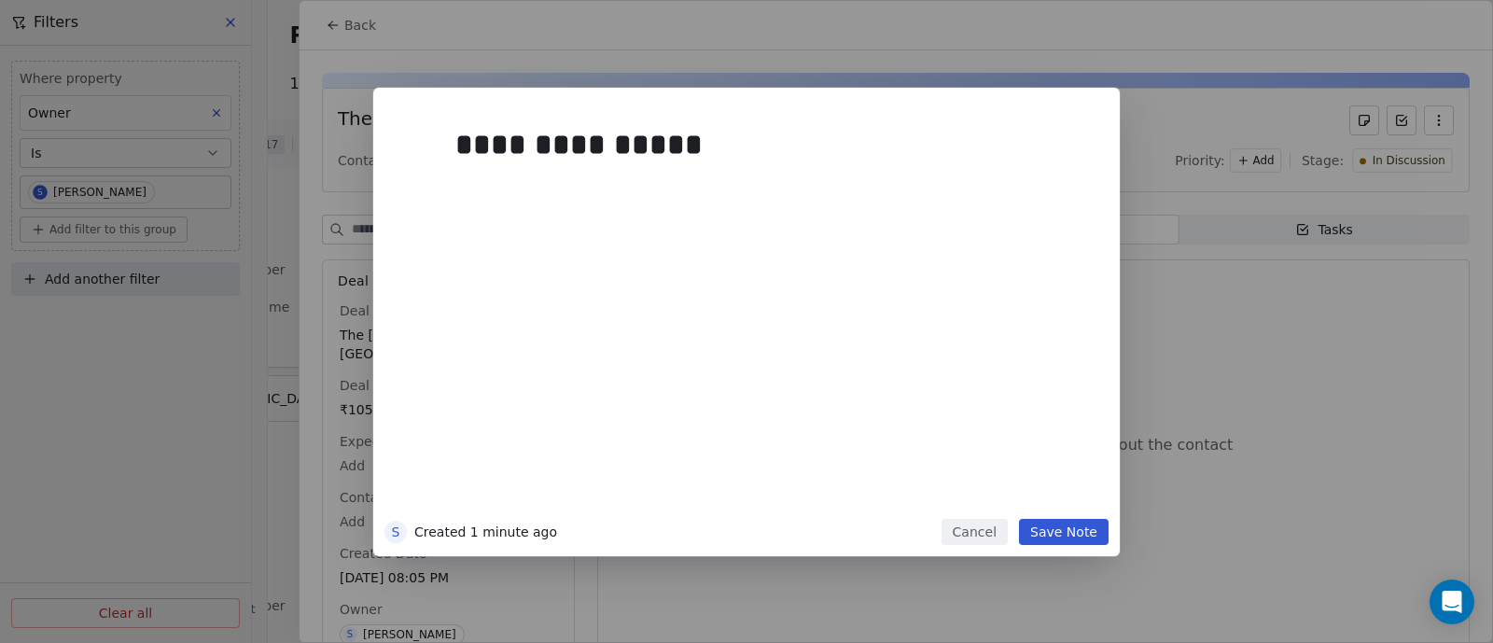
click at [1042, 529] on button "Save Note" at bounding box center [1064, 532] width 90 height 26
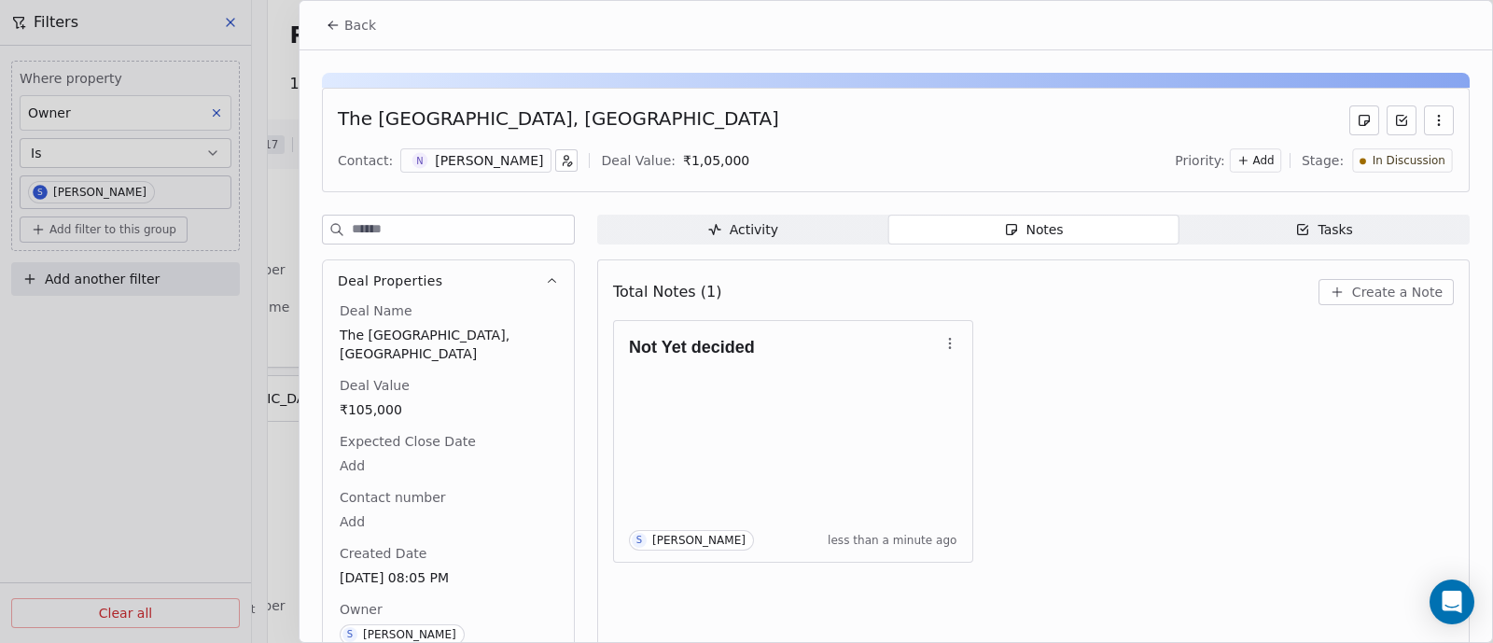
click at [1419, 160] on span "In Discussion" at bounding box center [1409, 161] width 73 height 16
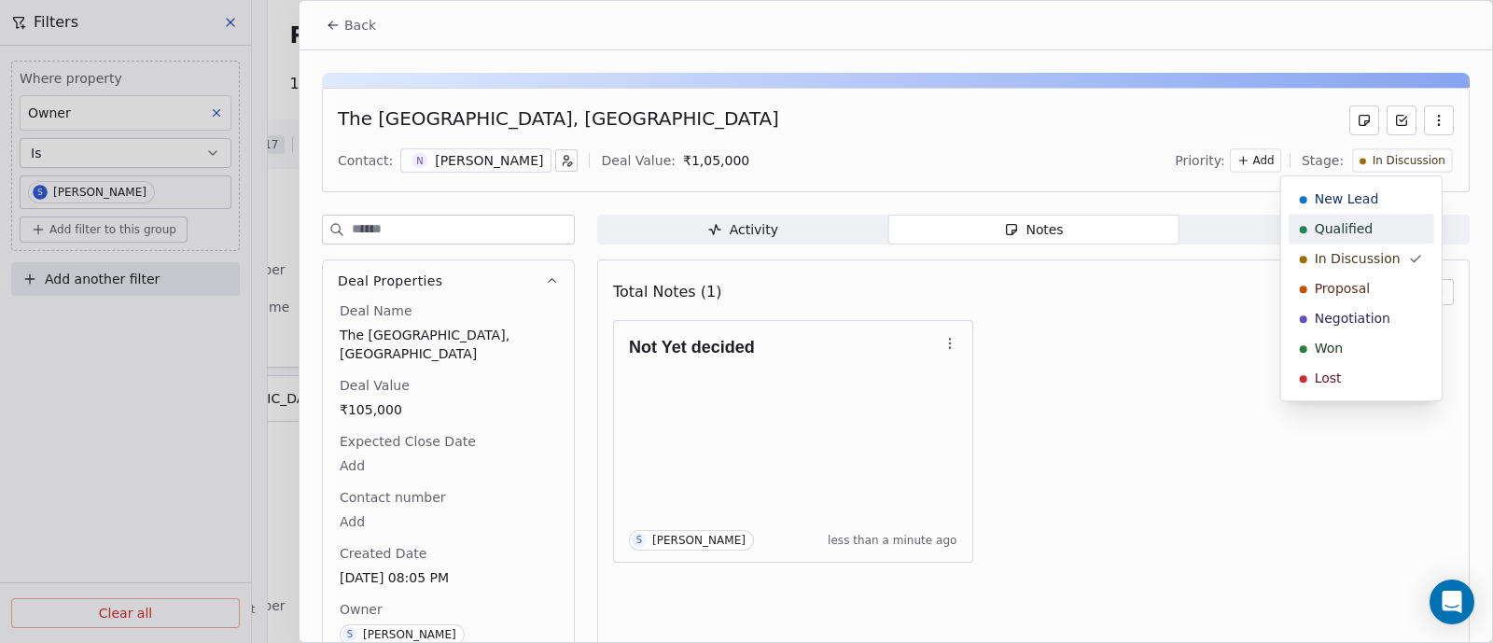
click at [1355, 224] on span "Qualified" at bounding box center [1344, 228] width 59 height 19
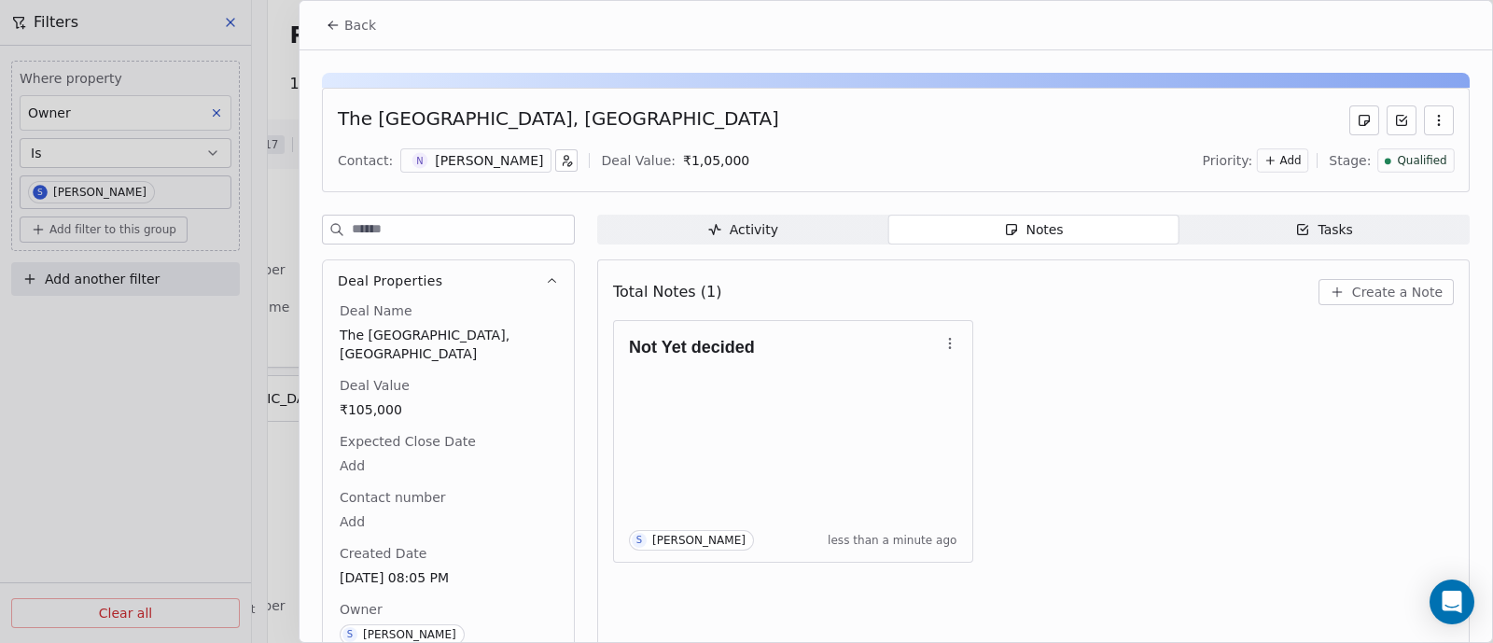
click at [350, 28] on span "Back" at bounding box center [360, 25] width 32 height 19
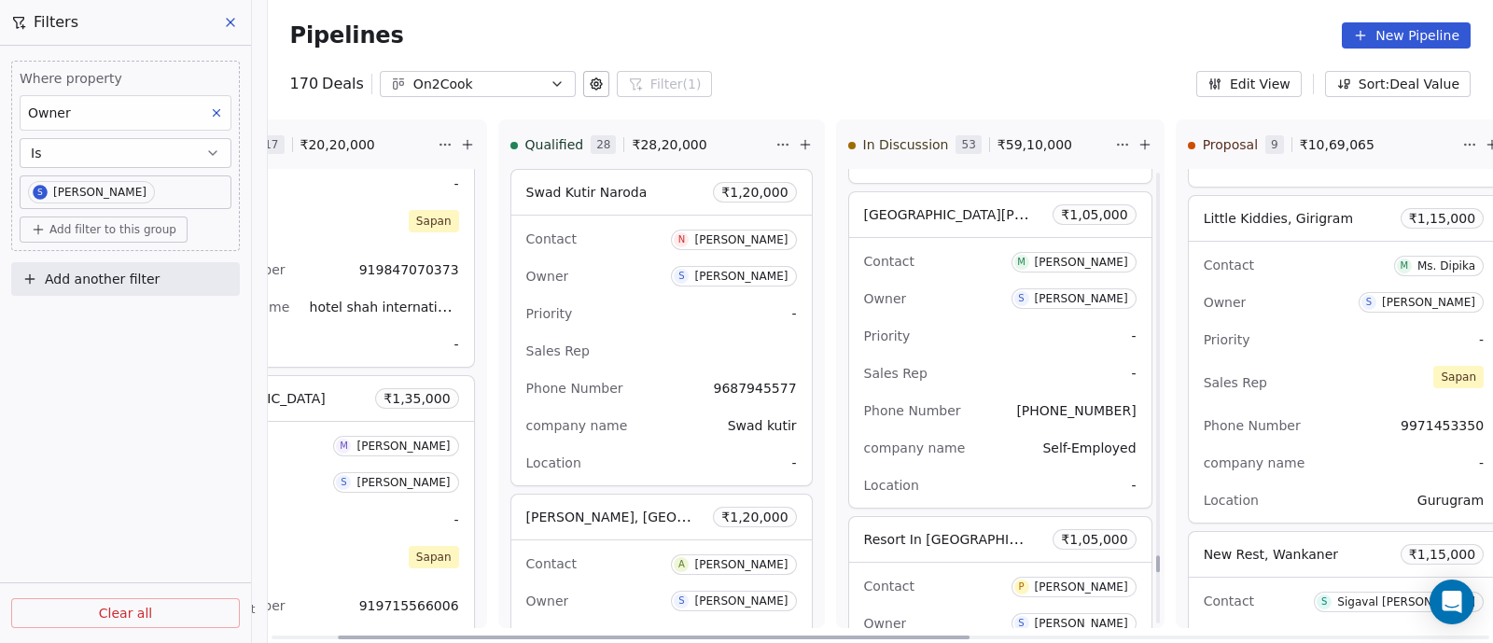
scroll to position [16592, 0]
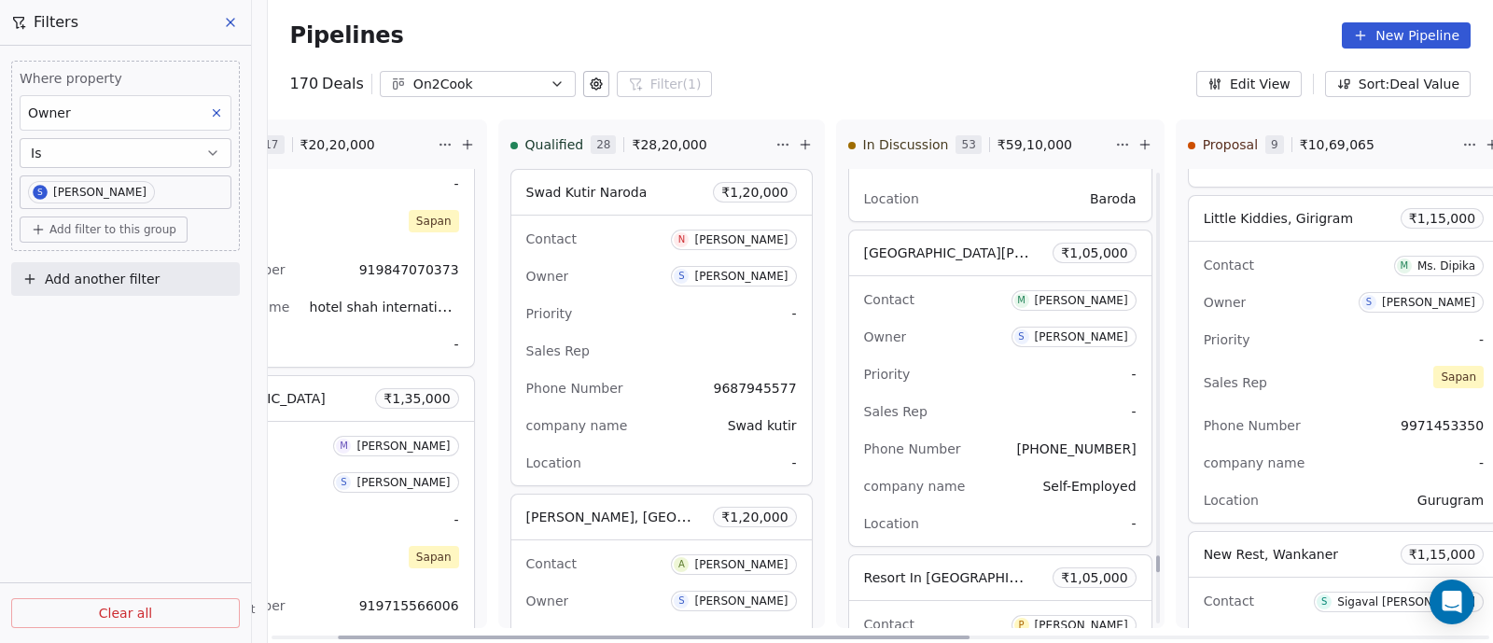
click at [966, 284] on div "Contact M [PERSON_NAME]" at bounding box center [1000, 299] width 273 height 31
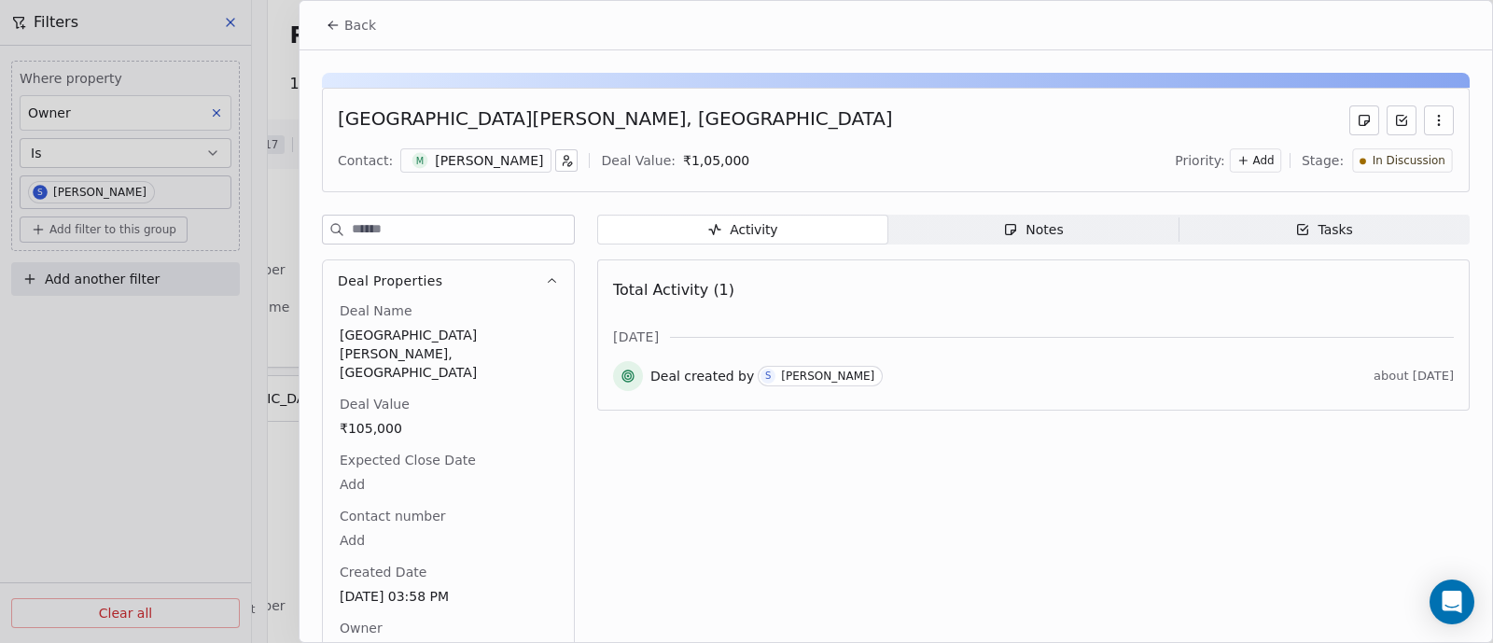
click at [1030, 227] on div "Notes" at bounding box center [1033, 230] width 60 height 20
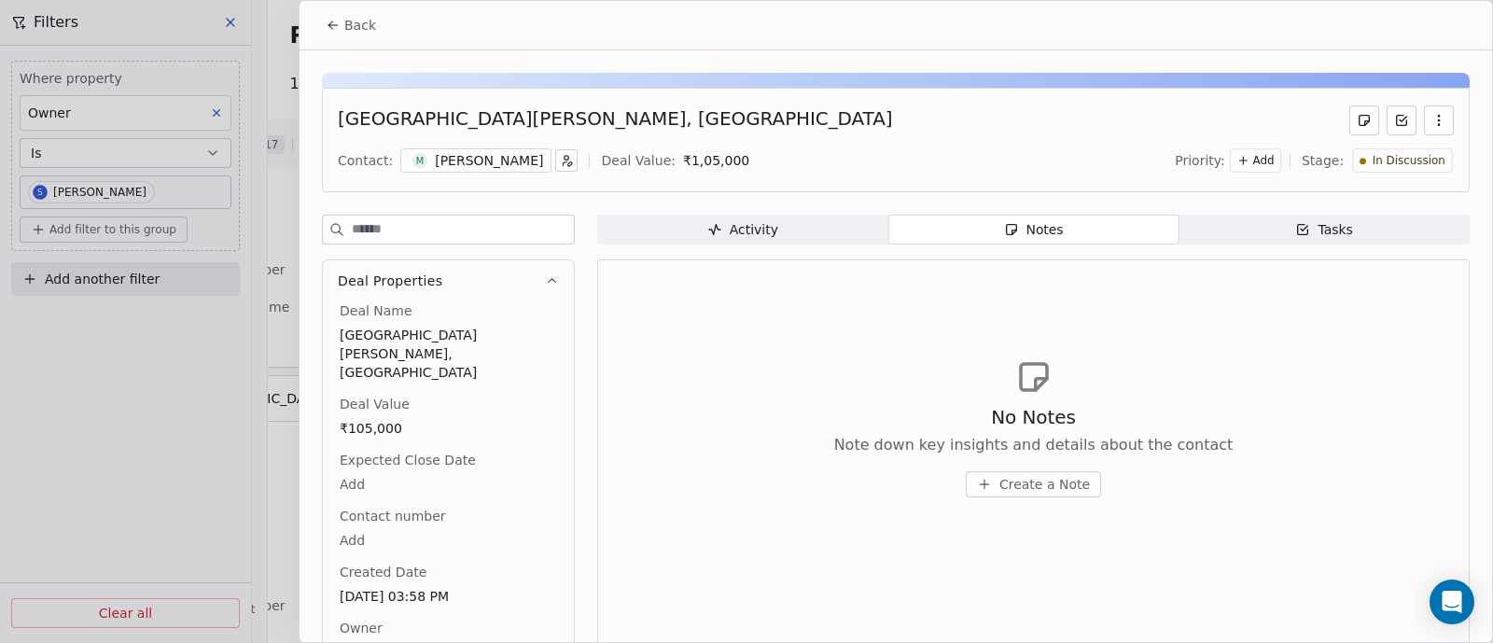
click at [1003, 487] on span "Create a Note" at bounding box center [1044, 484] width 91 height 19
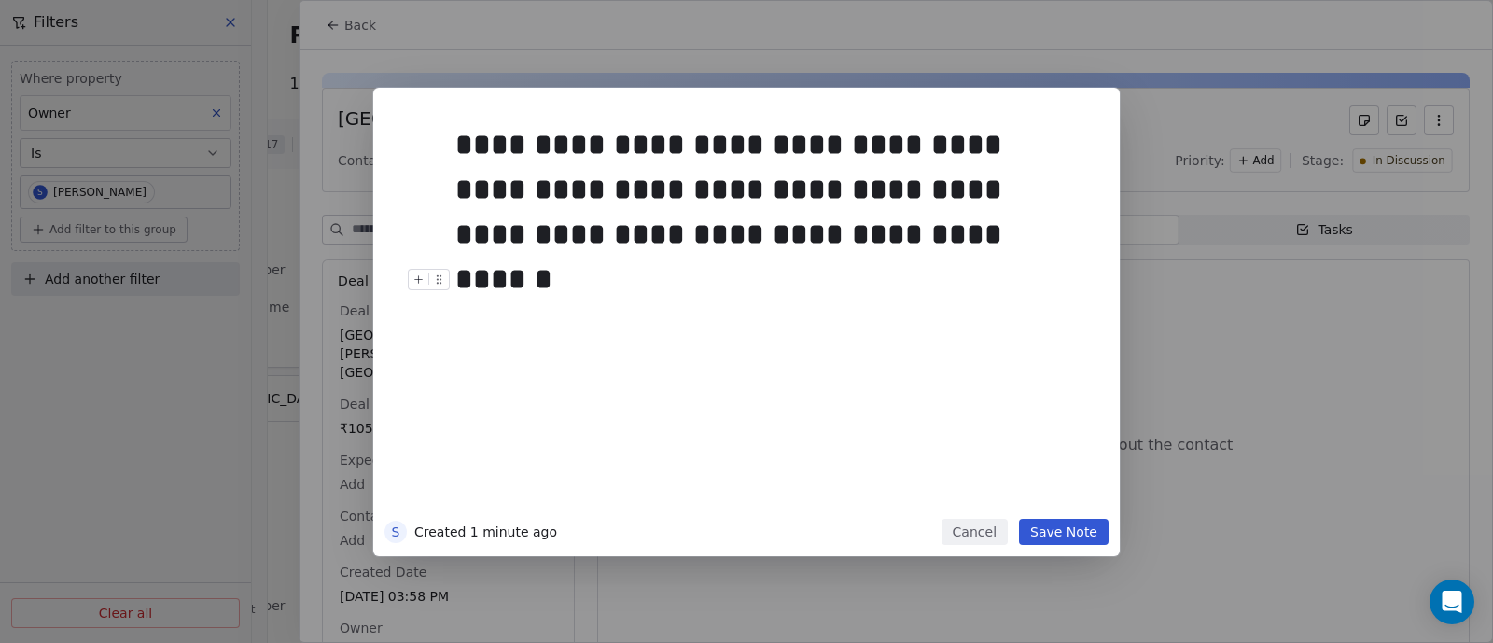
click at [1061, 526] on button "Save Note" at bounding box center [1064, 532] width 90 height 26
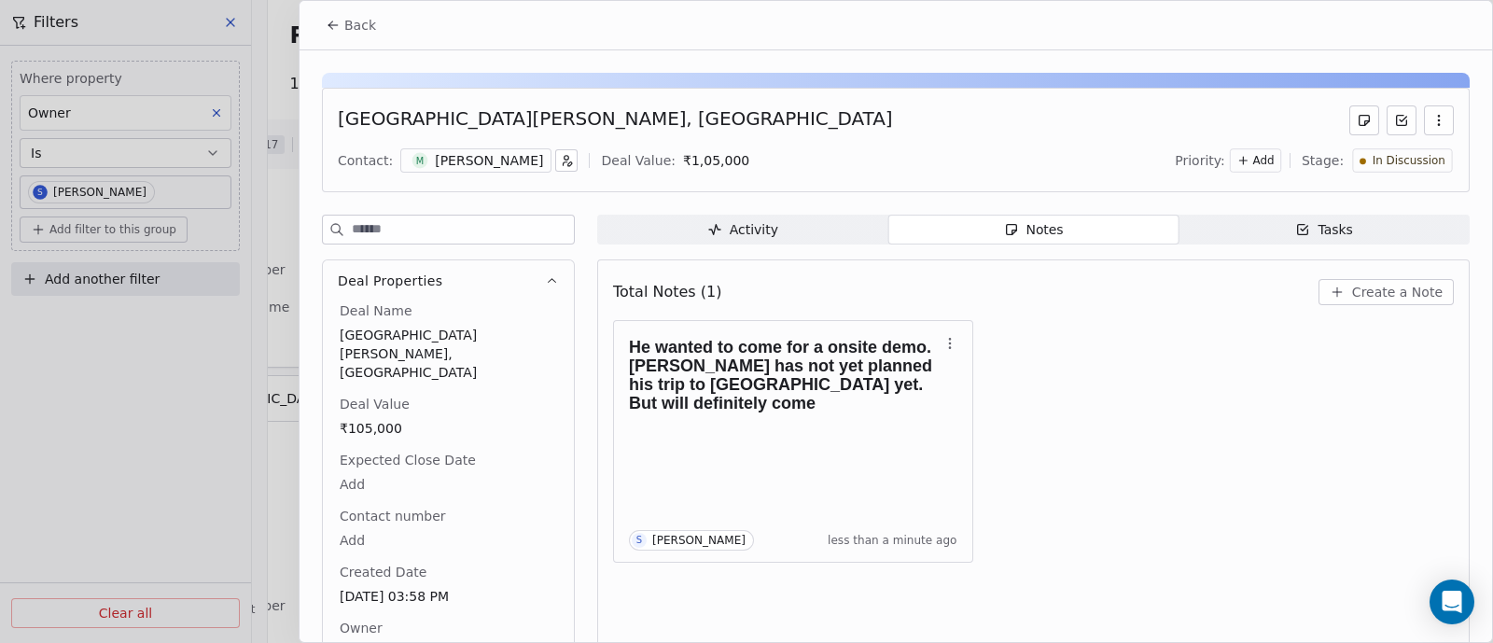
click at [357, 24] on span "Back" at bounding box center [360, 25] width 32 height 19
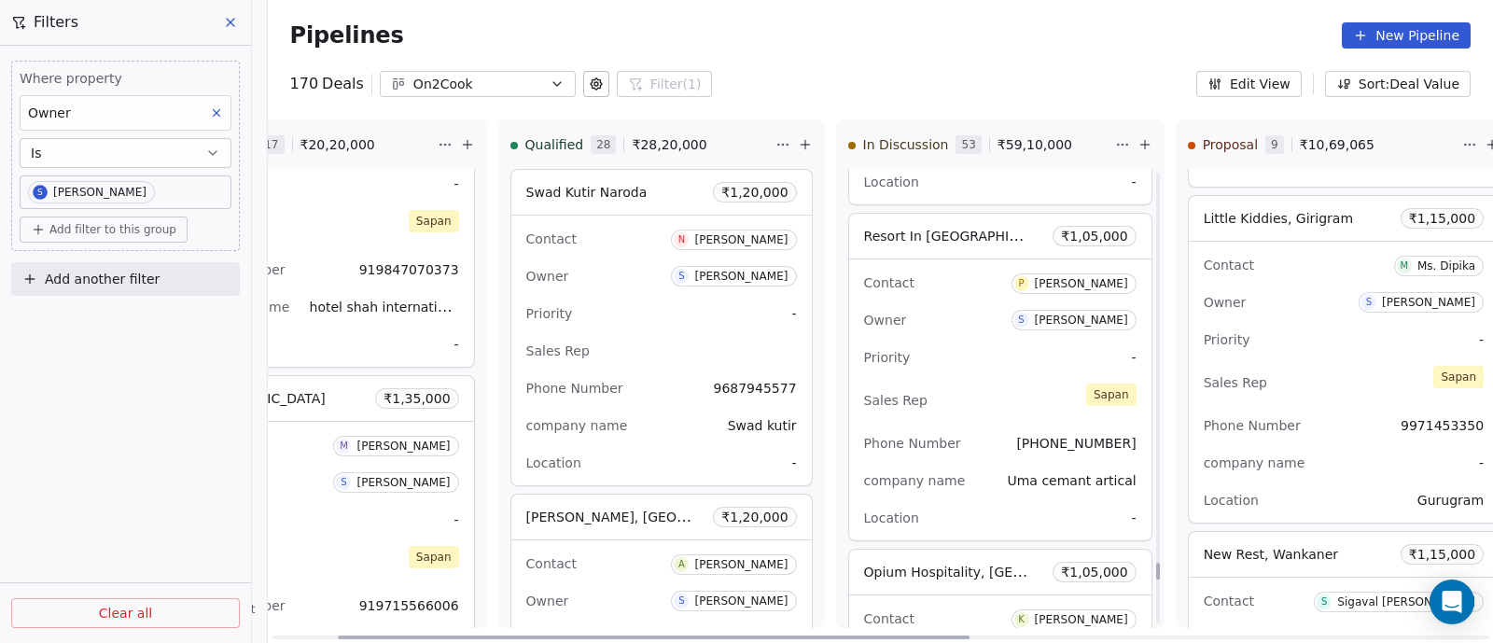
scroll to position [16942, 0]
